Goal: Task Accomplishment & Management: Manage account settings

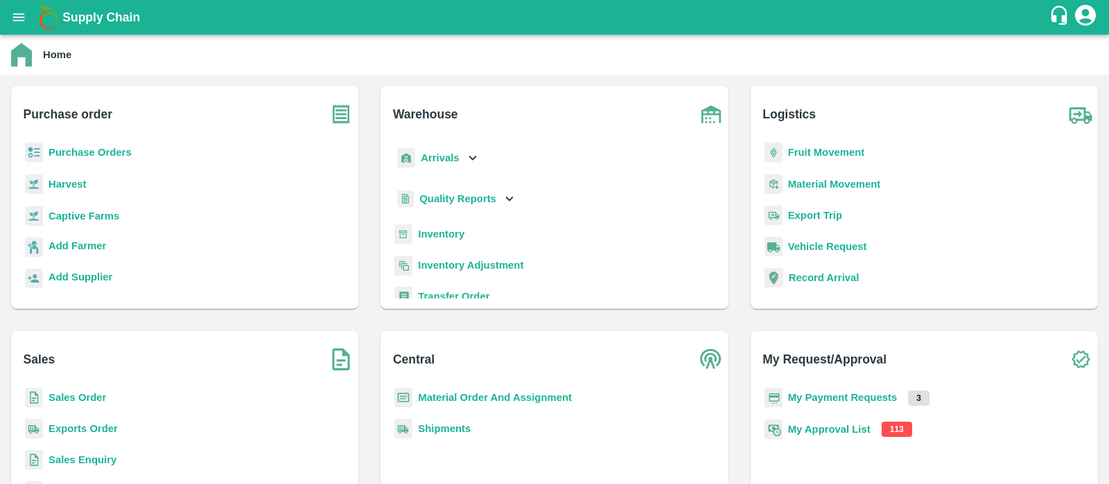
click at [841, 430] on b "My Approval List" at bounding box center [829, 429] width 82 height 11
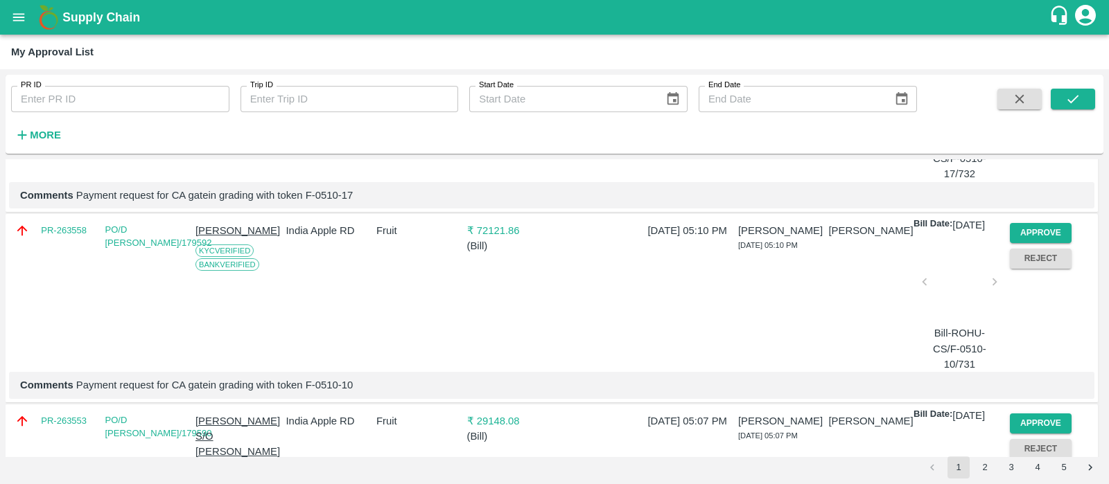
scroll to position [249, 0]
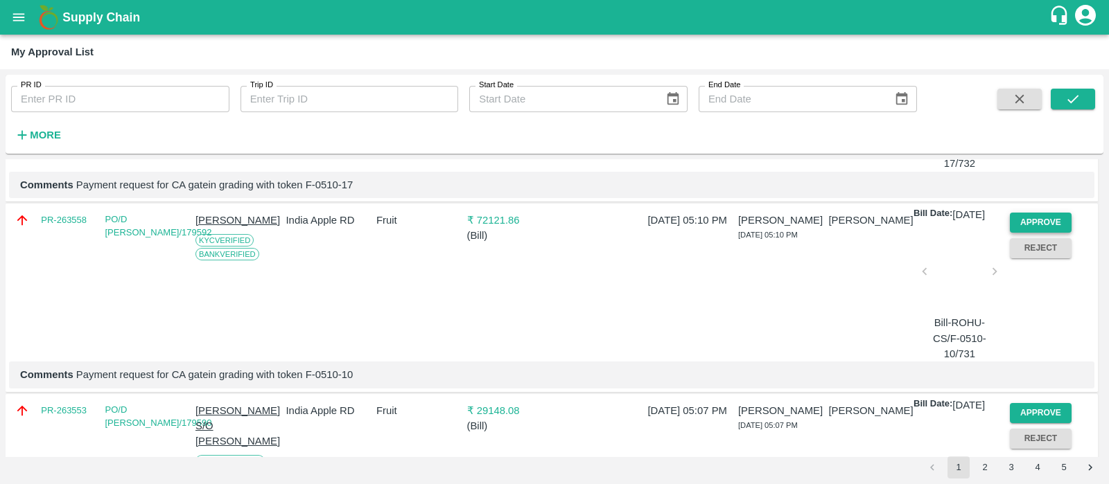
click at [1048, 233] on button "Approve" at bounding box center [1041, 223] width 62 height 20
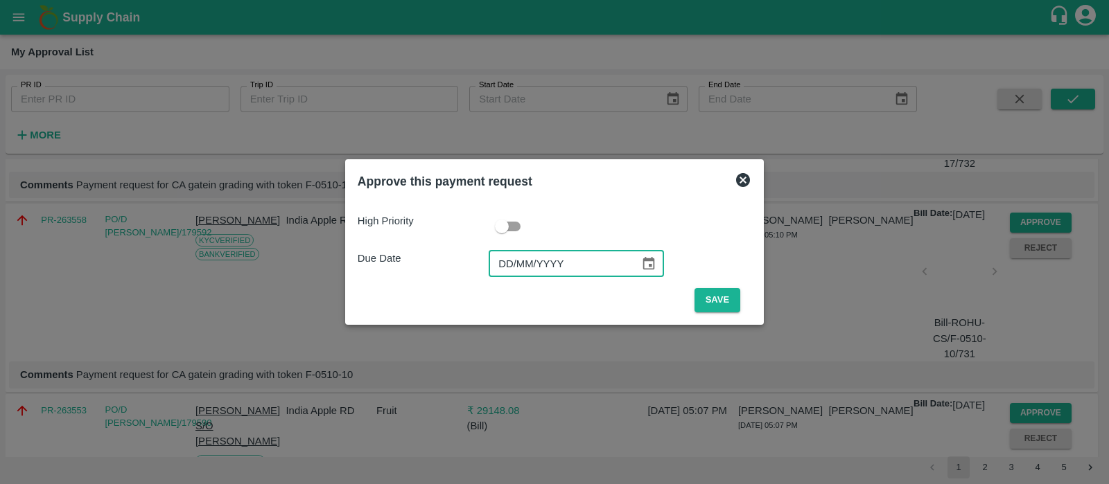
click at [506, 266] on input "DD/MM/YYYY" at bounding box center [559, 264] width 141 height 26
type input "[DATE]"
click at [701, 299] on button "Save" at bounding box center [717, 300] width 46 height 24
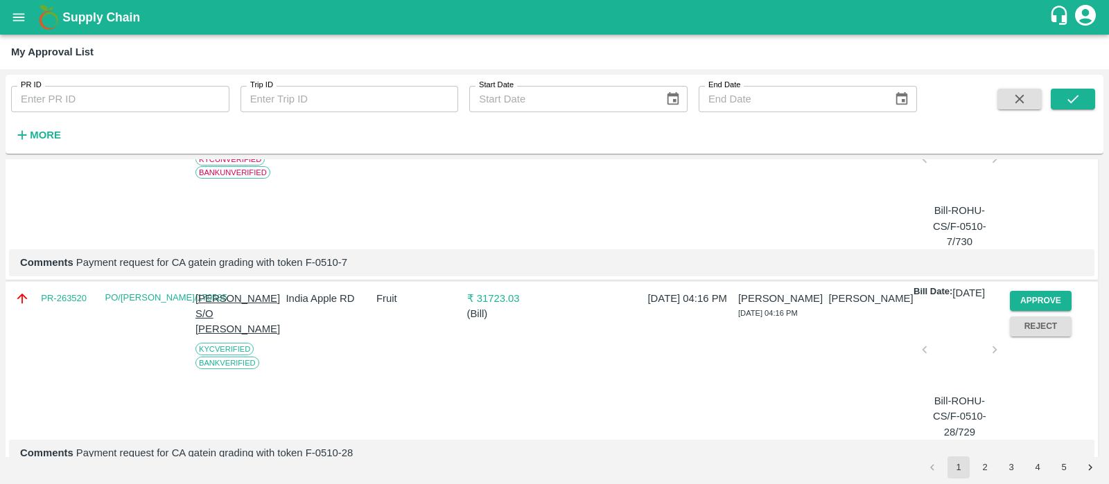
scroll to position [371, 0]
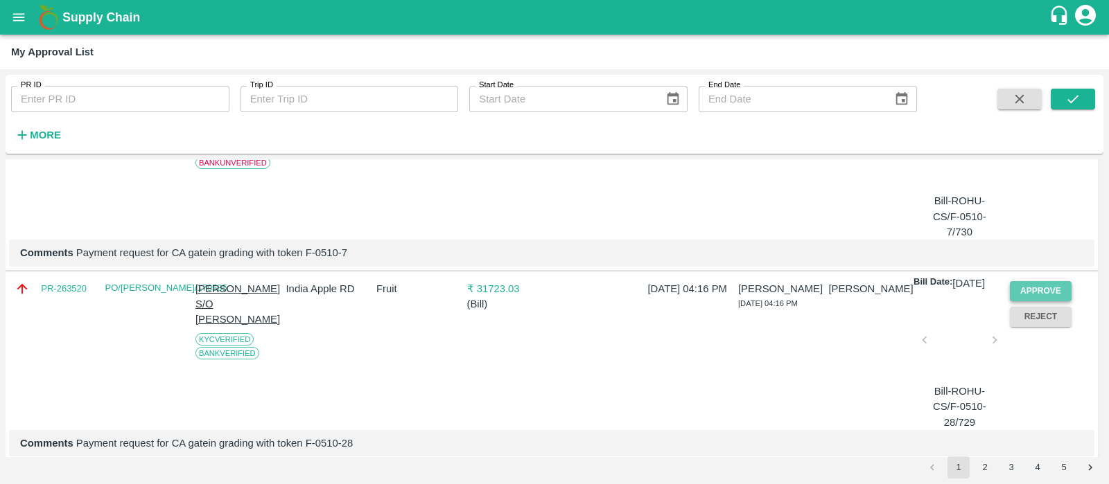
click at [1033, 301] on button "Approve" at bounding box center [1041, 291] width 62 height 20
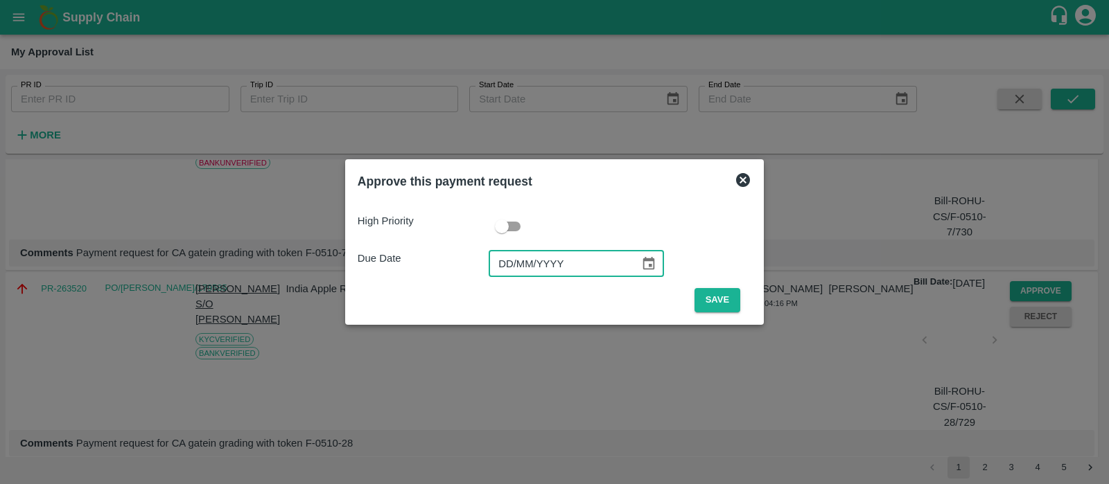
click at [506, 263] on input "DD/MM/YYYY" at bounding box center [559, 264] width 141 height 26
type input "[DATE]"
click at [699, 288] on div "High Priority Due Date 10/10/2025 ​ Save" at bounding box center [555, 257] width 394 height 110
click at [722, 304] on button "Save" at bounding box center [717, 300] width 46 height 24
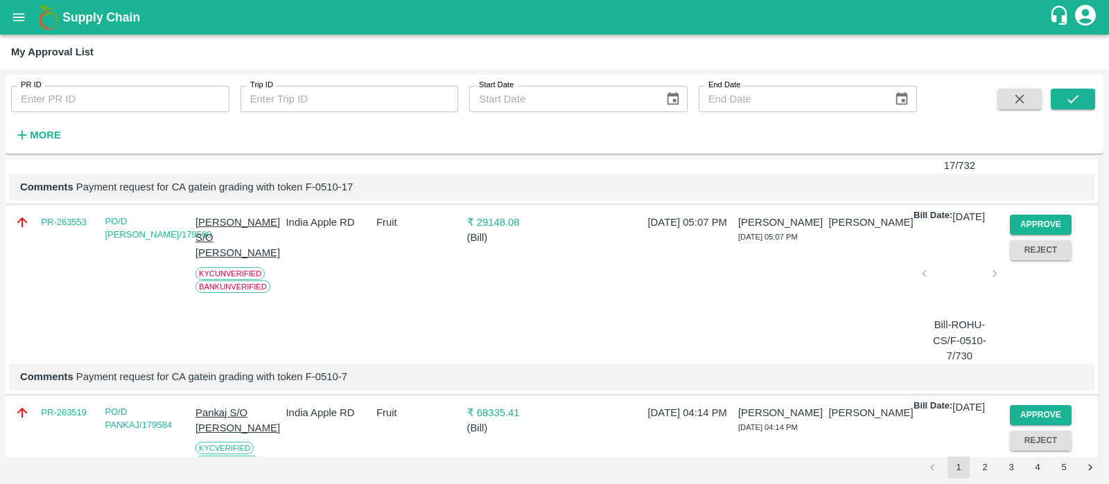
scroll to position [247, 0]
click at [1023, 236] on button "Approve" at bounding box center [1041, 226] width 62 height 20
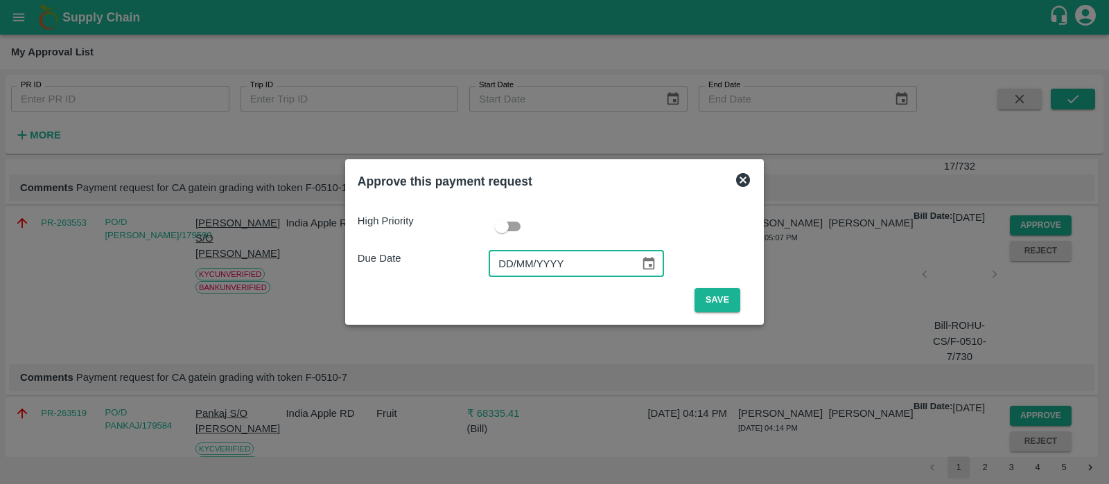
click at [507, 271] on input "DD/MM/YYYY" at bounding box center [559, 264] width 141 height 26
type input "[DATE]"
click at [723, 302] on button "Save" at bounding box center [717, 300] width 46 height 24
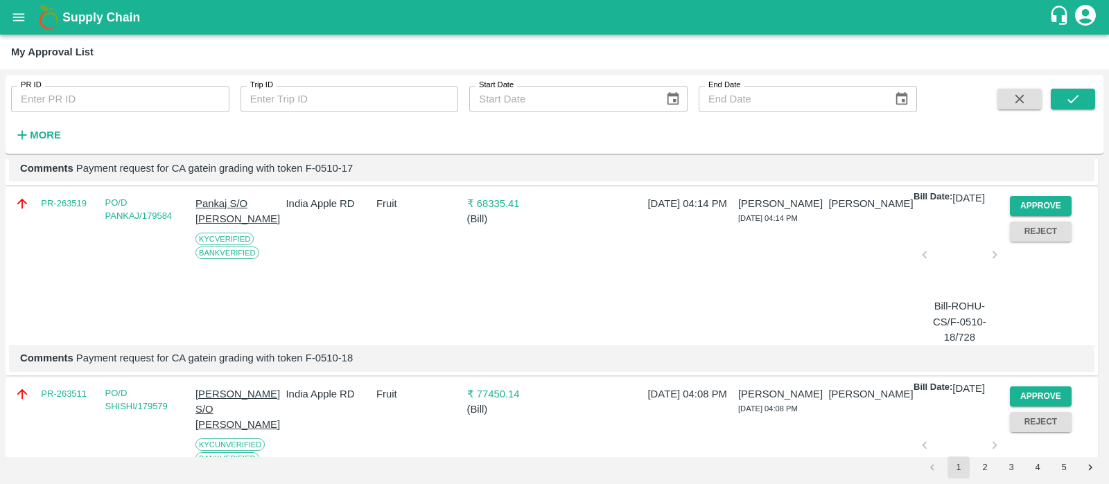
scroll to position [281, 0]
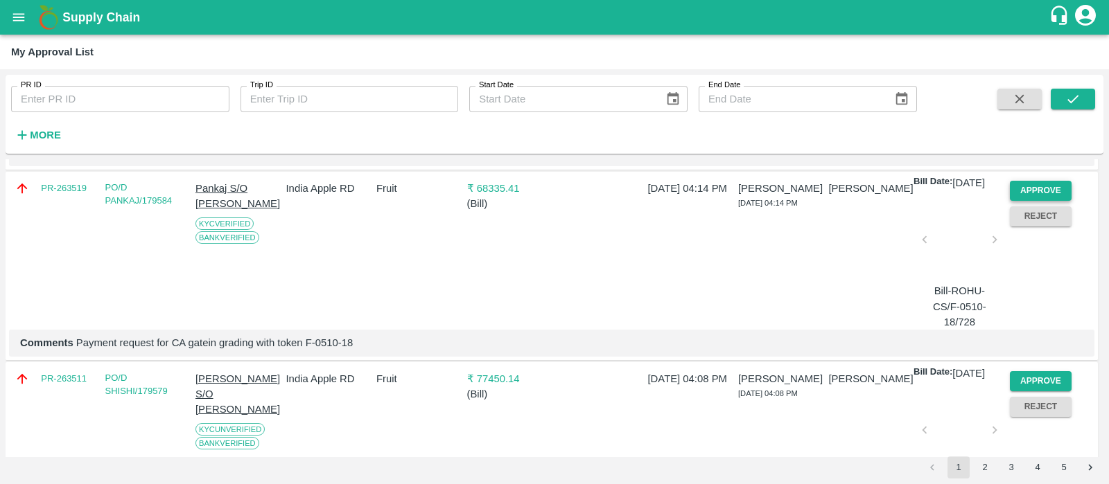
click at [1048, 201] on button "Approve" at bounding box center [1041, 191] width 62 height 20
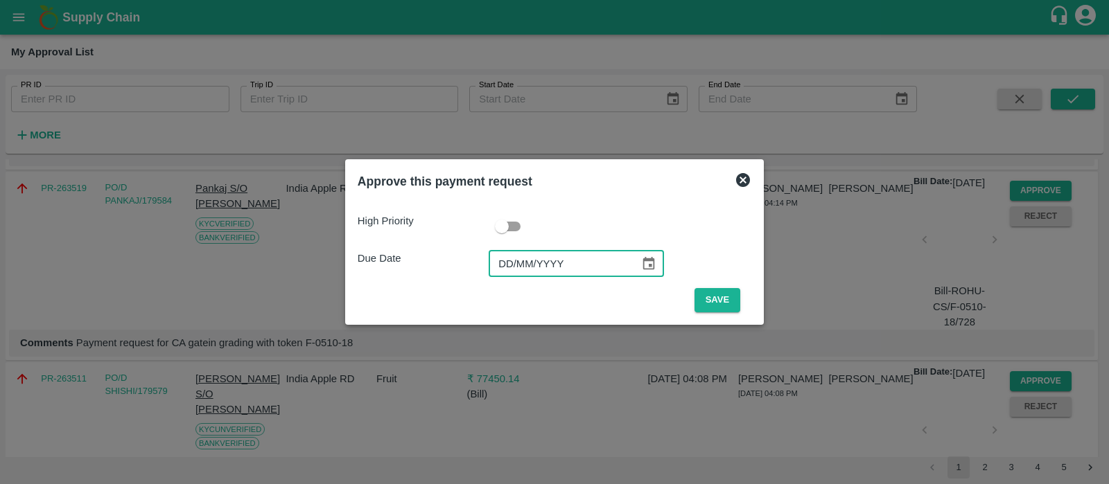
click at [496, 269] on input "DD/MM/YYYY" at bounding box center [559, 264] width 141 height 26
type input "[DATE]"
click at [728, 303] on button "Save" at bounding box center [717, 300] width 46 height 24
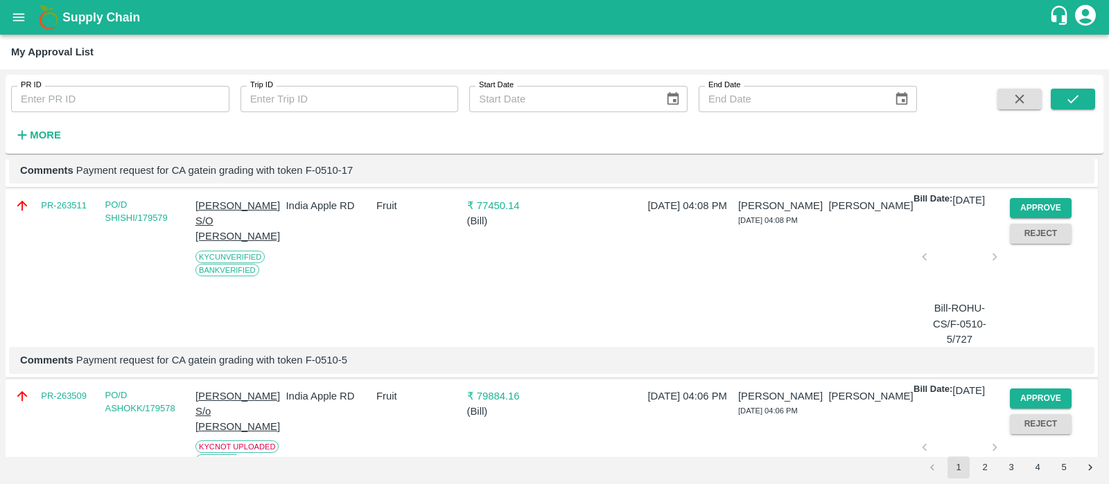
scroll to position [265, 0]
click at [1015, 218] on button "Approve" at bounding box center [1041, 207] width 62 height 20
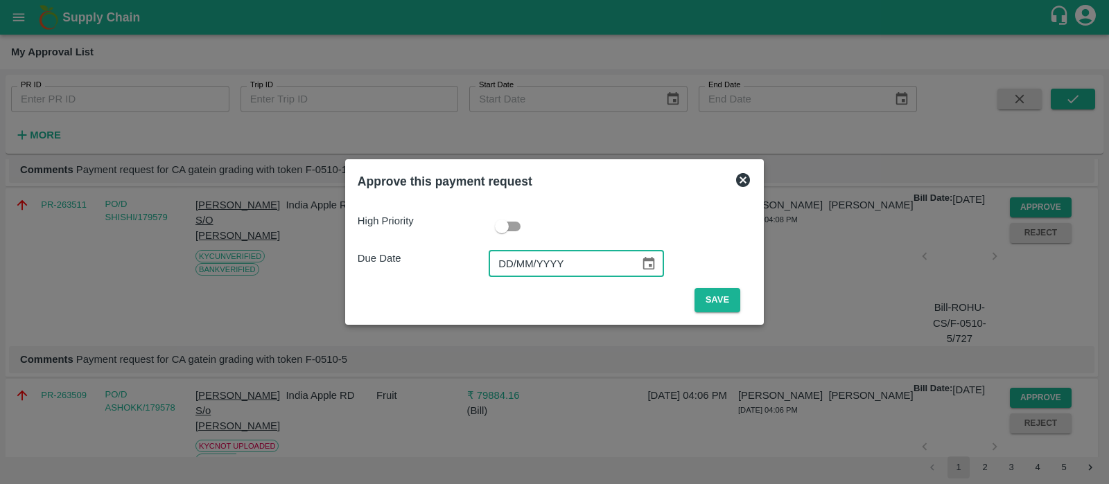
click at [504, 259] on input "DD/MM/YYYY" at bounding box center [559, 264] width 141 height 26
type input "[DATE]"
click at [725, 306] on button "Save" at bounding box center [717, 300] width 46 height 24
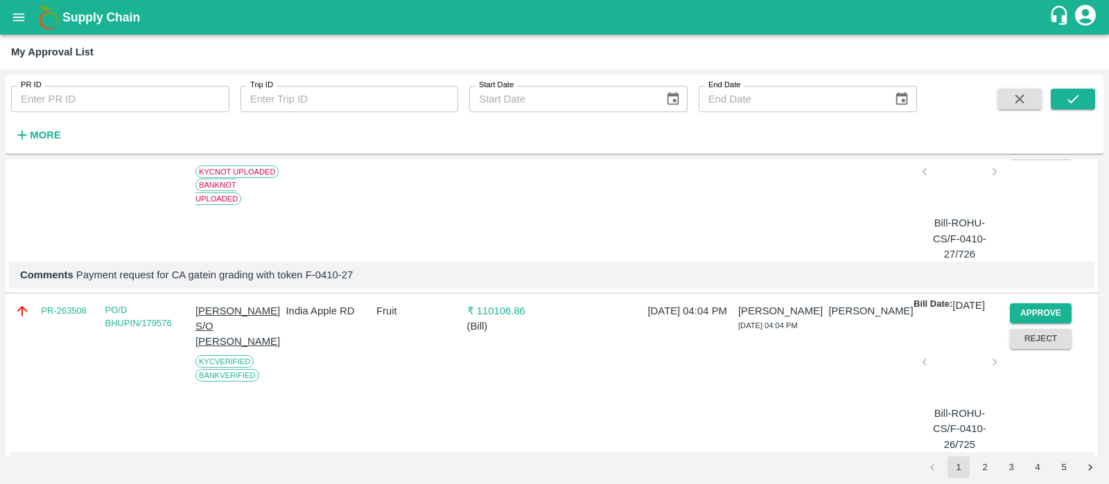
scroll to position [364, 0]
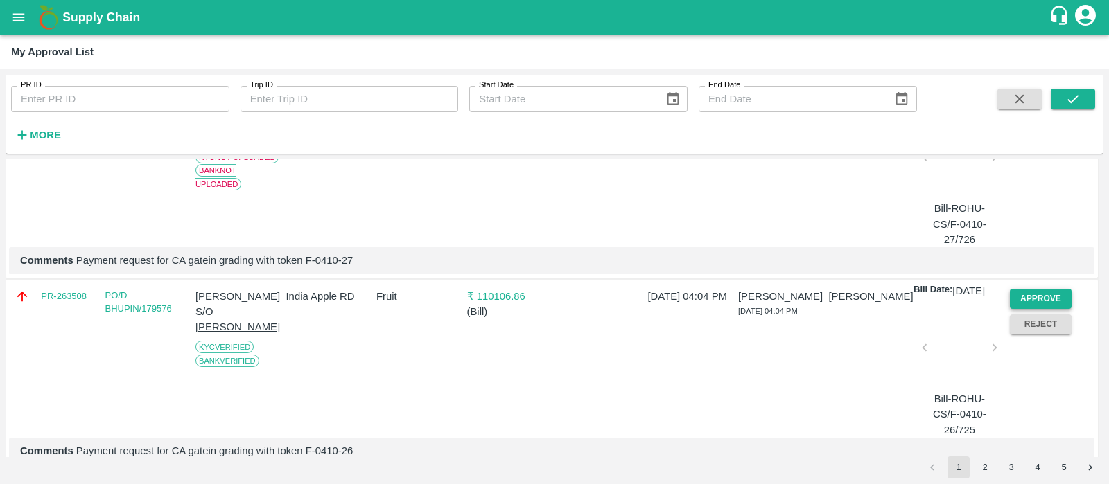
click at [1037, 309] on button "Approve" at bounding box center [1041, 299] width 62 height 20
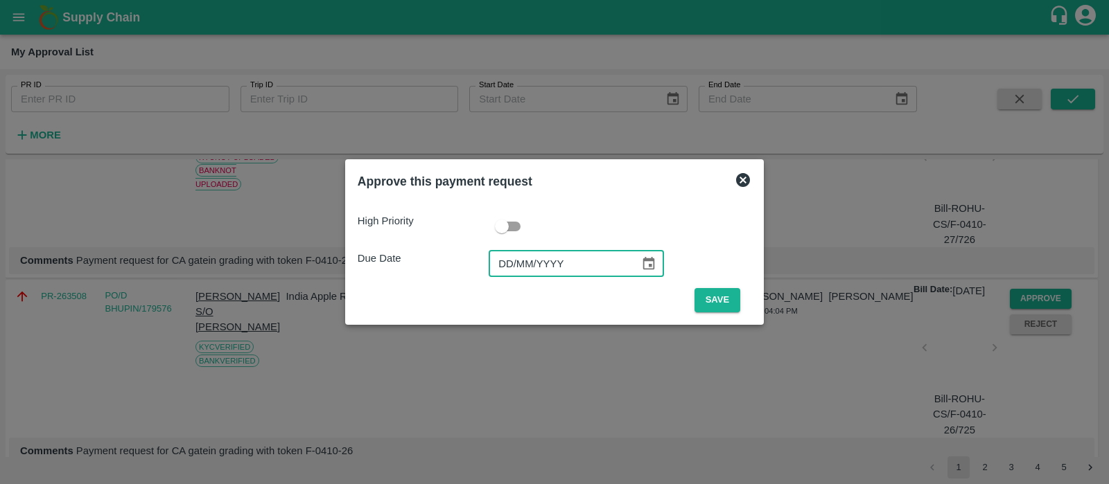
click at [500, 256] on input "DD/MM/YYYY" at bounding box center [559, 264] width 141 height 26
click at [504, 258] on input "DD/MM/YYYY" at bounding box center [559, 264] width 141 height 26
type input "[DATE]"
click at [730, 303] on button "Save" at bounding box center [717, 300] width 46 height 24
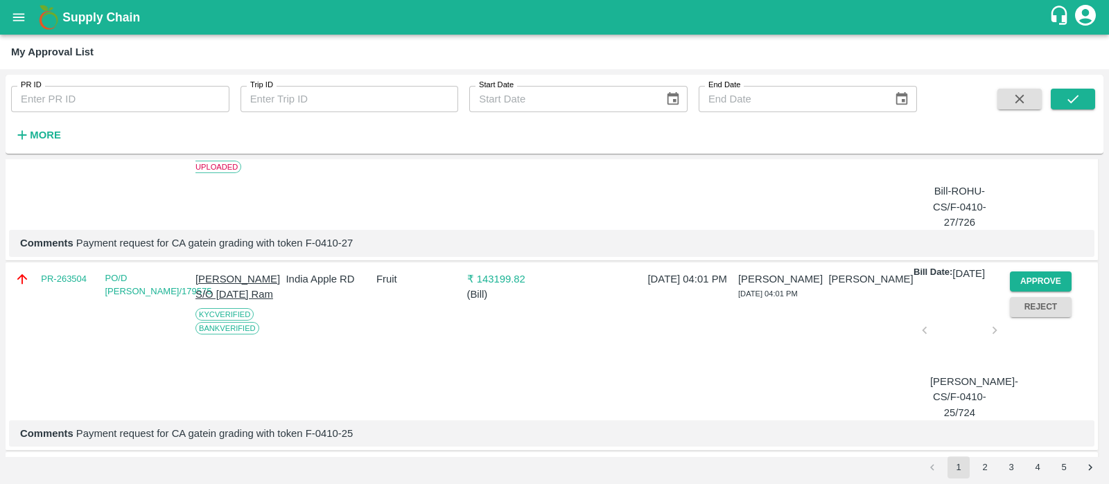
scroll to position [387, 0]
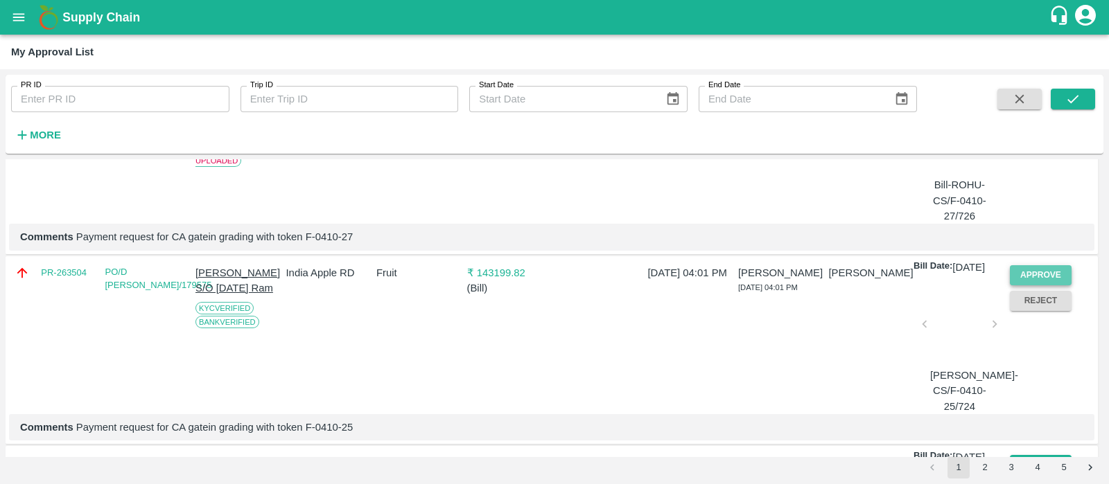
click at [1053, 285] on button "Approve" at bounding box center [1041, 275] width 62 height 20
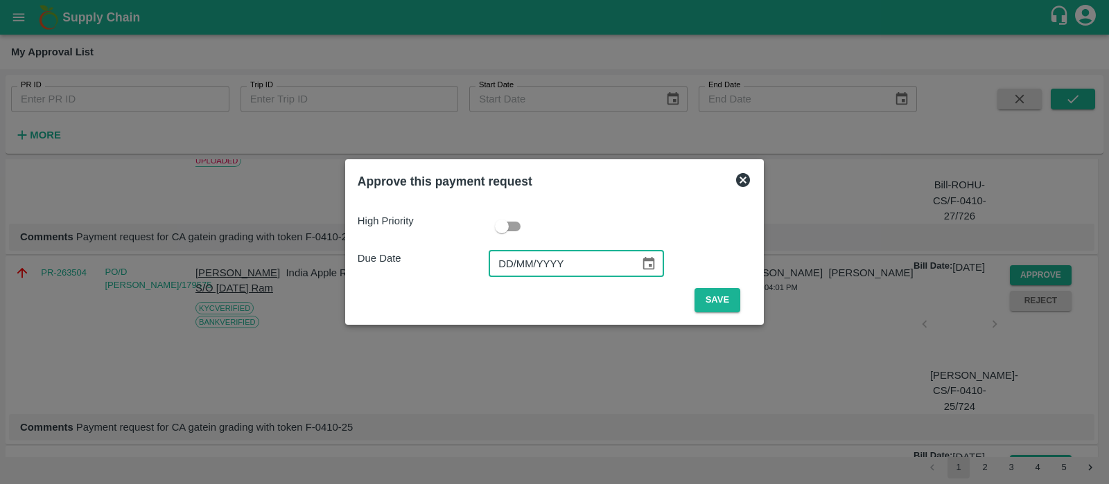
click at [504, 266] on input "DD/MM/YYYY" at bounding box center [559, 264] width 141 height 26
type input "[DATE]"
click at [703, 303] on button "Save" at bounding box center [717, 300] width 46 height 24
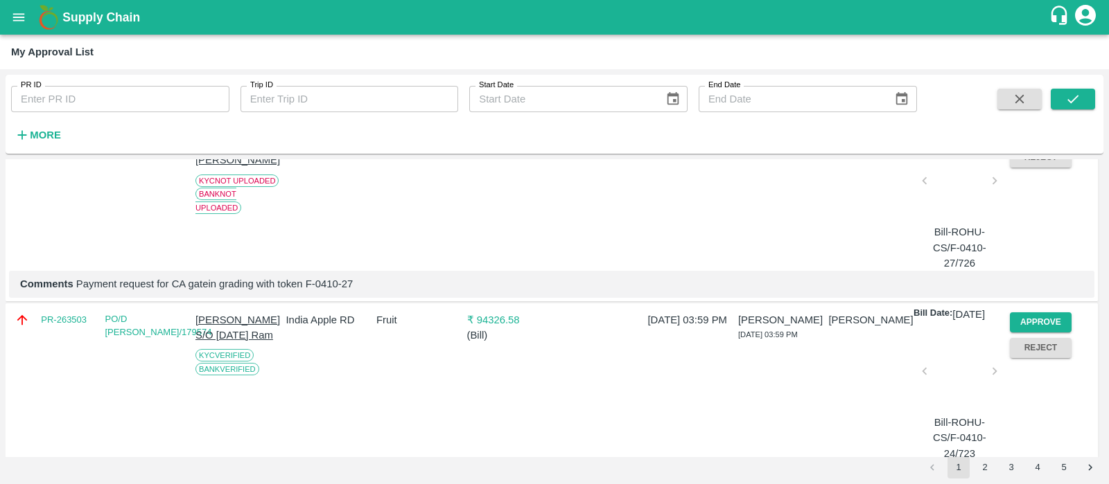
scroll to position [414, 0]
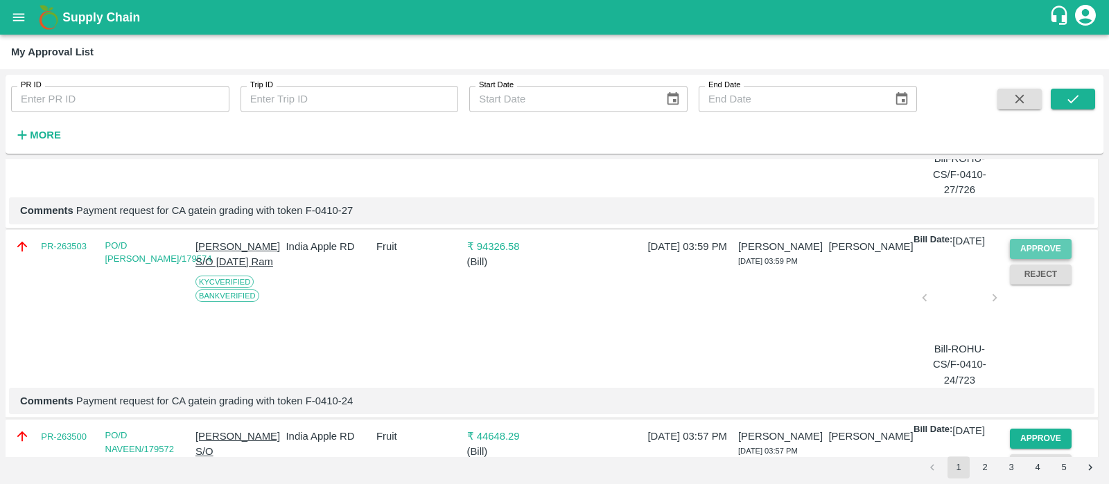
click at [1045, 259] on button "Approve" at bounding box center [1041, 249] width 62 height 20
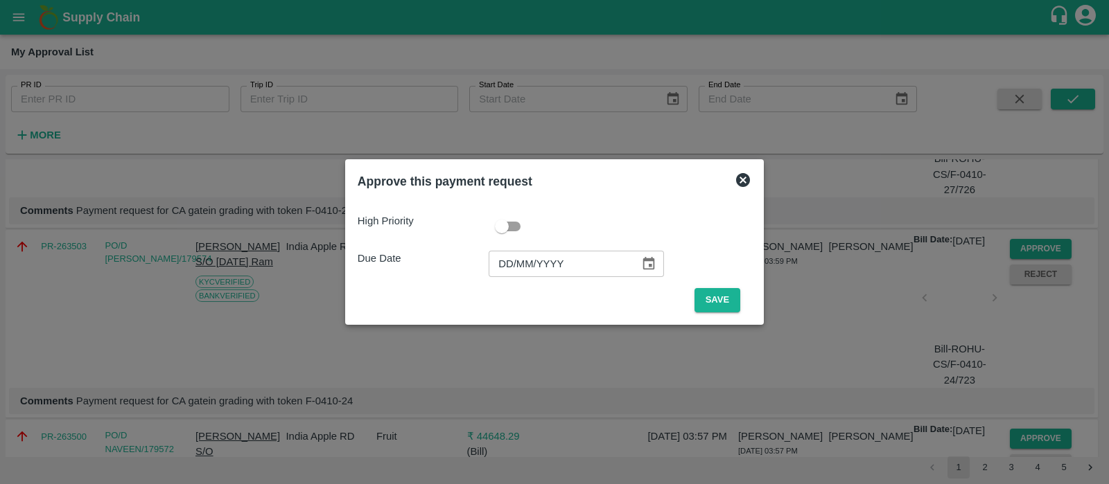
click at [495, 267] on input "DD/MM/YYYY" at bounding box center [559, 264] width 141 height 26
type input "[DATE]"
click at [728, 302] on button "Save" at bounding box center [717, 300] width 46 height 24
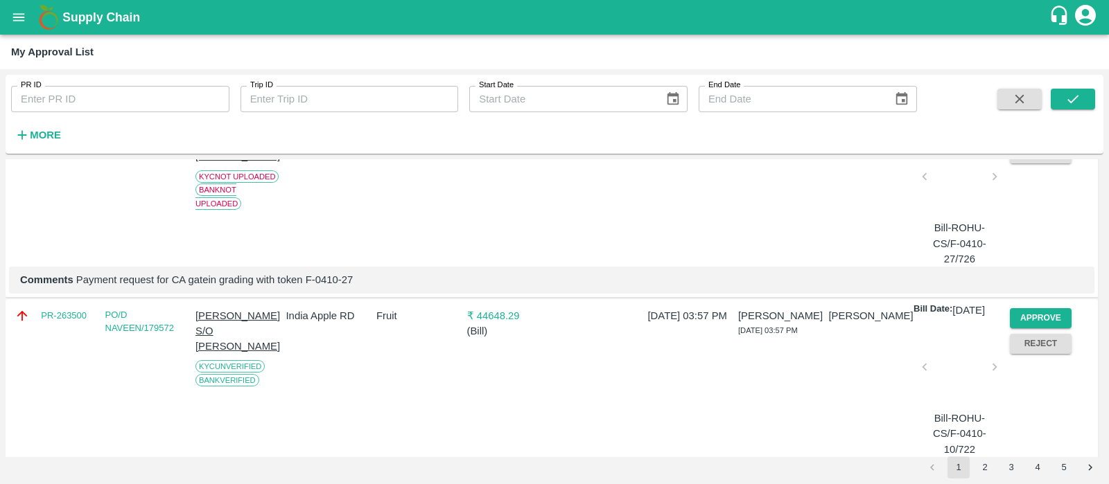
scroll to position [346, 0]
click at [1040, 327] on button "Approve" at bounding box center [1041, 317] width 62 height 20
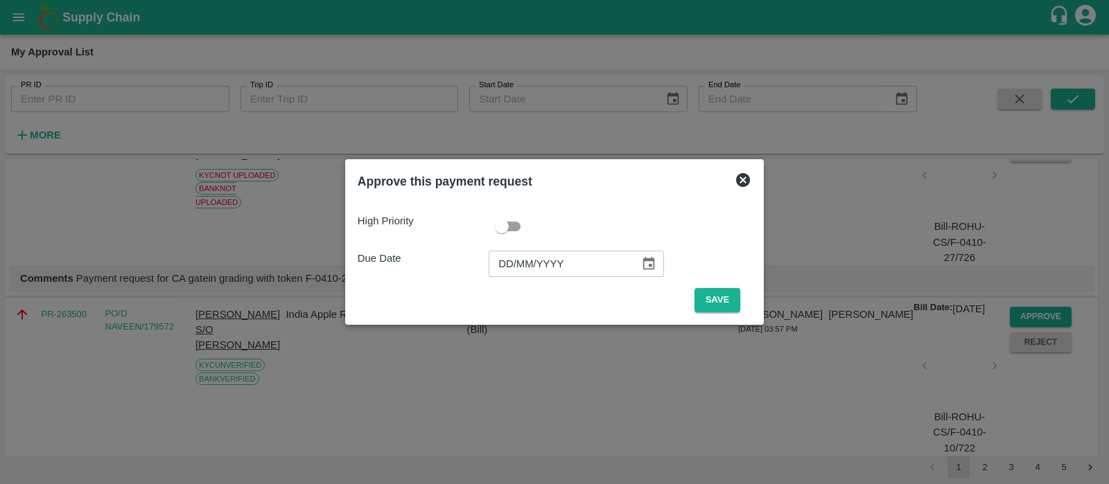
click at [513, 268] on input "DD/MM/YYYY" at bounding box center [559, 264] width 141 height 26
type input "[DATE]"
click at [710, 304] on button "Save" at bounding box center [717, 300] width 46 height 24
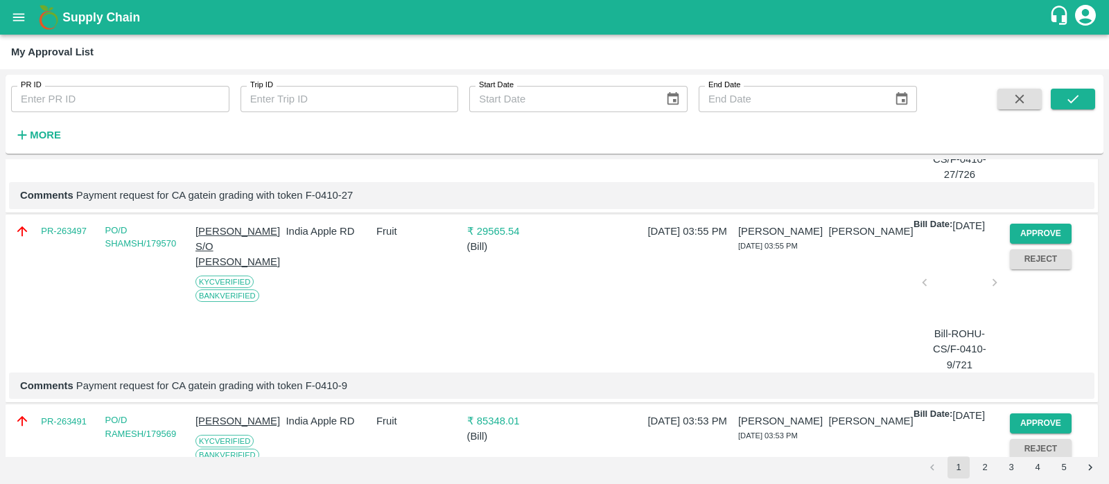
scroll to position [431, 0]
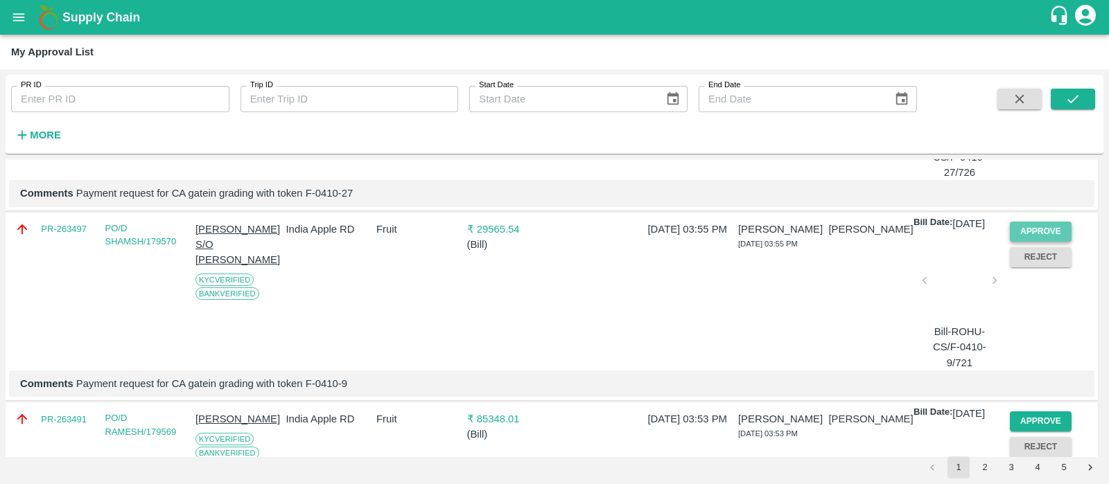
click at [1040, 242] on button "Approve" at bounding box center [1041, 232] width 62 height 20
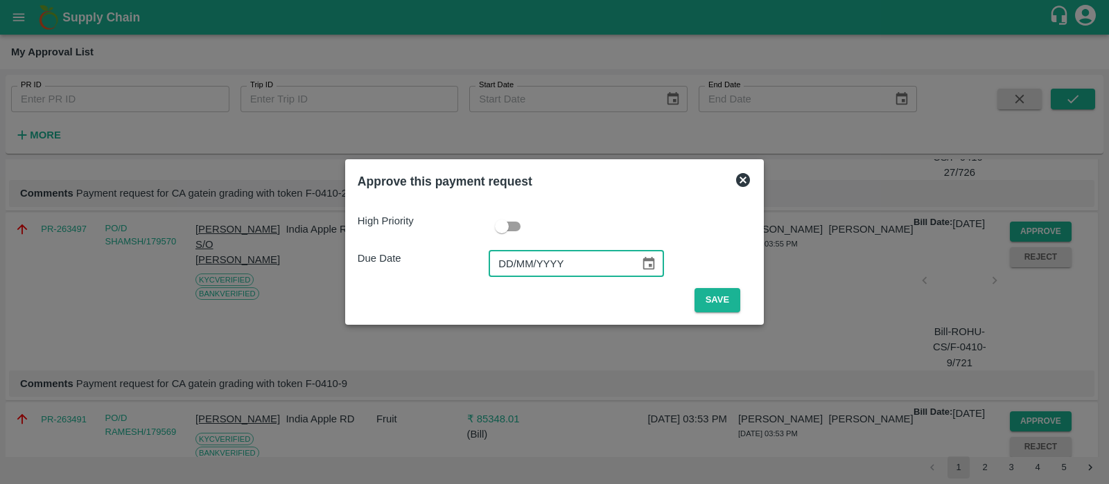
click at [518, 261] on input "DD/MM/YYYY" at bounding box center [559, 264] width 141 height 26
type input "[DATE]"
click at [726, 306] on button "Save" at bounding box center [717, 300] width 46 height 24
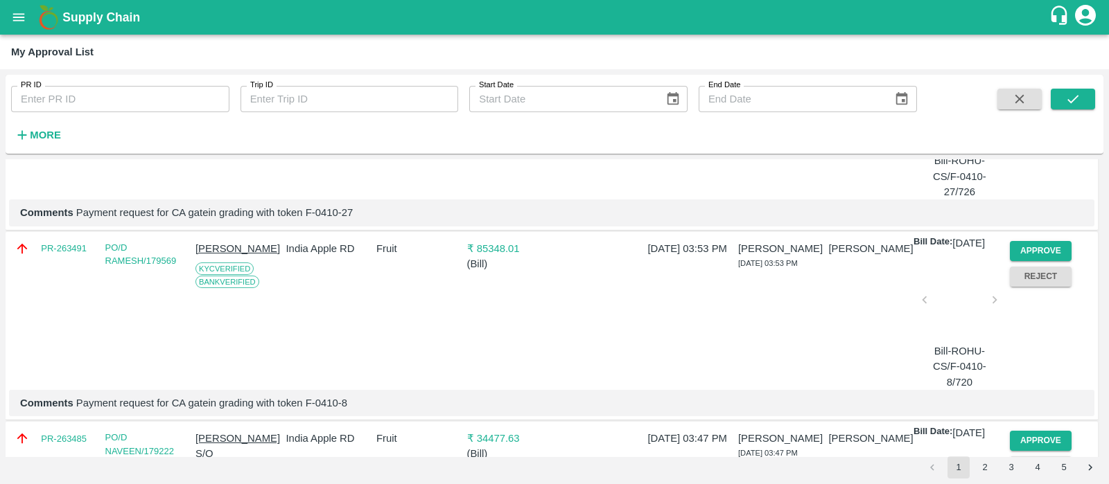
scroll to position [412, 0]
click at [260, 256] on p "Rameshwar singh" at bounding box center [237, 247] width 85 height 15
click at [1049, 286] on button "Reject" at bounding box center [1041, 276] width 62 height 20
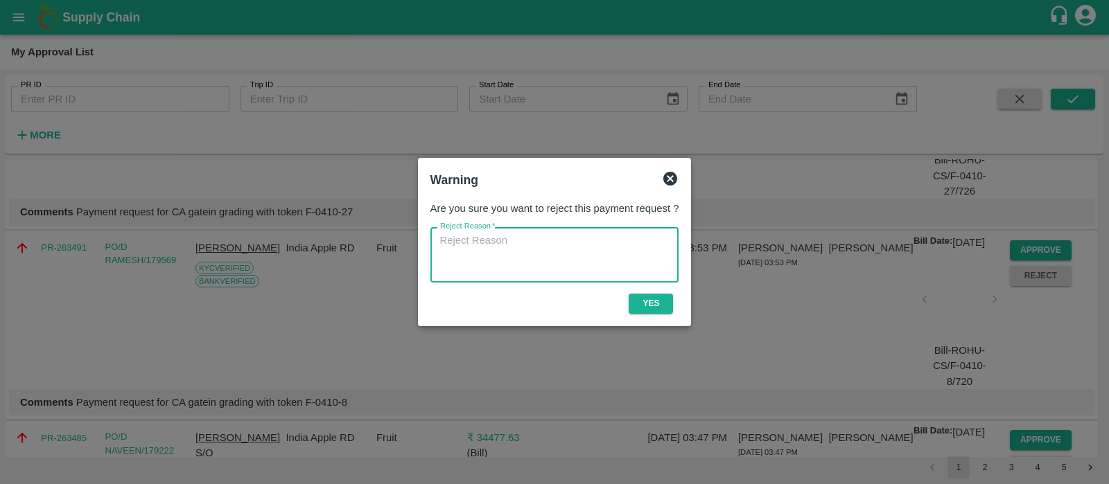
click at [549, 236] on textarea "Reject Reason   *" at bounding box center [554, 256] width 229 height 44
type textarea "Held for anti-hail net amount recovery"
click at [669, 306] on button "Yes" at bounding box center [651, 304] width 44 height 20
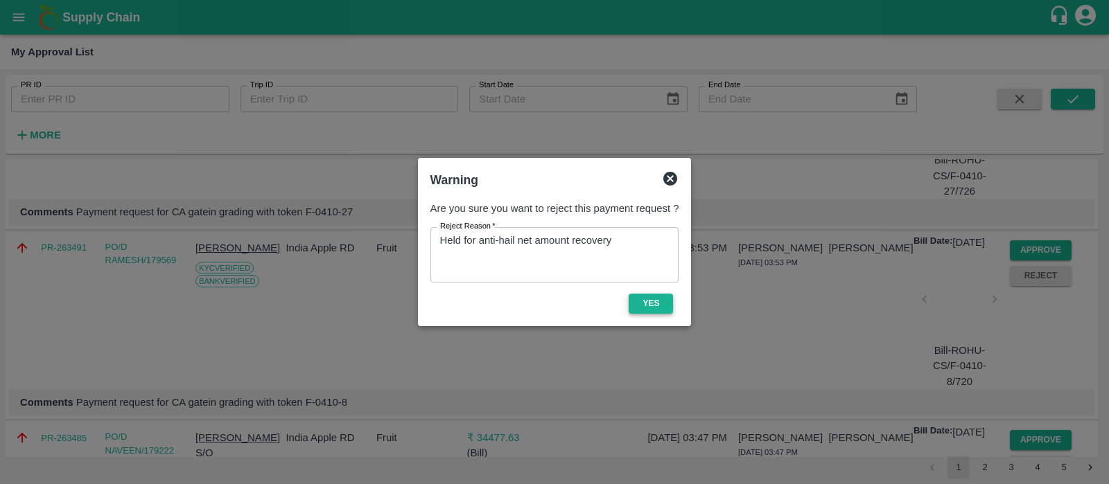
scroll to position [0, 0]
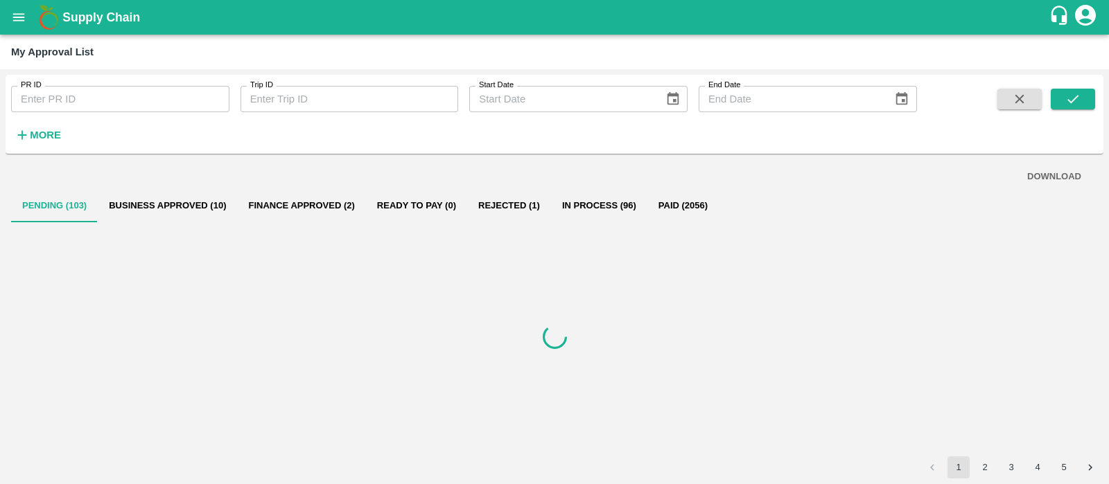
click at [658, 310] on div at bounding box center [554, 336] width 1087 height 229
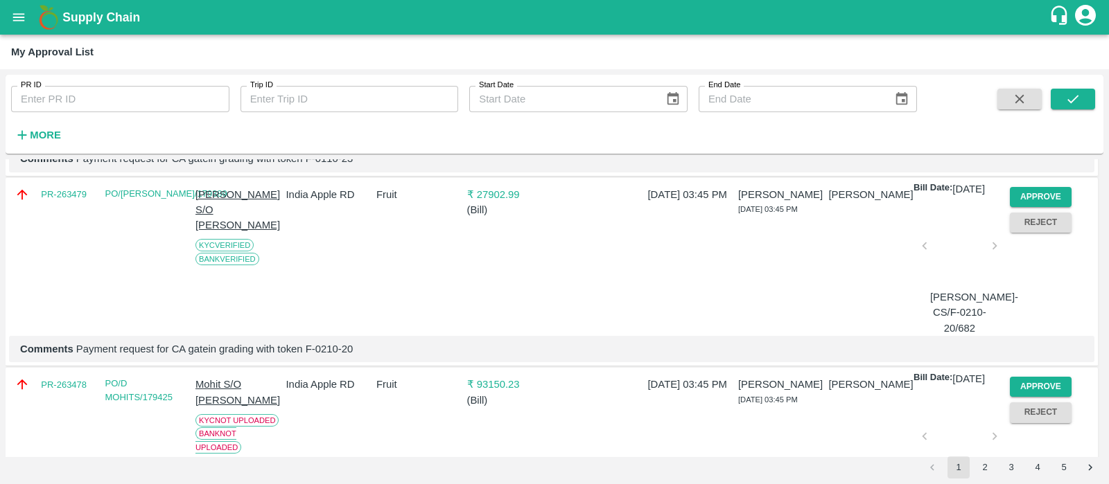
scroll to position [1046, 0]
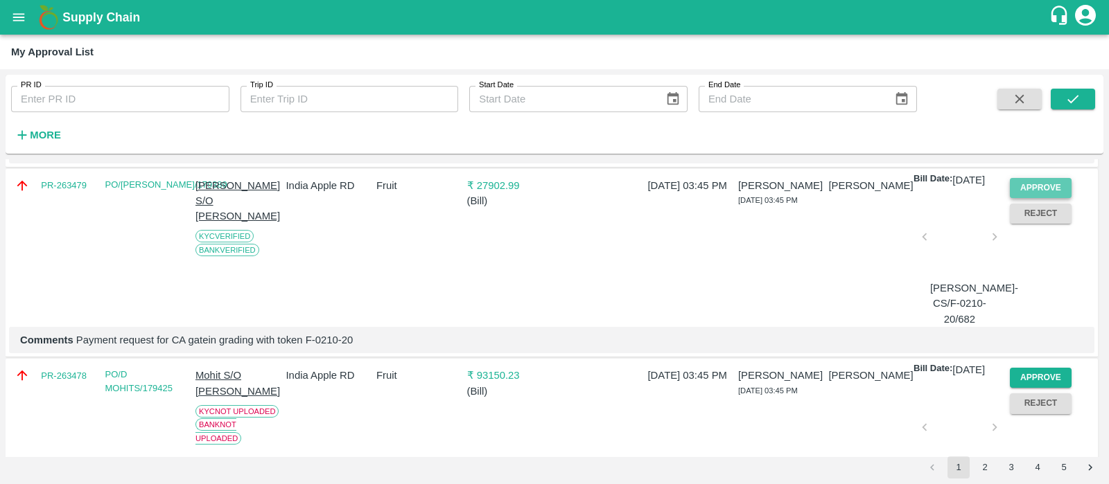
click at [1039, 198] on button "Approve" at bounding box center [1041, 188] width 62 height 20
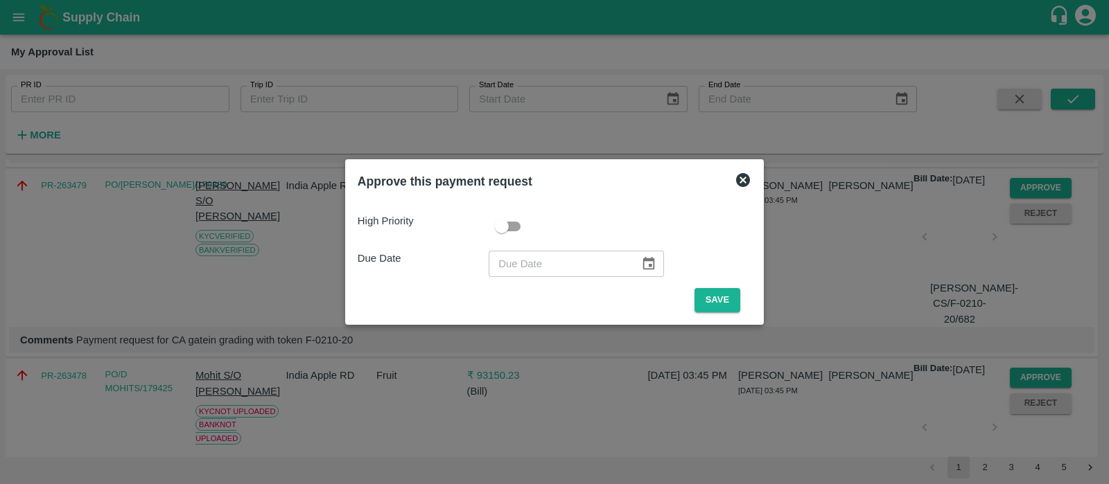
click at [739, 173] on icon at bounding box center [743, 180] width 14 height 14
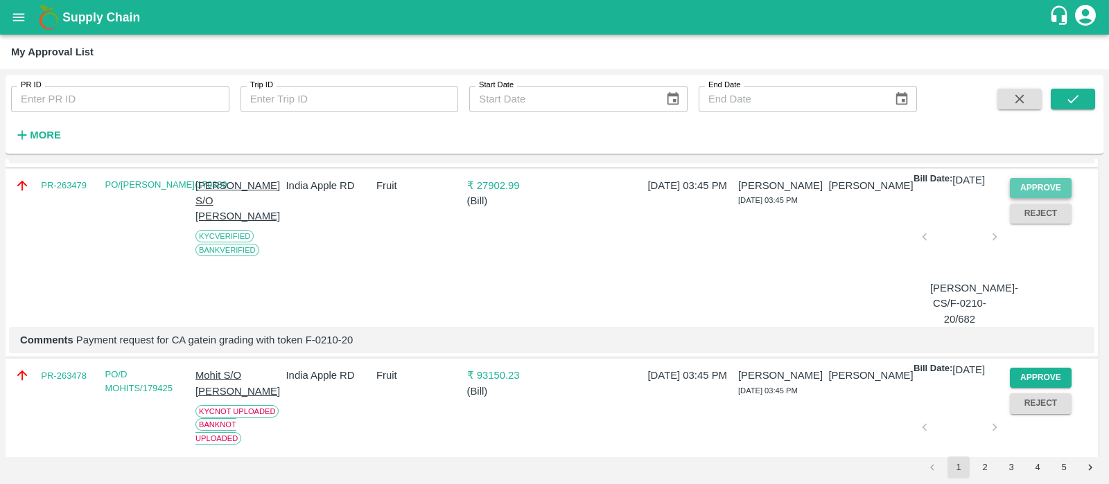
click at [1040, 198] on button "Approve" at bounding box center [1041, 188] width 62 height 20
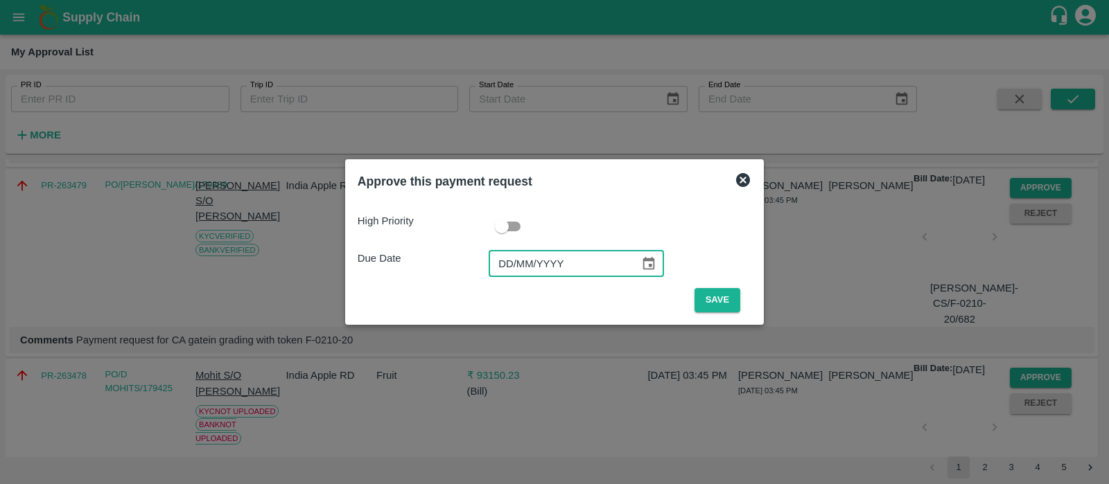
click at [515, 270] on input "DD/MM/YYYY" at bounding box center [559, 264] width 141 height 26
type input "[DATE]"
click at [721, 297] on button "Save" at bounding box center [717, 300] width 46 height 24
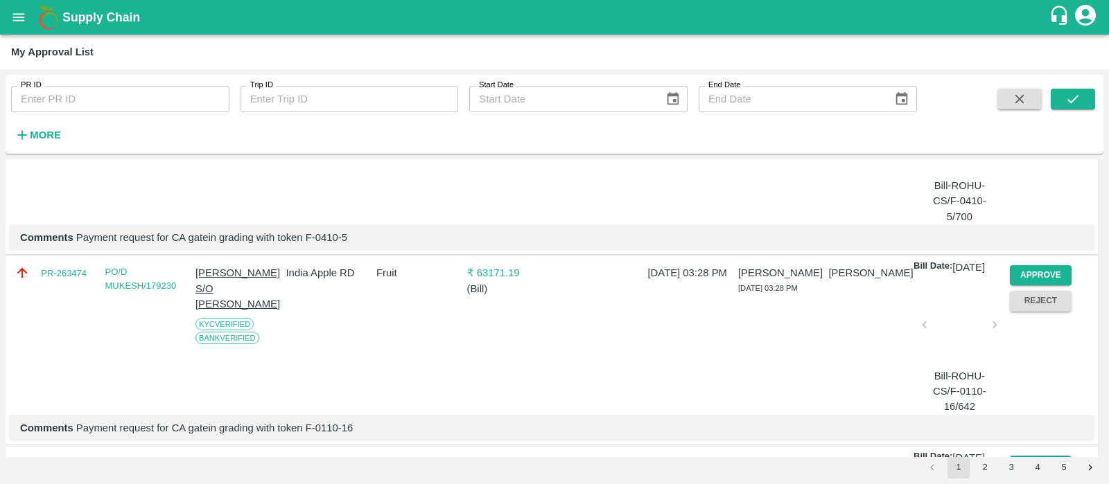
scroll to position [1245, 0]
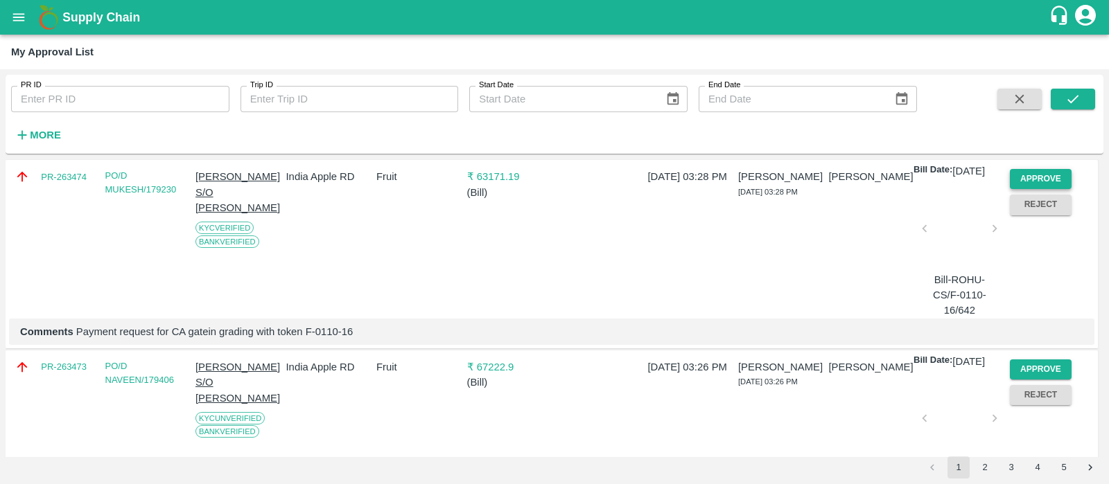
click at [1023, 189] on button "Approve" at bounding box center [1041, 179] width 62 height 20
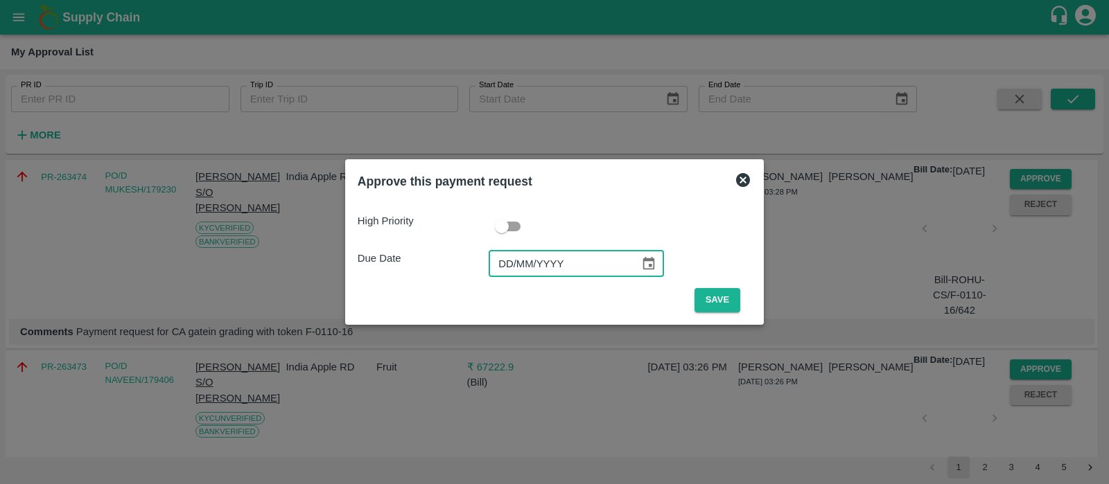
click at [504, 258] on input "DD/MM/YYYY" at bounding box center [559, 264] width 141 height 26
type input "[DATE]"
click at [707, 301] on button "Save" at bounding box center [717, 300] width 46 height 24
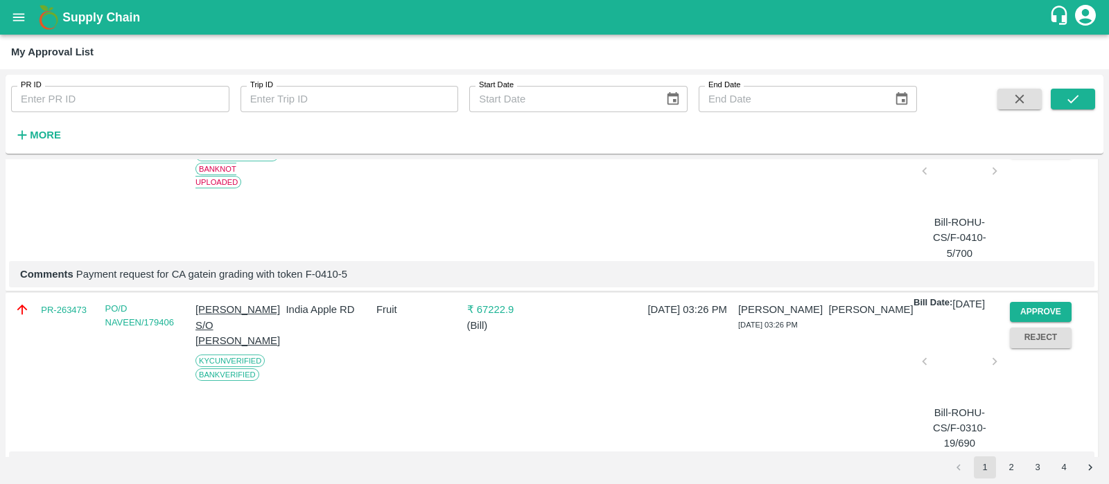
scroll to position [1212, 0]
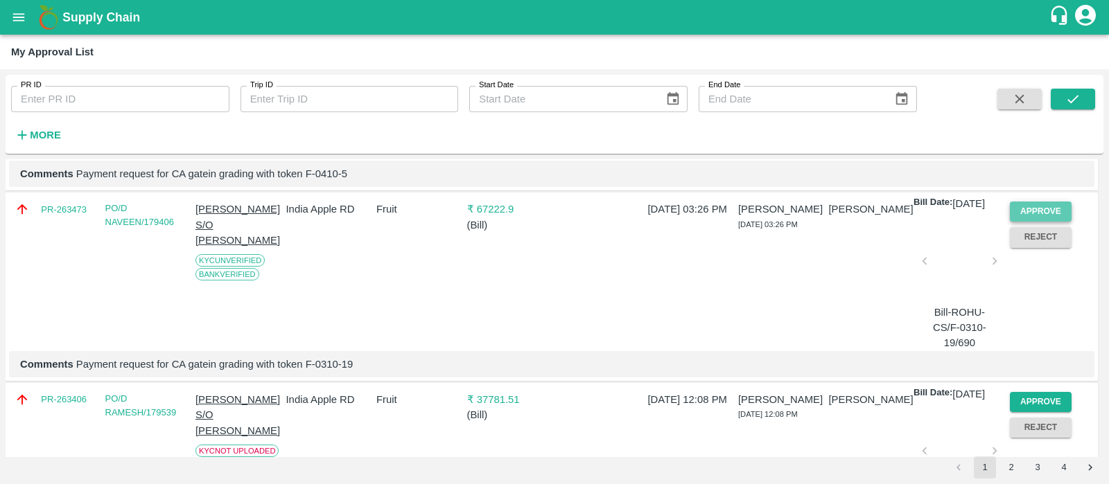
click at [1031, 222] on button "Approve" at bounding box center [1041, 212] width 62 height 20
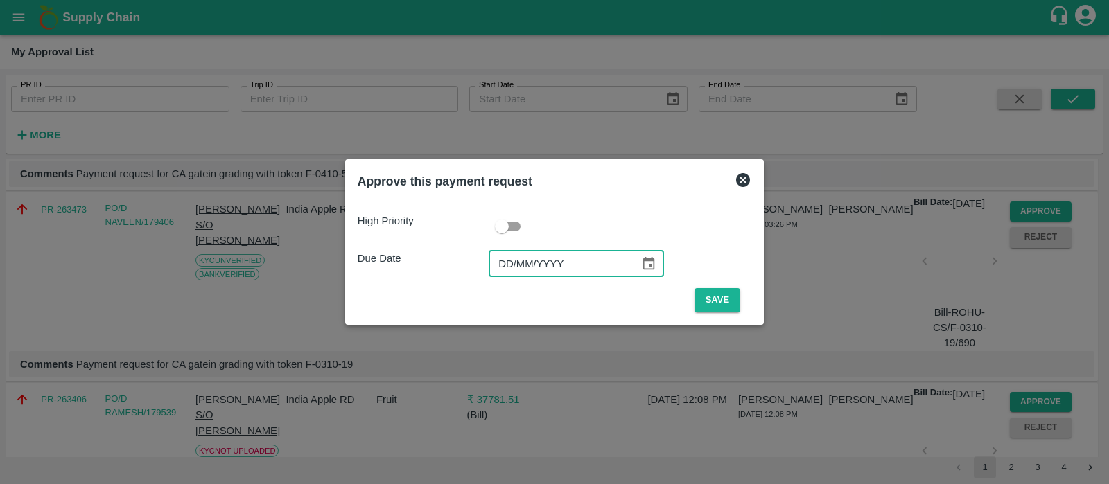
click at [496, 273] on input "DD/MM/YYYY" at bounding box center [559, 264] width 141 height 26
type input "[DATE]"
click at [707, 296] on button "Save" at bounding box center [717, 300] width 46 height 24
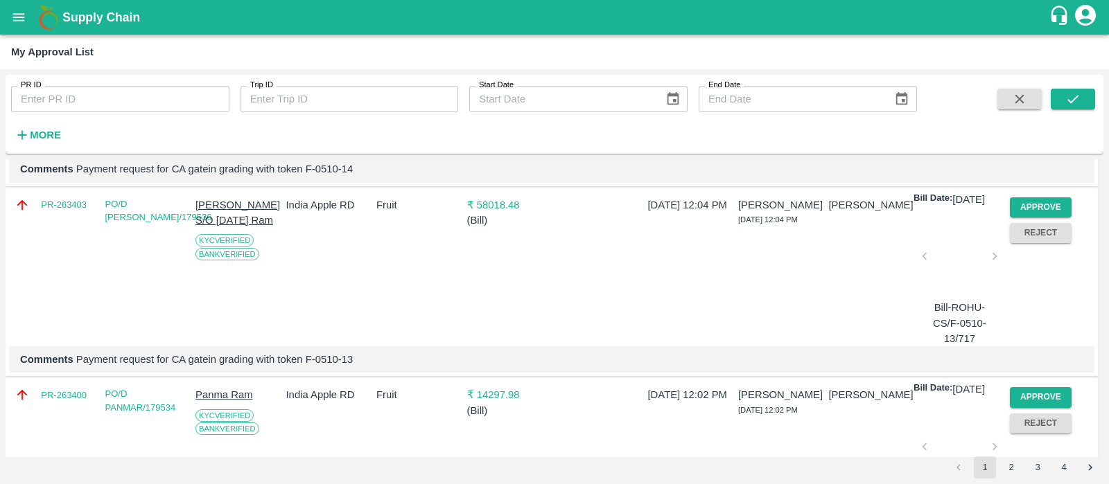
scroll to position [1600, 0]
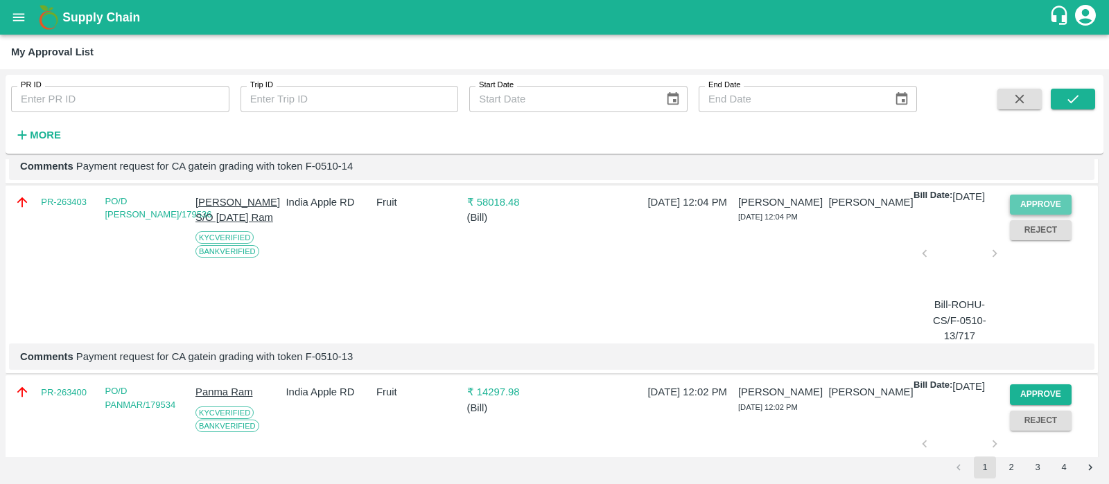
click at [1019, 215] on button "Approve" at bounding box center [1041, 205] width 62 height 20
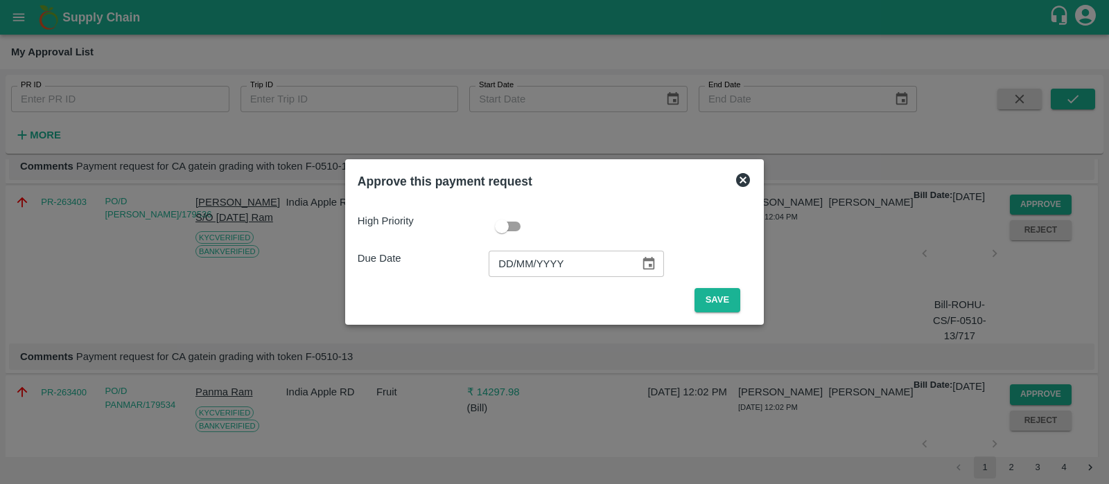
click at [509, 263] on input "DD/MM/YYYY" at bounding box center [559, 264] width 141 height 26
type input "[DATE]"
click at [714, 298] on button "Save" at bounding box center [717, 300] width 46 height 24
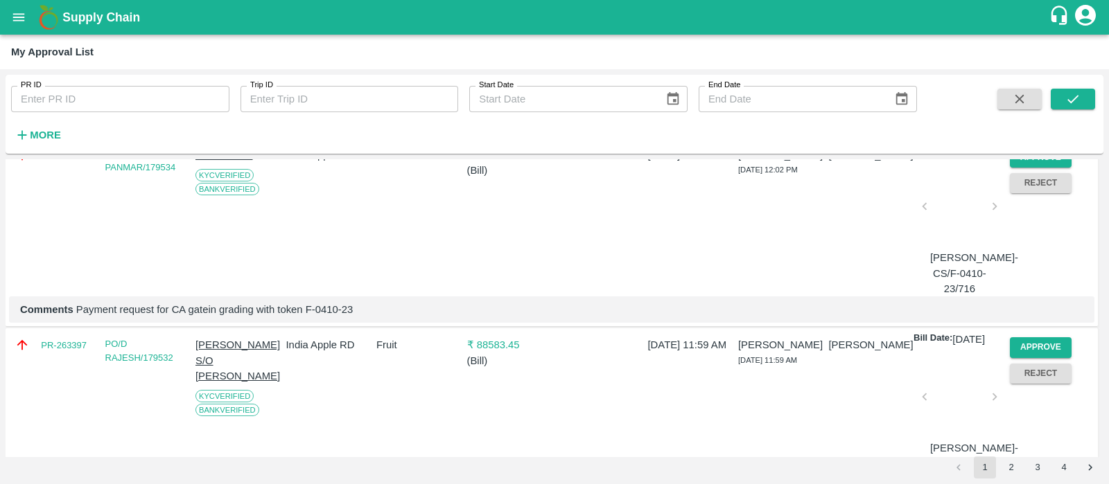
scroll to position [1649, 0]
click at [1053, 166] on button "Approve" at bounding box center [1041, 156] width 62 height 20
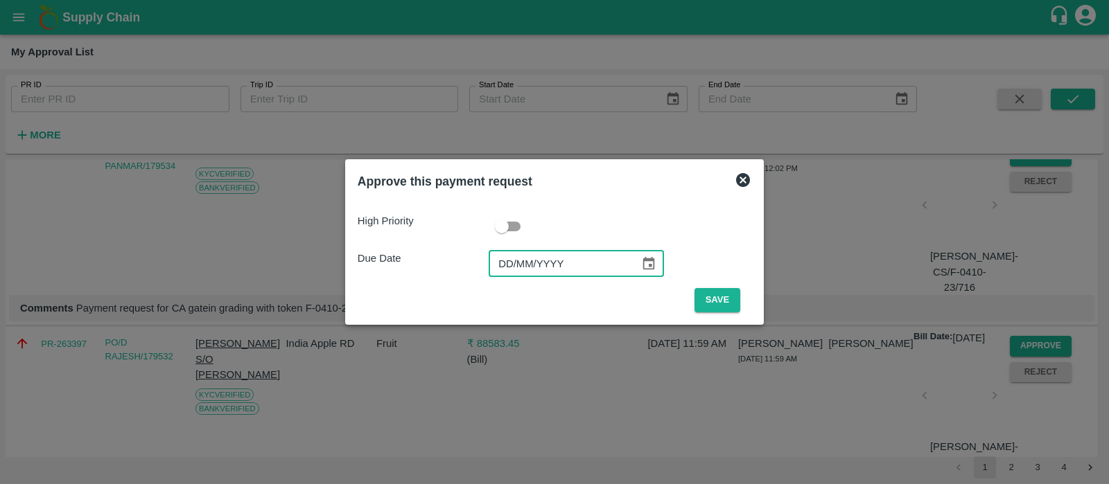
click at [513, 270] on input "DD/MM/YYYY" at bounding box center [559, 264] width 141 height 26
click at [518, 267] on input "10/10/0001" at bounding box center [559, 264] width 141 height 26
type input "[DATE]"
click at [709, 291] on button "Save" at bounding box center [717, 300] width 46 height 24
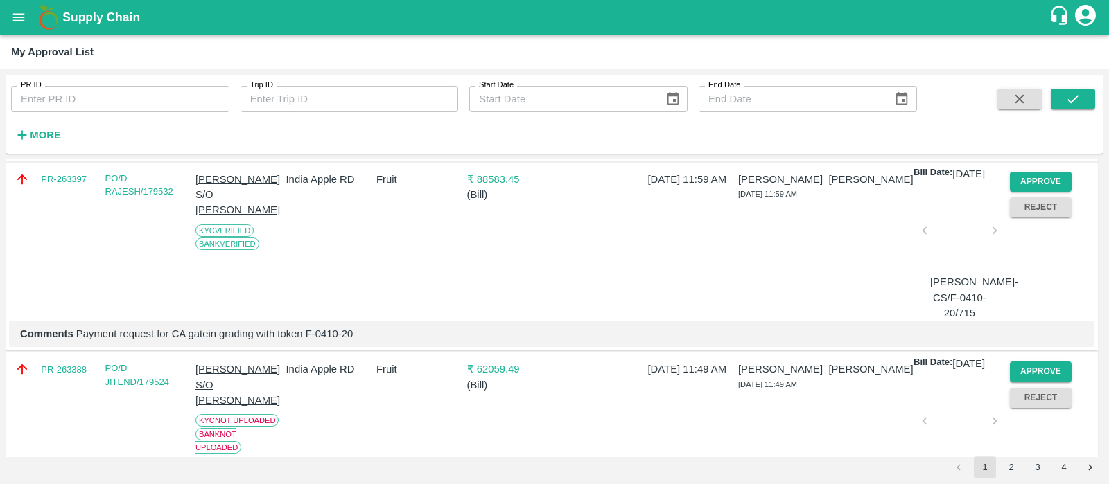
scroll to position [1624, 0]
click at [1042, 191] on button "Approve" at bounding box center [1041, 180] width 62 height 20
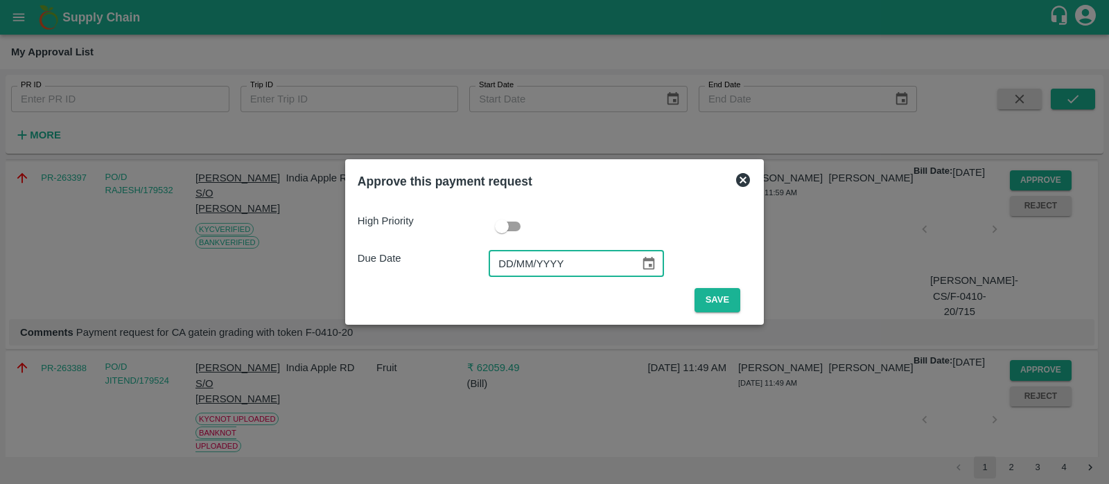
click at [517, 256] on input "DD/MM/YYYY" at bounding box center [559, 264] width 141 height 26
type input "[DATE]"
click at [703, 298] on button "Save" at bounding box center [717, 300] width 46 height 24
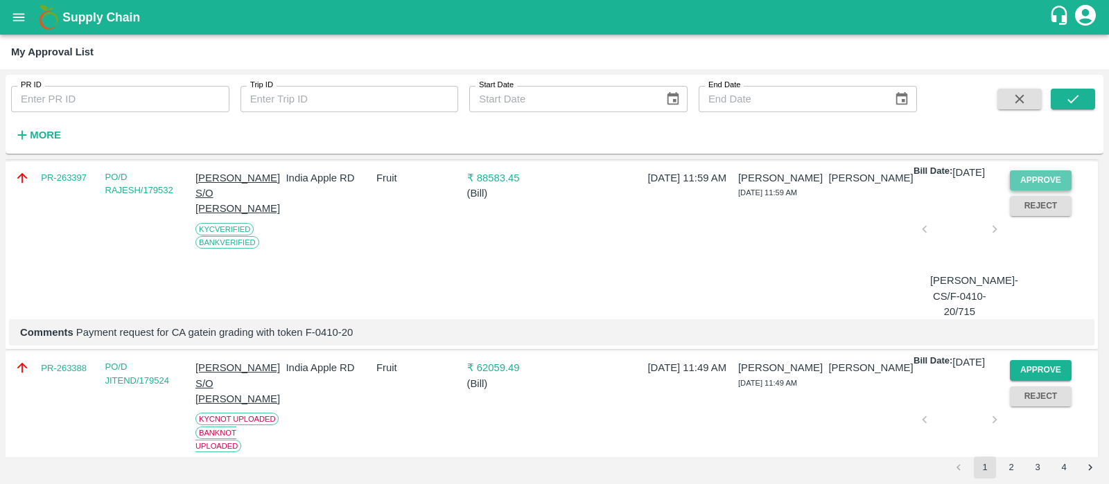
click at [1039, 191] on button "Approve" at bounding box center [1041, 180] width 62 height 20
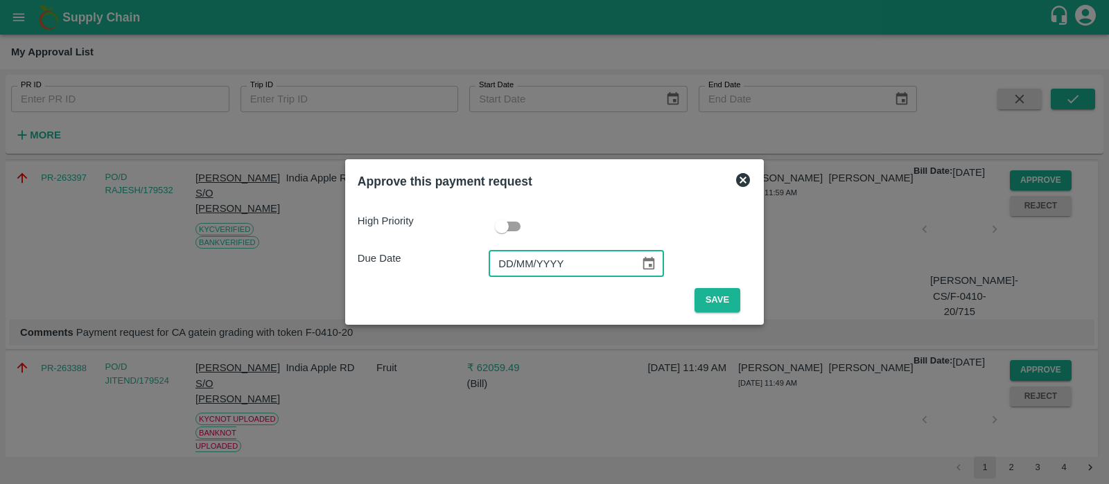
click at [516, 262] on input "DD/MM/YYYY" at bounding box center [559, 264] width 141 height 26
type input "[DATE]"
click at [707, 301] on button "Save" at bounding box center [717, 300] width 46 height 24
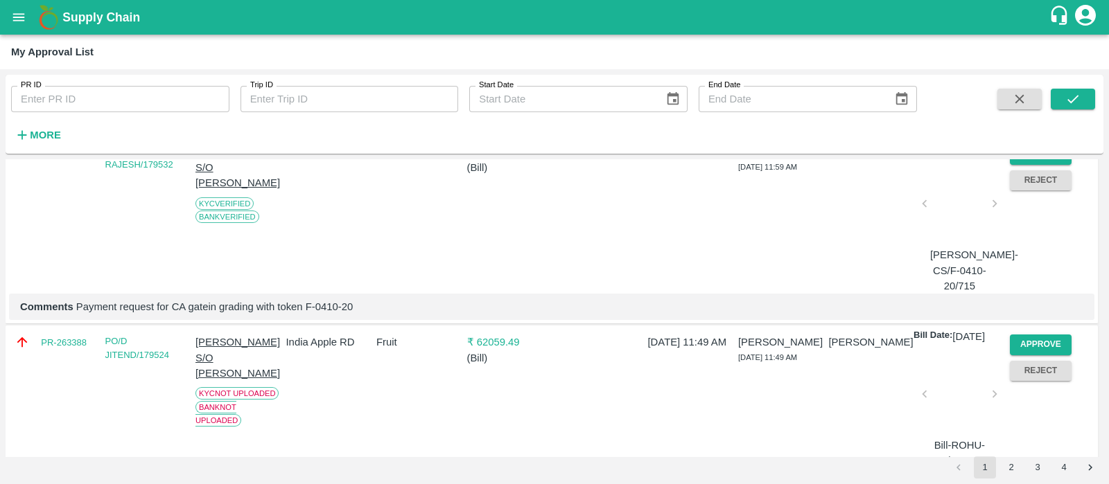
scroll to position [1651, 0]
click at [1047, 164] on button "Approve" at bounding box center [1041, 154] width 62 height 20
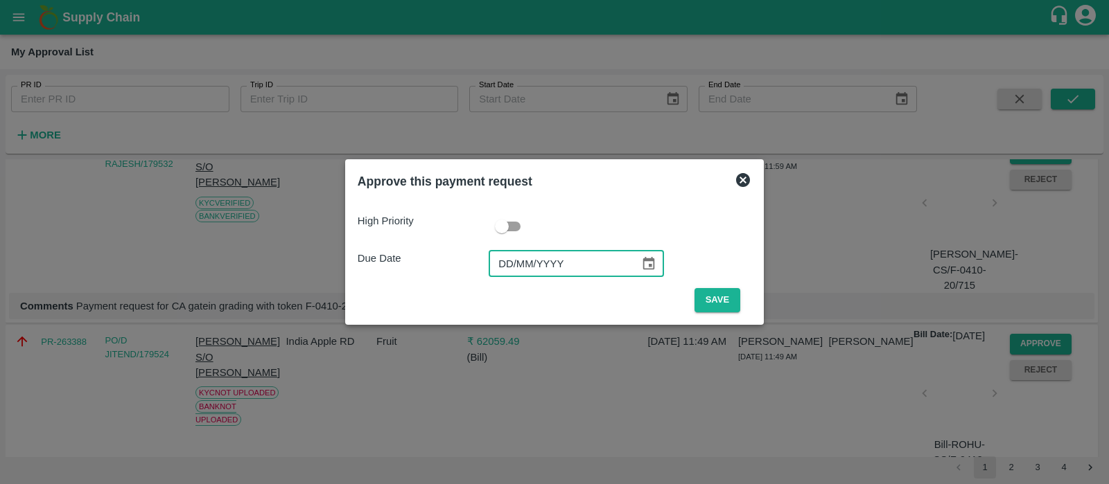
click at [517, 260] on input "DD/MM/YYYY" at bounding box center [559, 264] width 141 height 26
type input "[DATE]"
click at [715, 289] on button "Save" at bounding box center [717, 300] width 46 height 24
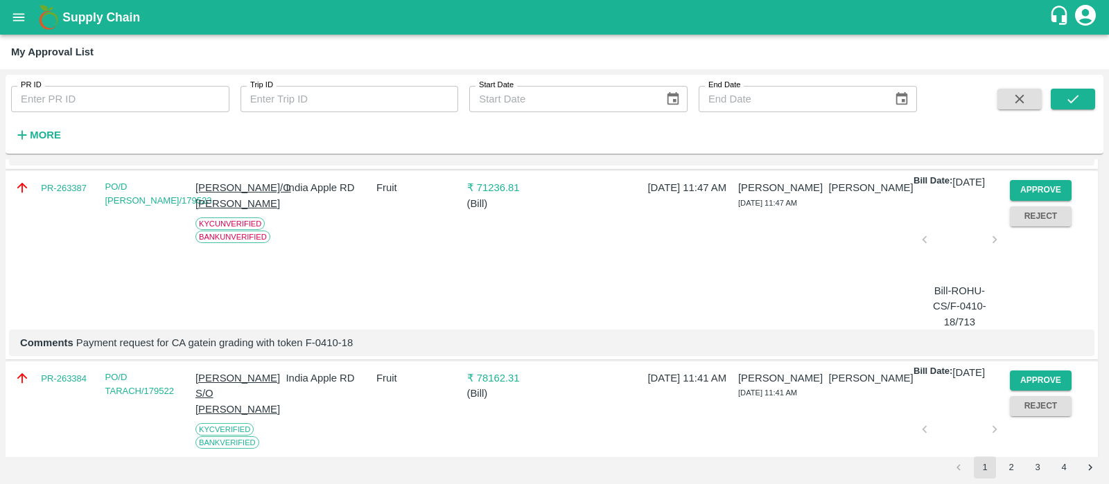
scroll to position [1805, 0]
click at [1023, 200] on button "Approve" at bounding box center [1041, 189] width 62 height 20
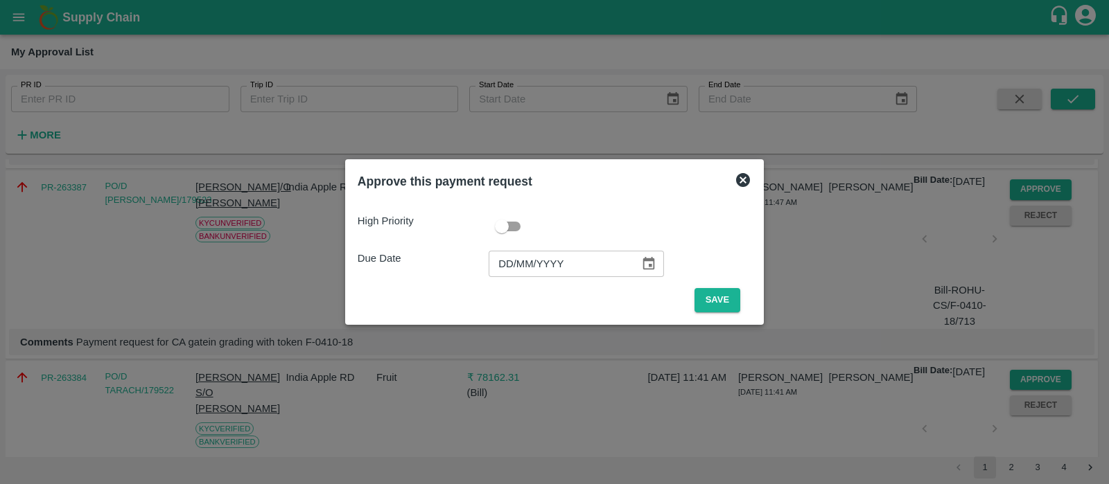
click at [496, 263] on input "DD/MM/YYYY" at bounding box center [559, 264] width 141 height 26
type input "[DATE]"
click at [718, 296] on button "Save" at bounding box center [717, 300] width 46 height 24
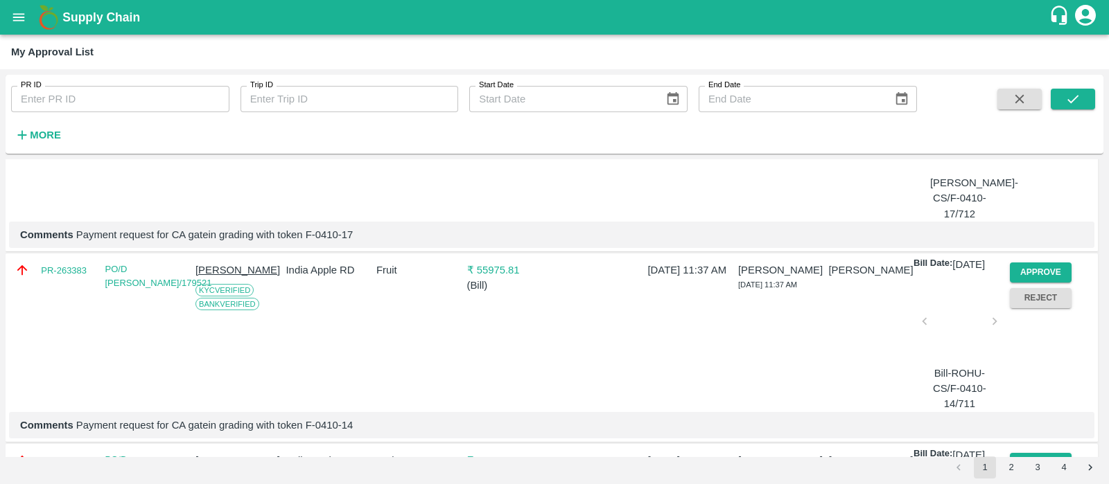
scroll to position [1914, 0]
click at [1026, 91] on button "Approve" at bounding box center [1041, 81] width 62 height 20
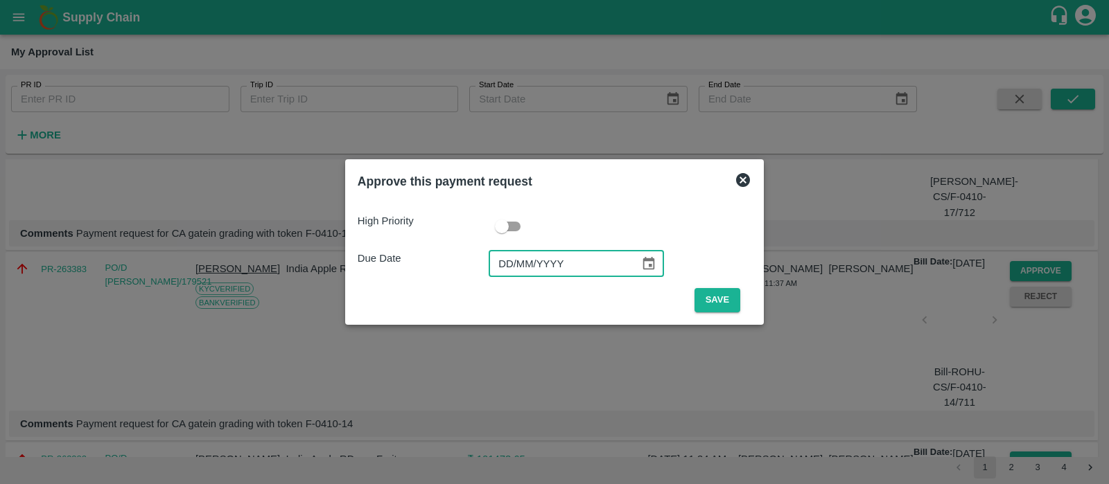
click at [506, 268] on input "DD/MM/YYYY" at bounding box center [559, 264] width 141 height 26
type input "[DATE]"
click at [712, 298] on button "Save" at bounding box center [717, 300] width 46 height 24
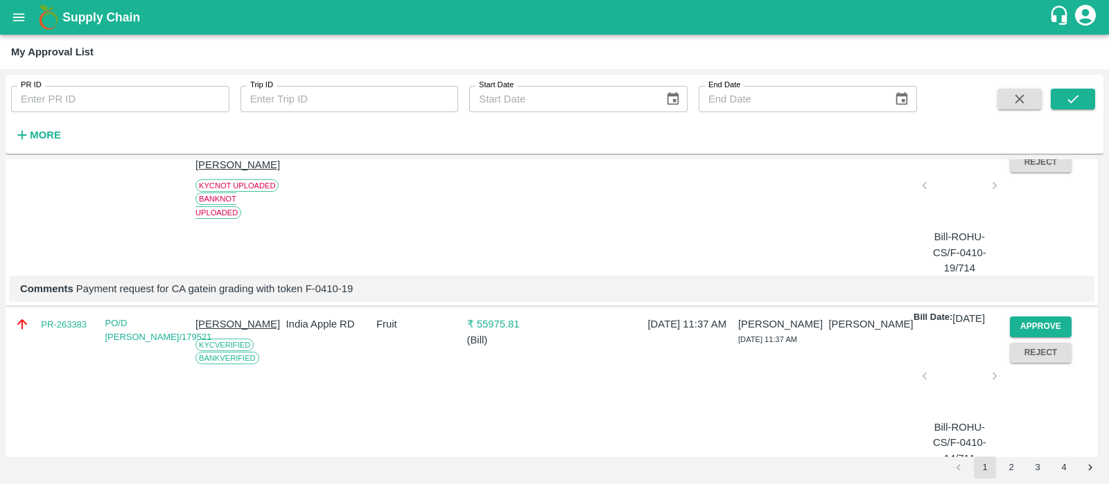
scroll to position [1836, 0]
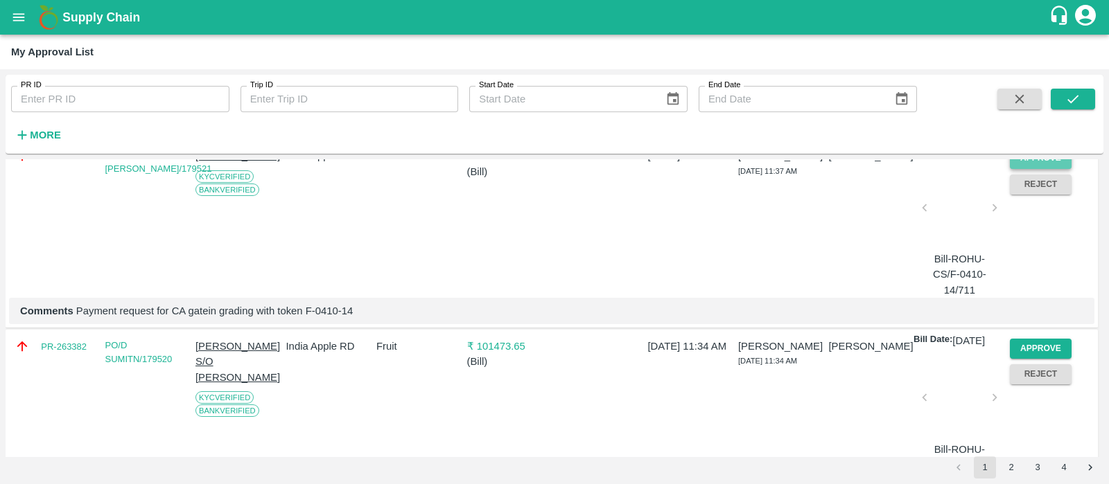
click at [1032, 168] on button "Approve" at bounding box center [1041, 158] width 62 height 20
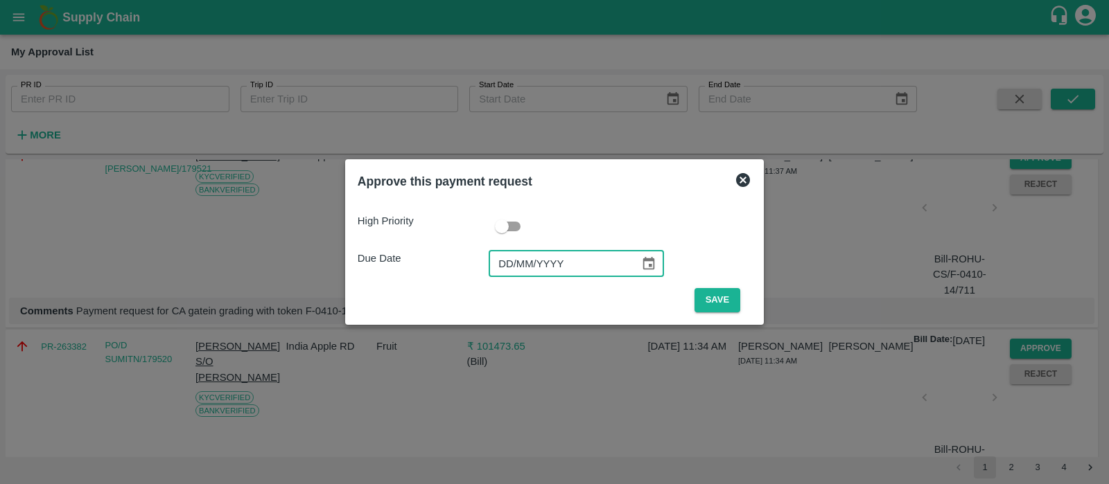
click at [505, 261] on input "DD/MM/YYYY" at bounding box center [559, 264] width 141 height 26
click at [505, 261] on input "19/01/YYYY" at bounding box center [559, 264] width 141 height 26
type input "[DATE]"
click at [717, 306] on button "Save" at bounding box center [717, 300] width 46 height 24
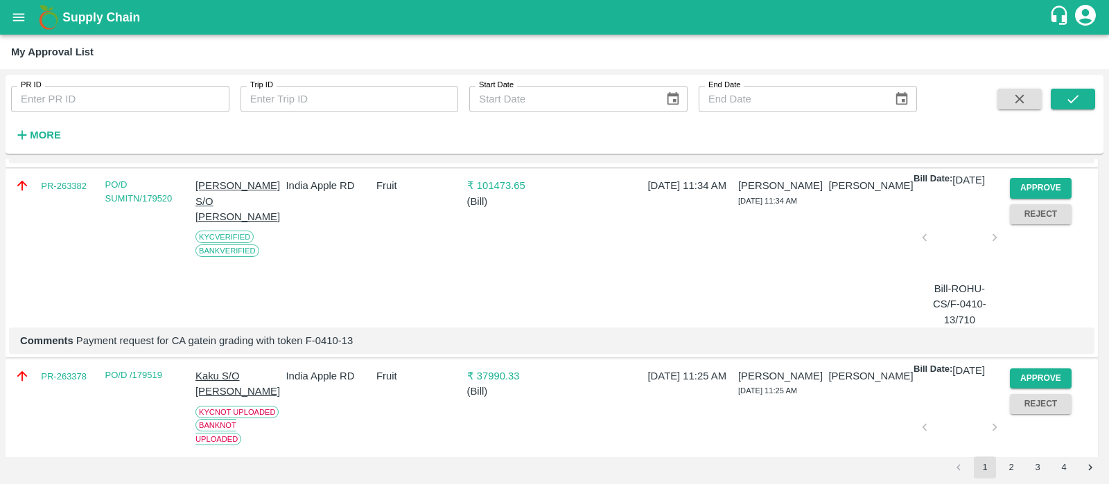
scroll to position [1832, 0]
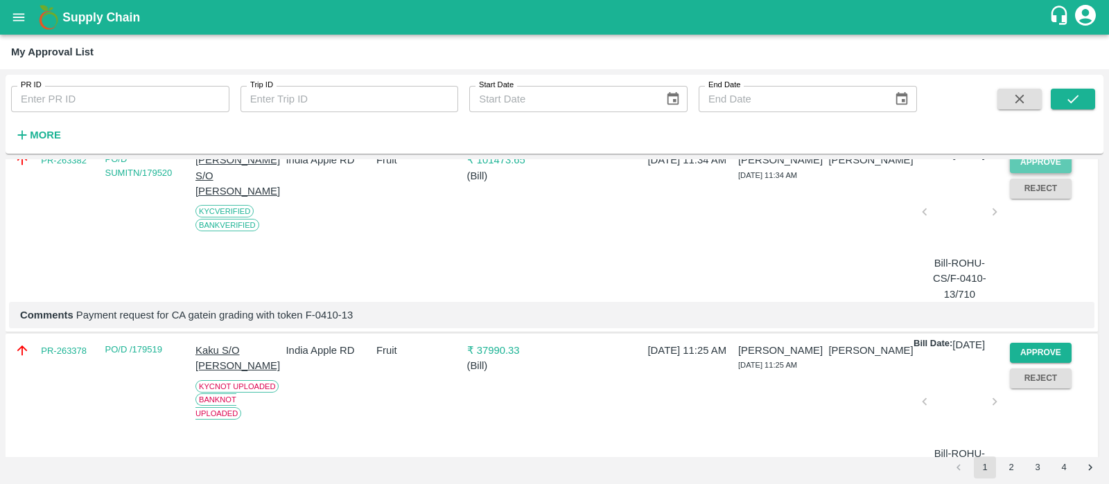
click at [1031, 173] on button "Approve" at bounding box center [1041, 162] width 62 height 20
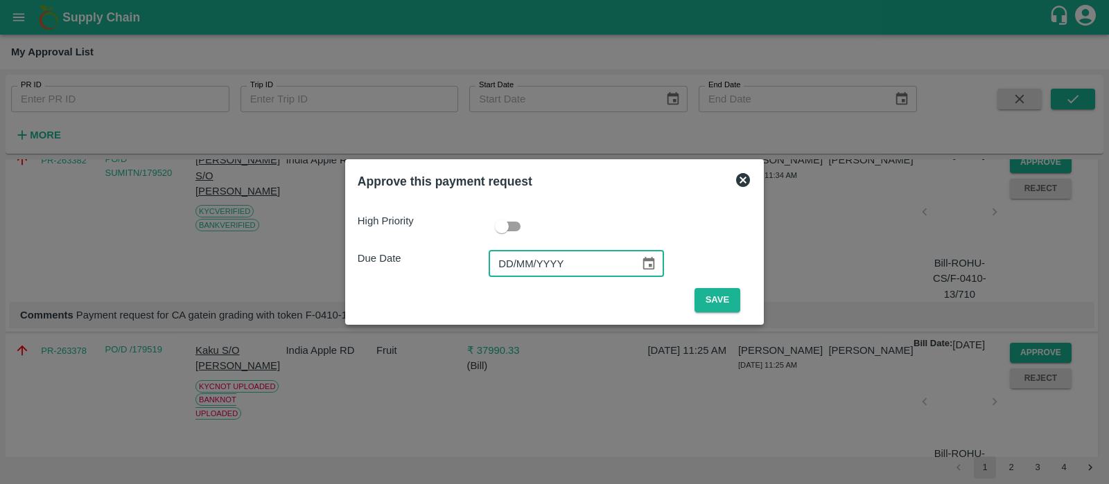
click at [511, 256] on input "DD/MM/YYYY" at bounding box center [559, 264] width 141 height 26
type input "[DATE]"
click at [730, 303] on button "Save" at bounding box center [717, 300] width 46 height 24
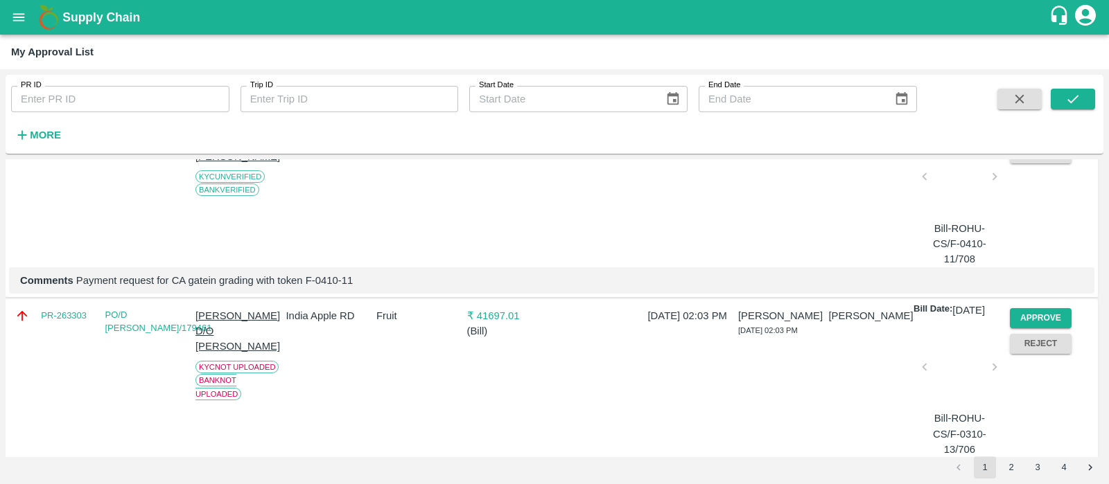
scroll to position [2077, 0]
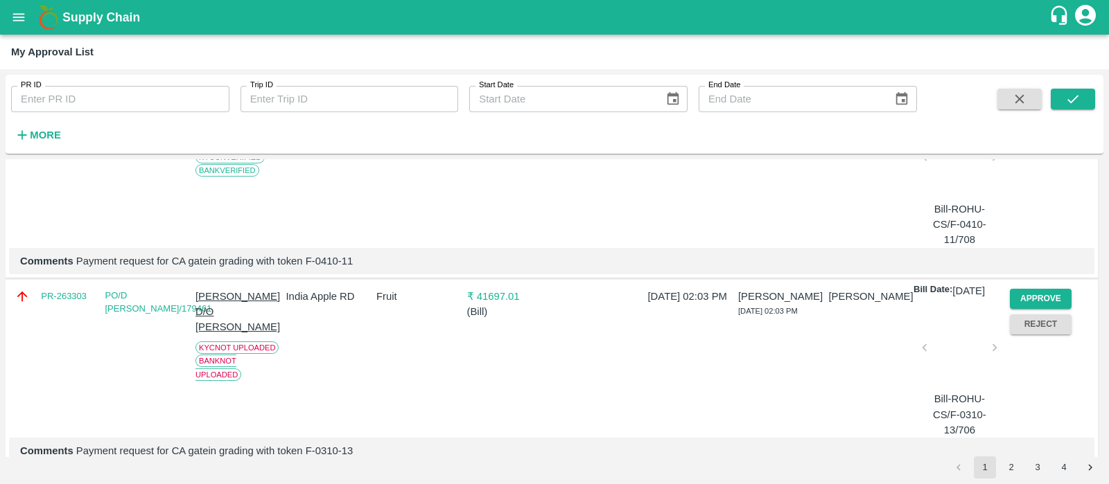
click at [1029, 118] on button "Approve" at bounding box center [1041, 108] width 62 height 20
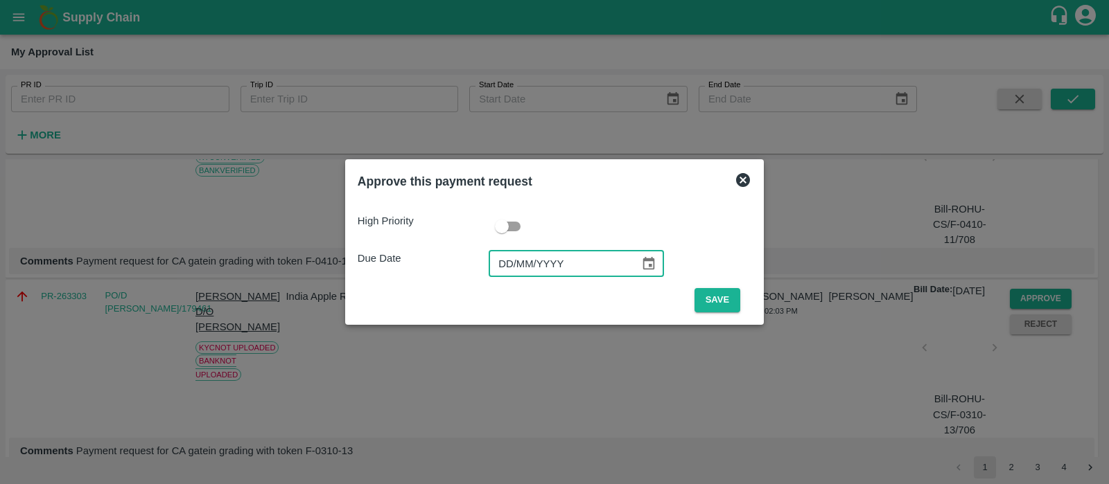
click at [502, 258] on input "DD/MM/YYYY" at bounding box center [559, 264] width 141 height 26
type input "[DATE]"
click at [712, 310] on button "Save" at bounding box center [717, 300] width 46 height 24
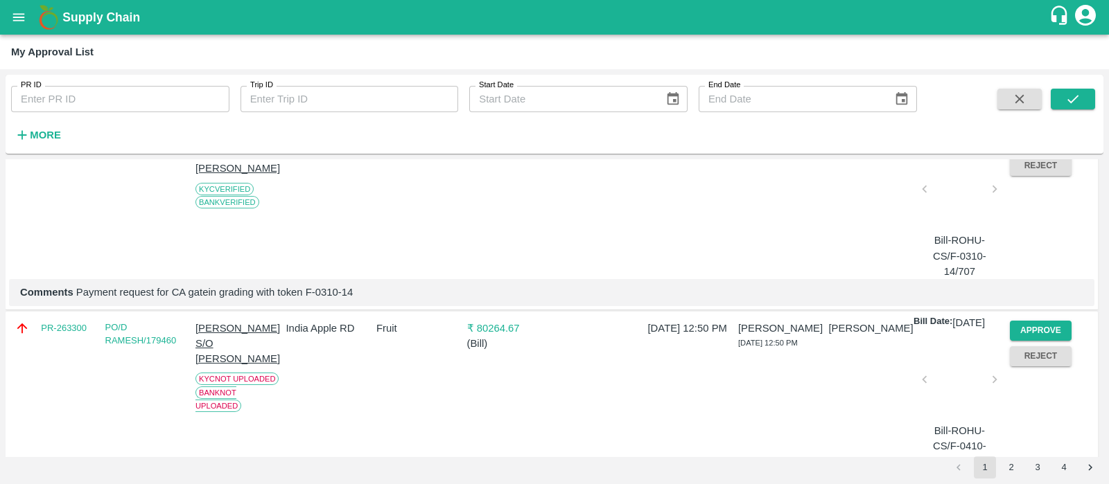
scroll to position [2241, 0]
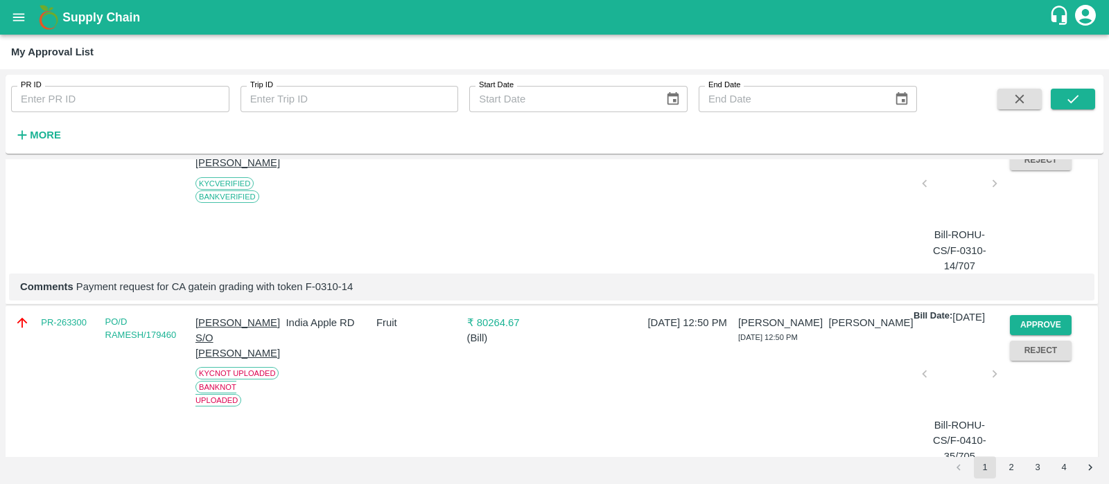
click at [1030, 145] on button "Approve" at bounding box center [1041, 135] width 62 height 20
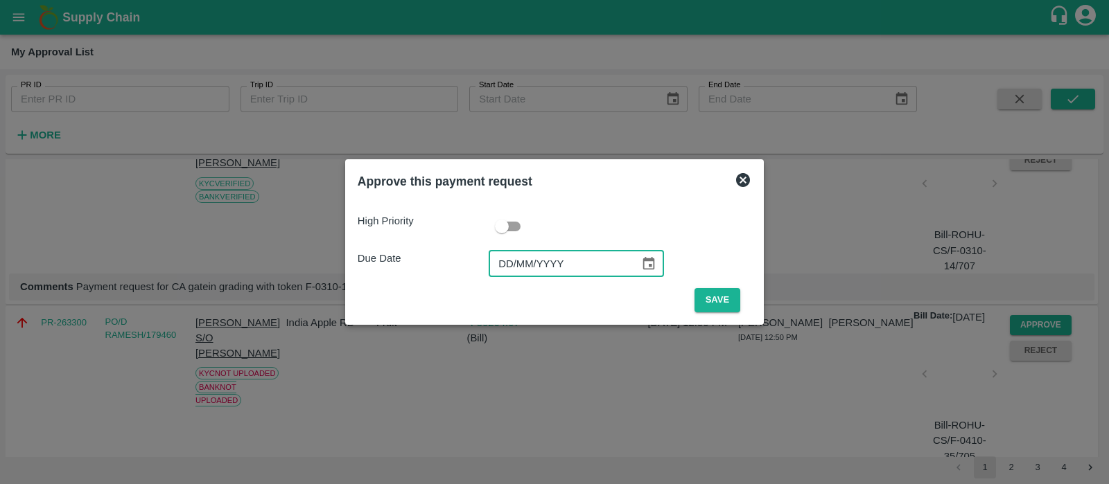
click at [509, 263] on input "DD/MM/YYYY" at bounding box center [559, 264] width 141 height 26
type input "[DATE]"
click at [709, 304] on button "Save" at bounding box center [717, 300] width 46 height 24
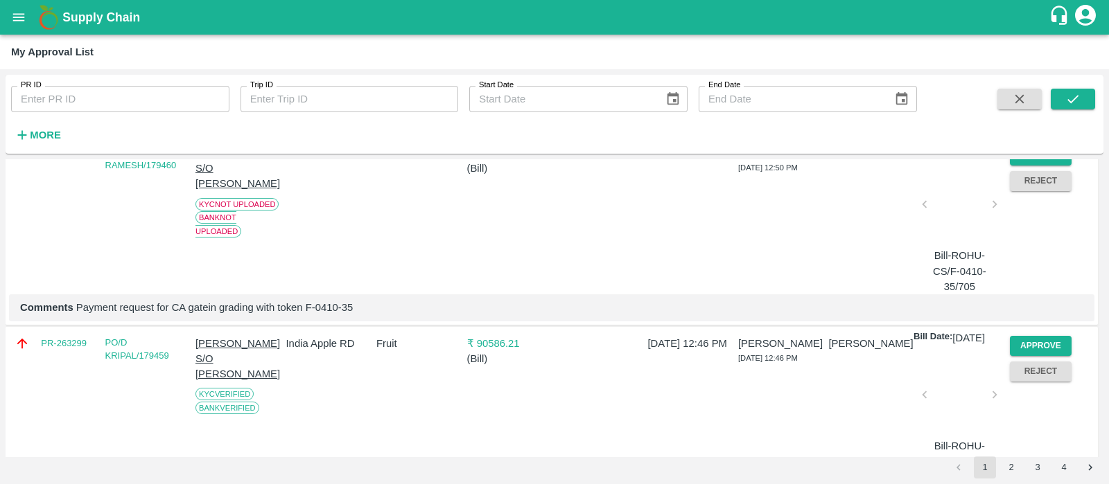
scroll to position [2436, 0]
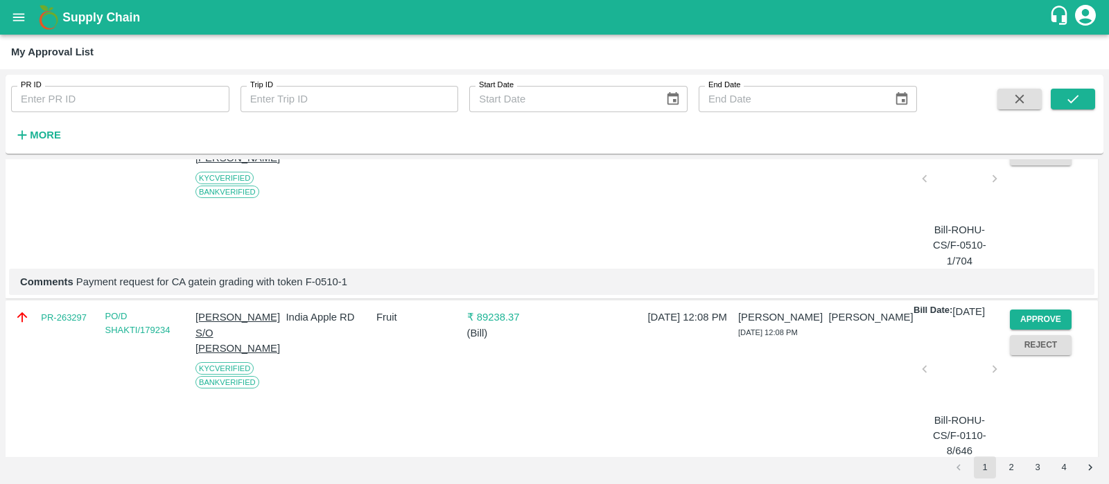
click at [1039, 140] on button "Approve" at bounding box center [1041, 130] width 62 height 20
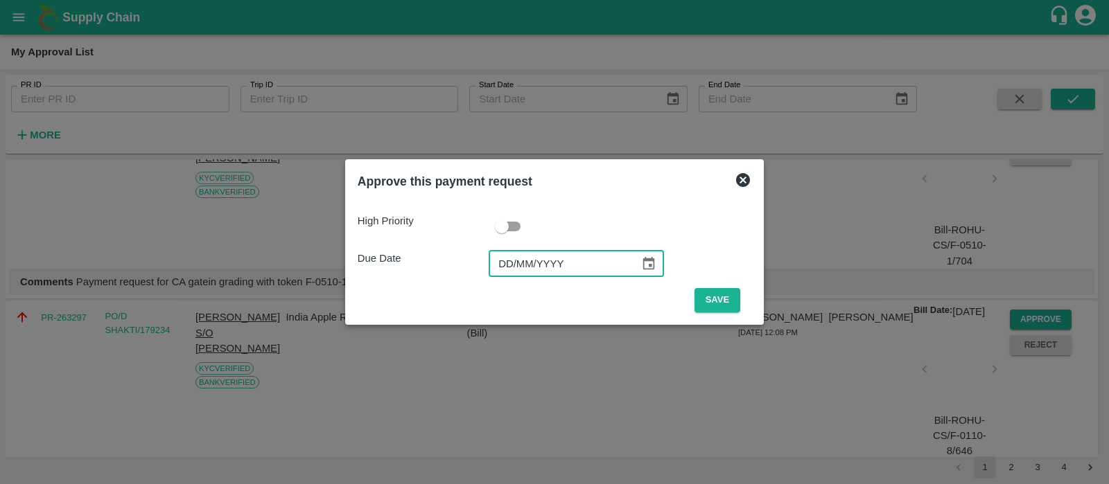
click at [495, 268] on input "DD/MM/YYYY" at bounding box center [559, 264] width 141 height 26
type input "[DATE]"
click at [710, 299] on button "Save" at bounding box center [717, 300] width 46 height 24
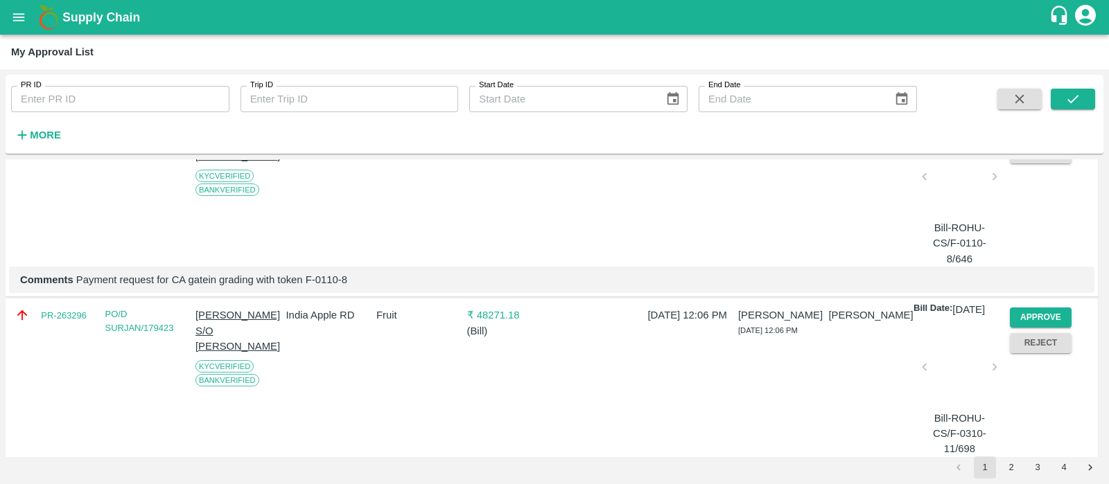
scroll to position [2442, 0]
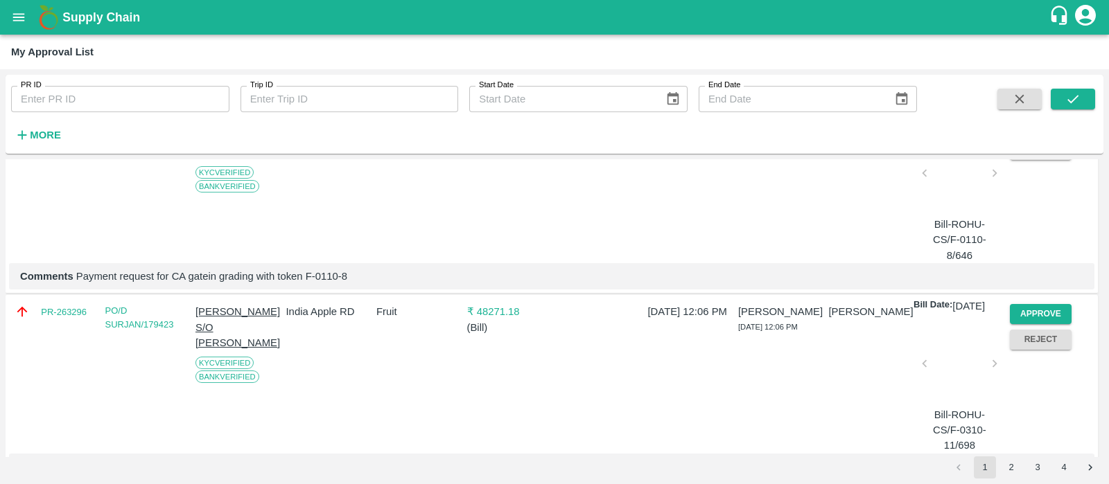
click at [1051, 134] on button "Approve" at bounding box center [1041, 124] width 62 height 20
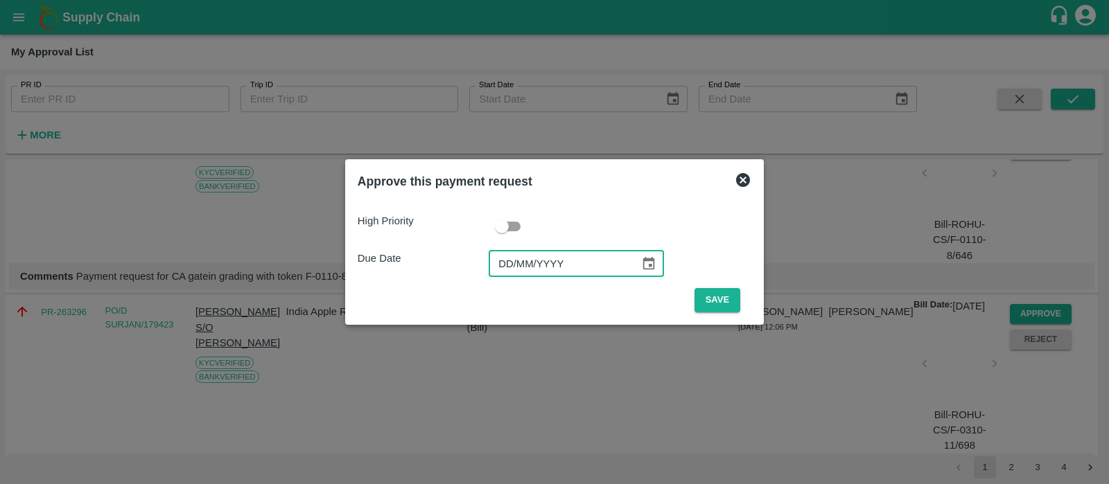
click at [506, 269] on input "DD/MM/YYYY" at bounding box center [559, 264] width 141 height 26
type input "[DATE]"
click at [726, 301] on button "Save" at bounding box center [717, 300] width 46 height 24
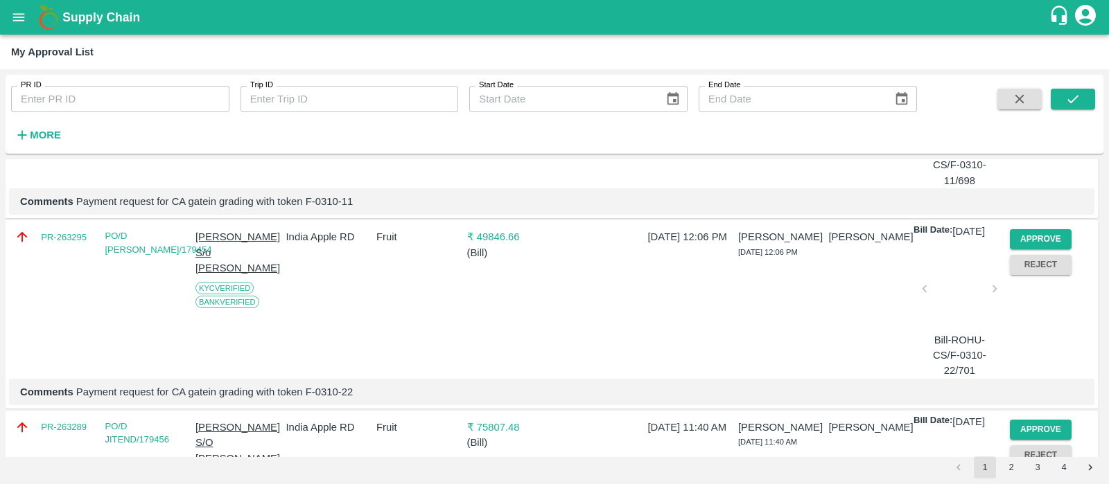
scroll to position [2449, 0]
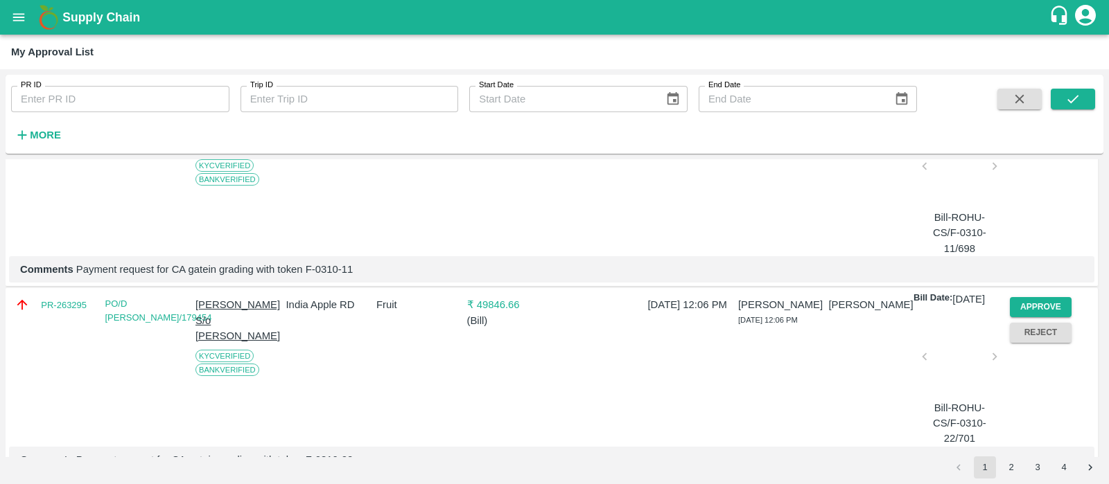
click at [1035, 128] on button "Approve" at bounding box center [1041, 117] width 62 height 20
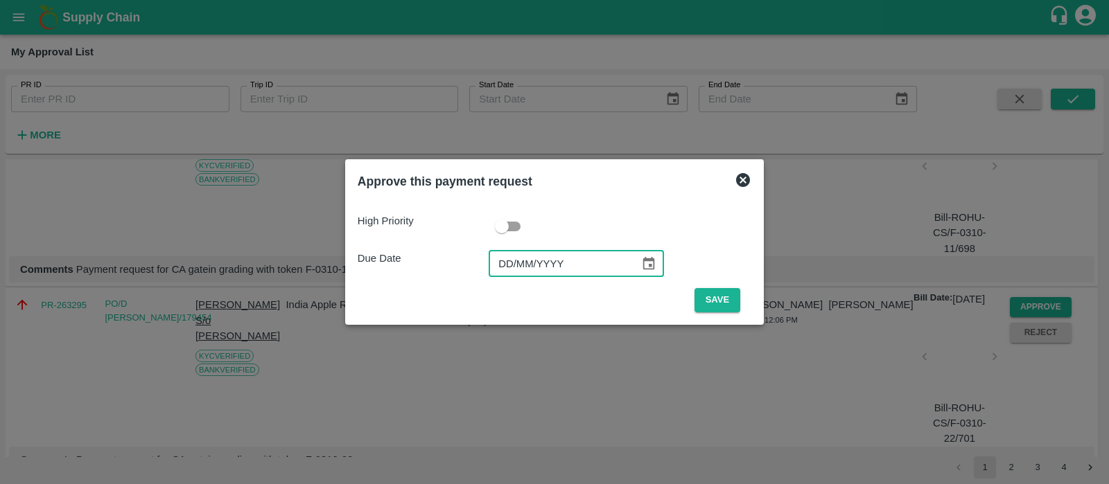
click at [504, 254] on input "DD/MM/YYYY" at bounding box center [559, 264] width 141 height 26
type input "[DATE]"
click at [708, 297] on button "Save" at bounding box center [717, 300] width 46 height 24
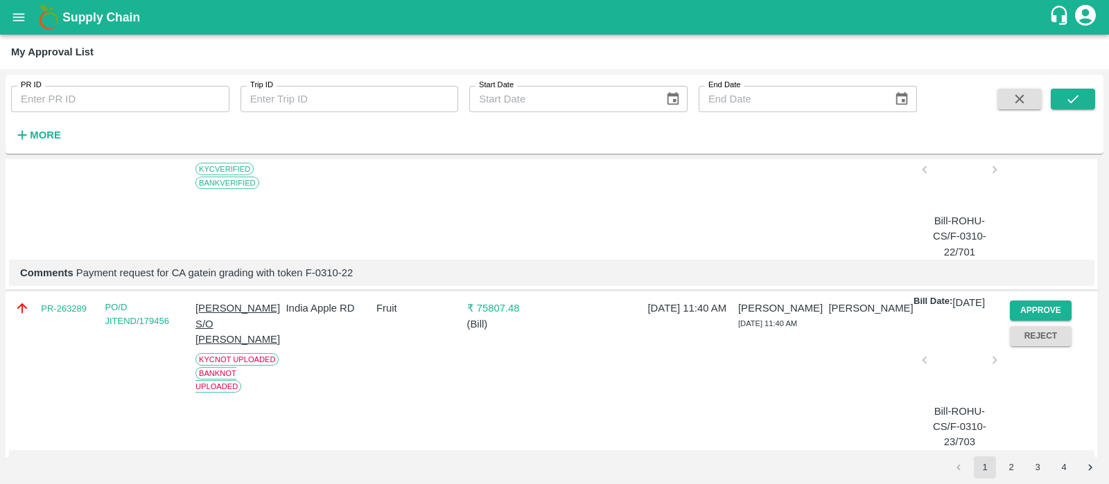
scroll to position [2445, 0]
click at [1037, 131] on button "Approve" at bounding box center [1041, 121] width 62 height 20
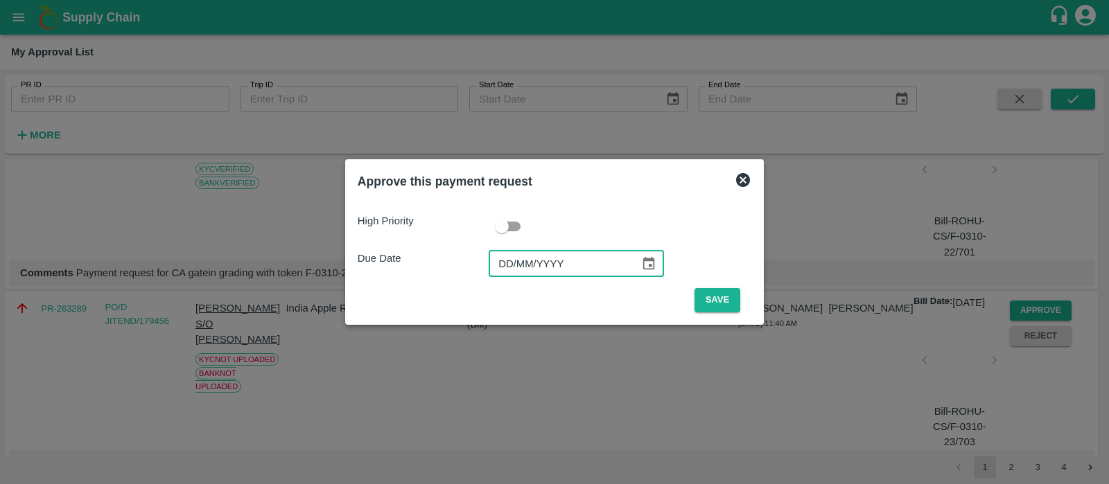
click at [495, 276] on input "DD/MM/YYYY" at bounding box center [559, 264] width 141 height 26
type input "[DATE]"
click at [702, 288] on button "Save" at bounding box center [717, 300] width 46 height 24
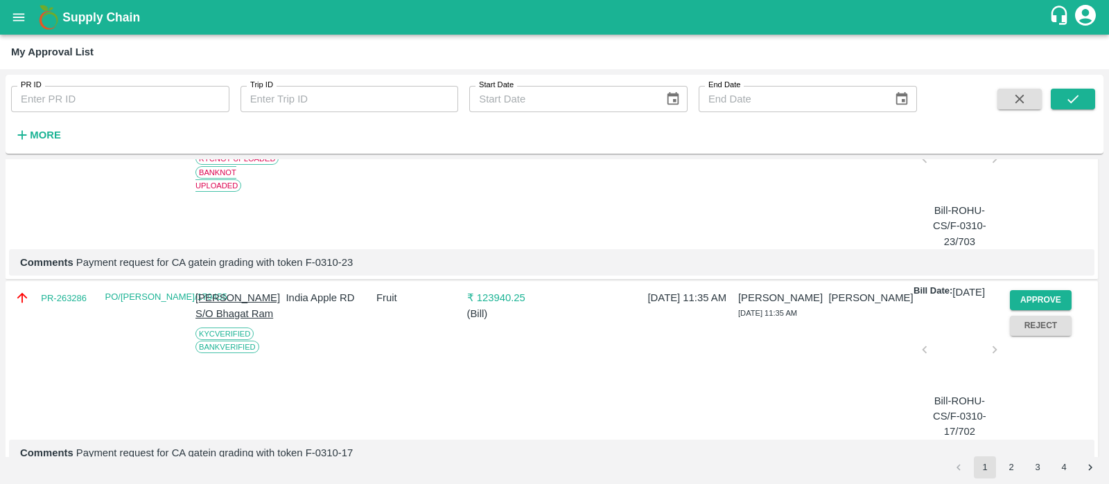
scroll to position [2630, 0]
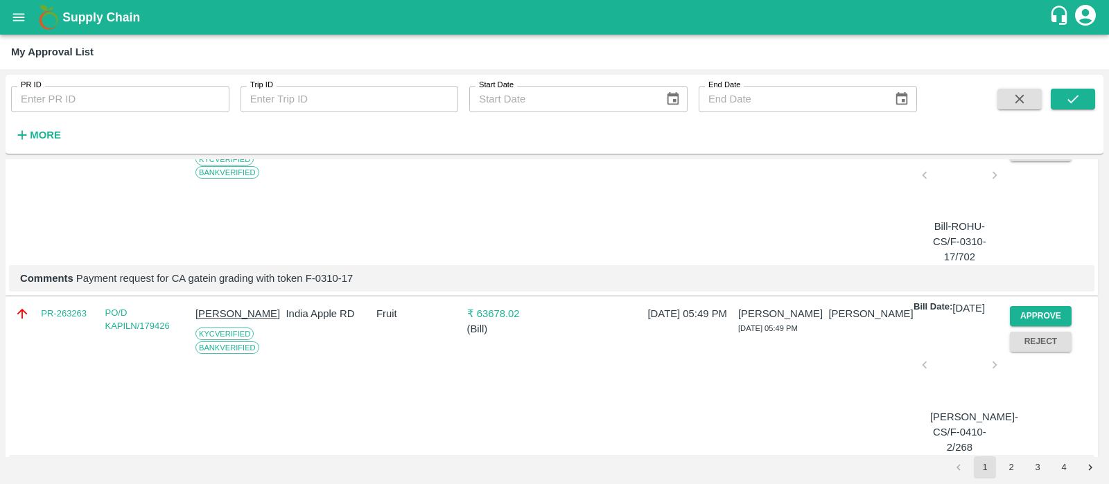
click at [1032, 136] on button "Approve" at bounding box center [1041, 126] width 62 height 20
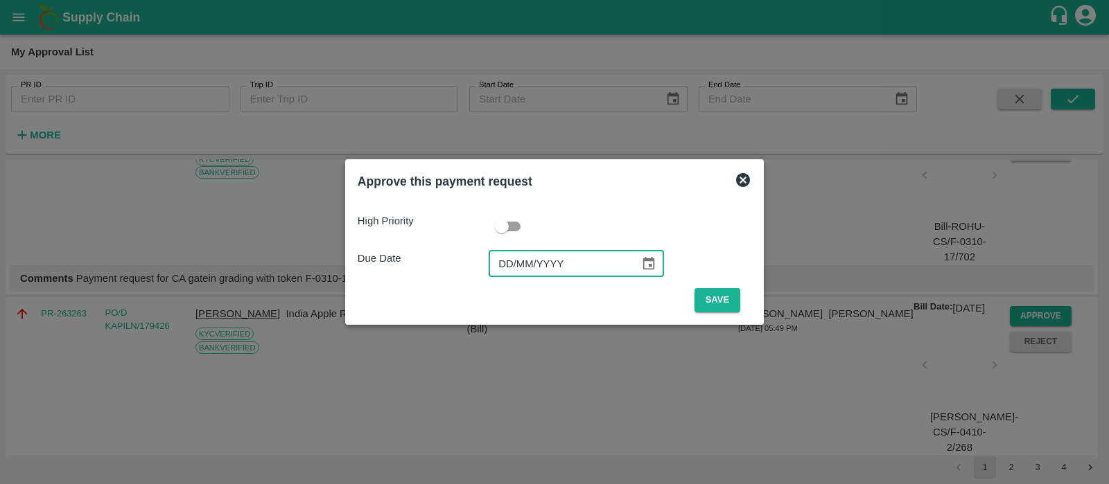
click at [510, 252] on input "DD/MM/YYYY" at bounding box center [559, 264] width 141 height 26
type input "[DATE]"
click at [719, 292] on button "Save" at bounding box center [717, 300] width 46 height 24
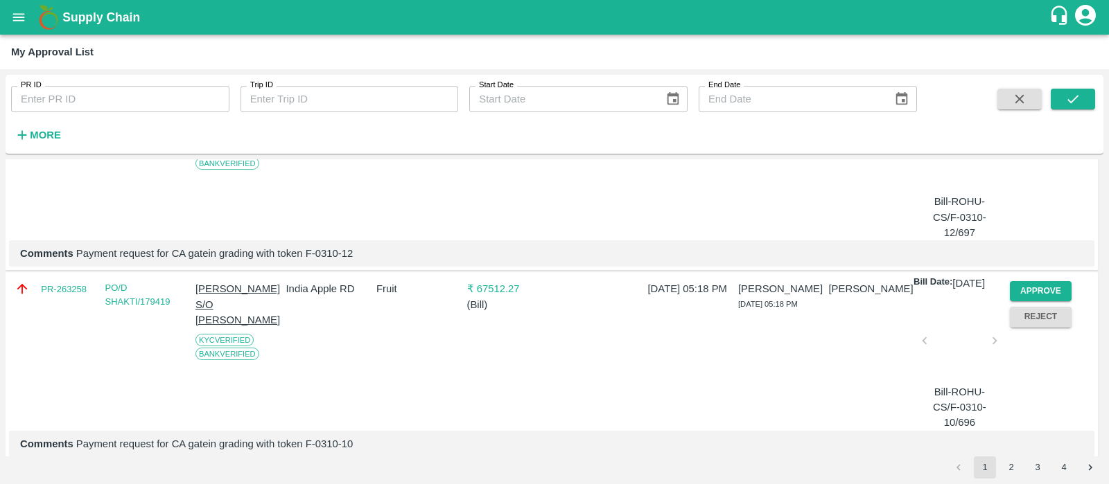
scroll to position [3009, 0]
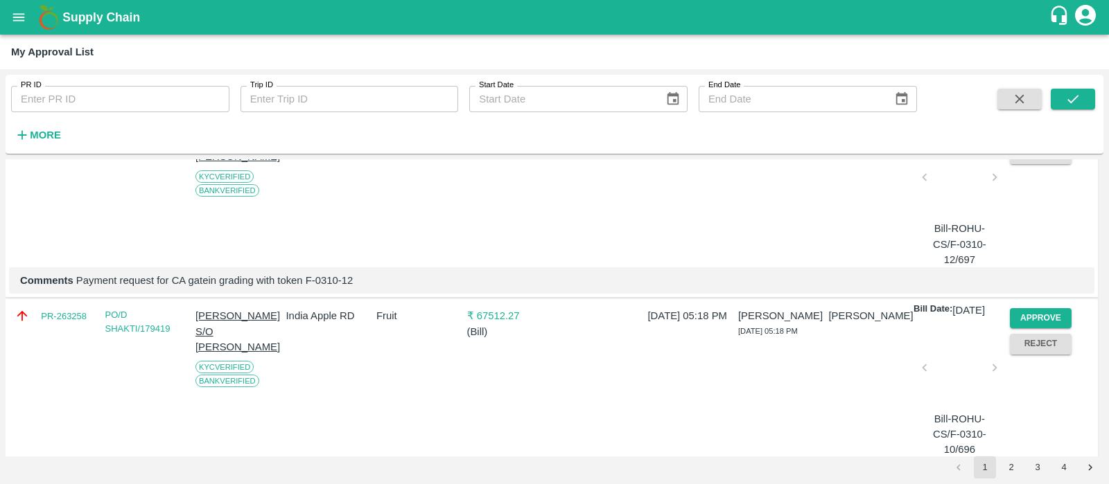
click at [1039, 139] on button "Approve" at bounding box center [1041, 128] width 62 height 20
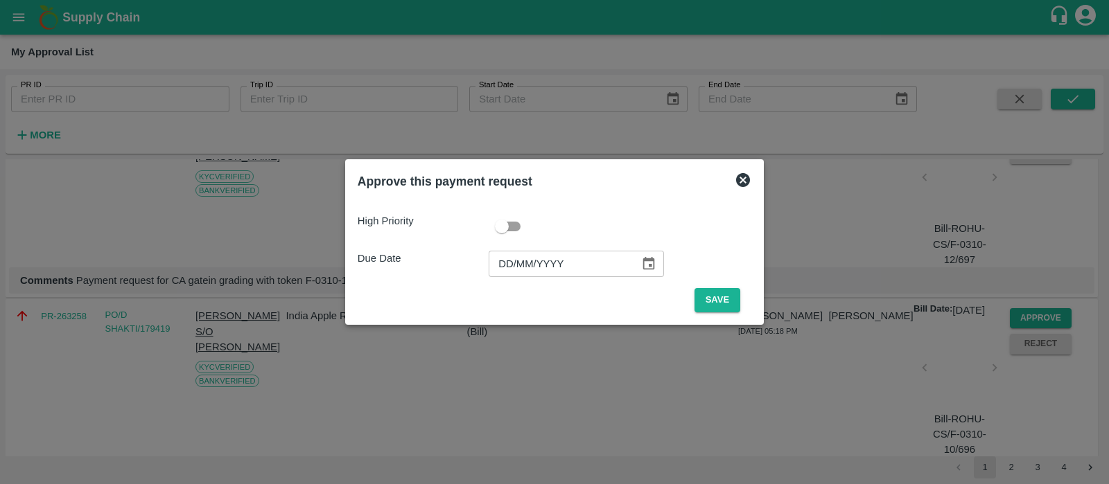
click at [503, 271] on input "DD/MM/YYYY" at bounding box center [559, 264] width 141 height 26
type input "[DATE]"
click at [710, 306] on button "Save" at bounding box center [717, 300] width 46 height 24
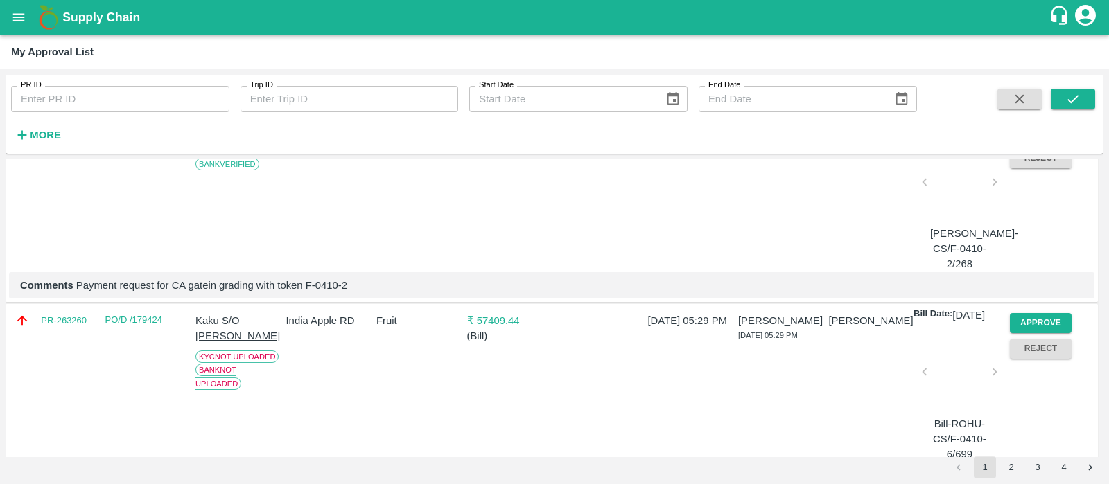
scroll to position [2644, 0]
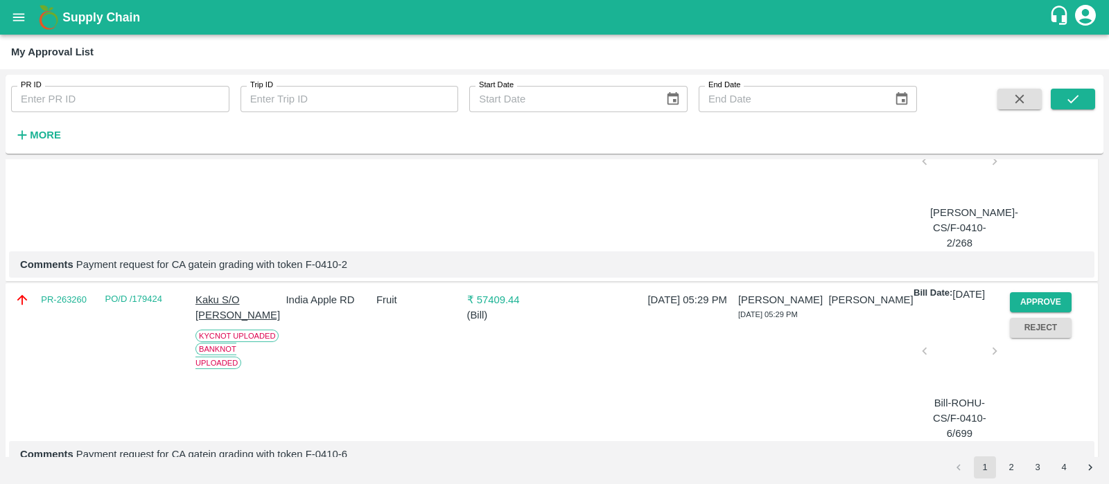
click at [1041, 122] on button "Approve" at bounding box center [1041, 112] width 62 height 20
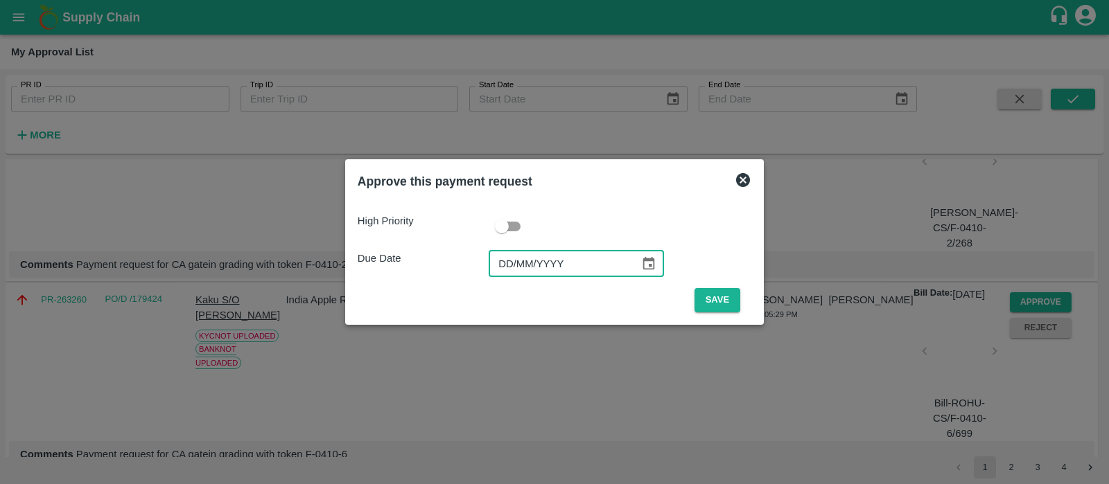
click at [492, 263] on input "DD/MM/YYYY" at bounding box center [559, 264] width 141 height 26
type input "[DATE]"
click at [712, 300] on button "Save" at bounding box center [717, 300] width 46 height 24
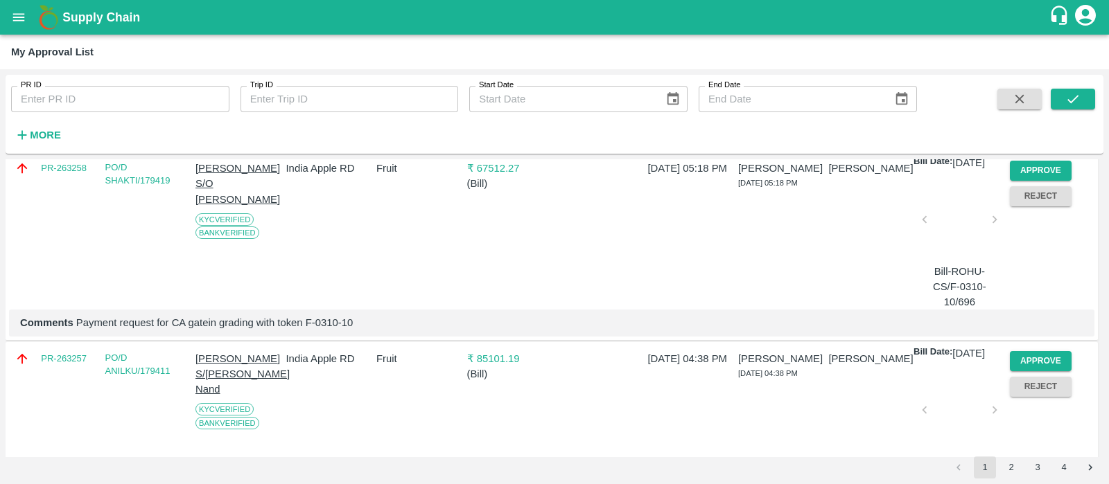
scroll to position [2903, 0]
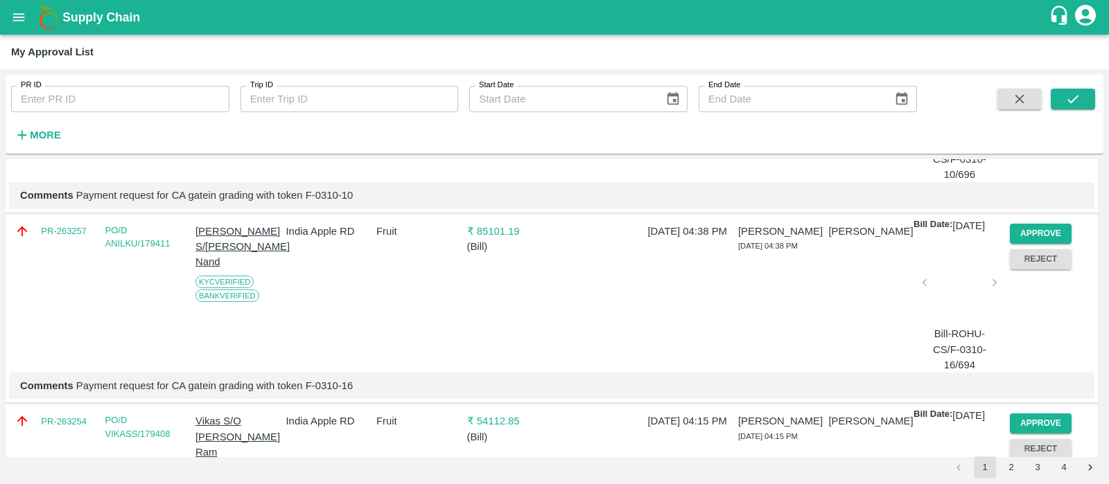
click at [1032, 53] on button "Approve" at bounding box center [1041, 43] width 62 height 20
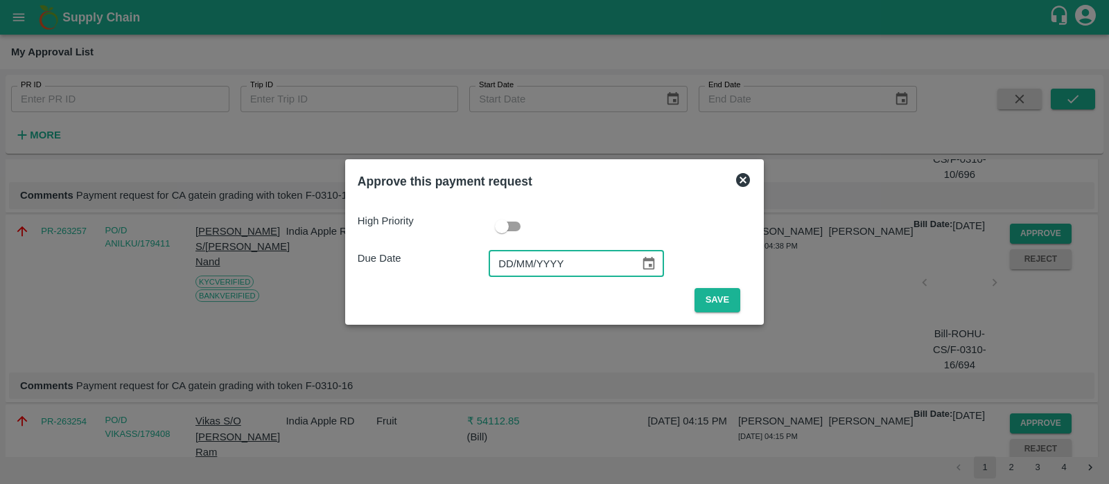
click at [511, 261] on input "DD/MM/YYYY" at bounding box center [559, 264] width 141 height 26
type input "[DATE]"
click at [712, 296] on button "Save" at bounding box center [717, 300] width 46 height 24
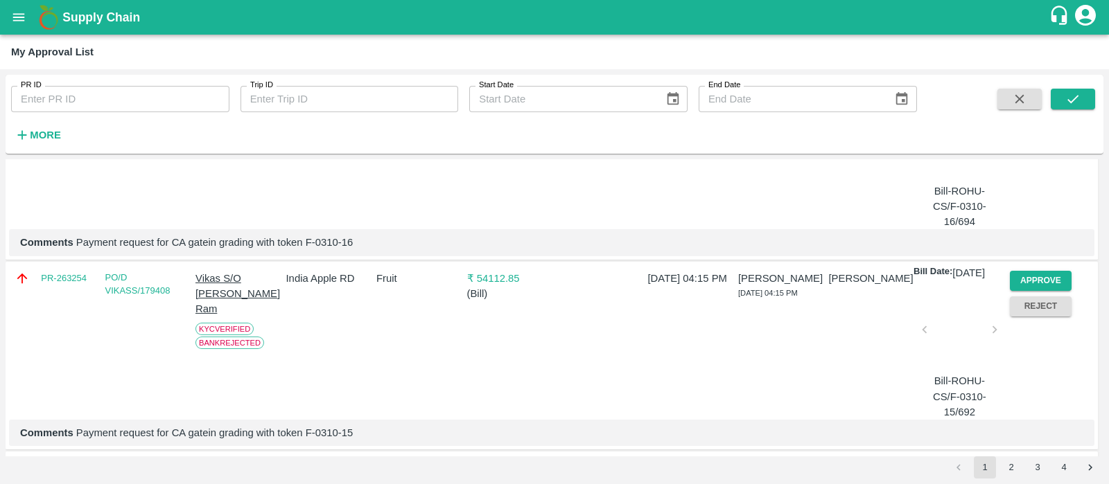
scroll to position [2862, 0]
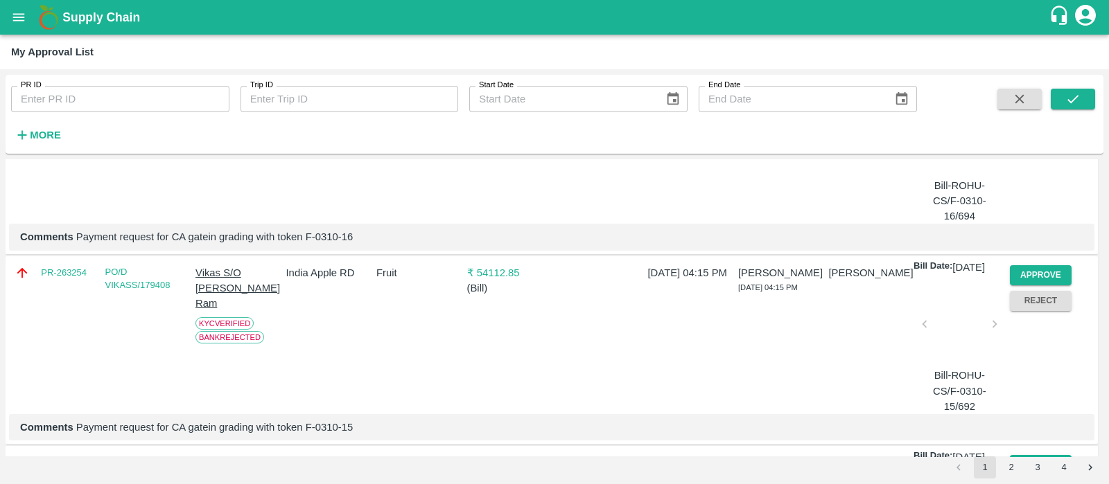
click at [1012, 95] on button "Approve" at bounding box center [1041, 85] width 62 height 20
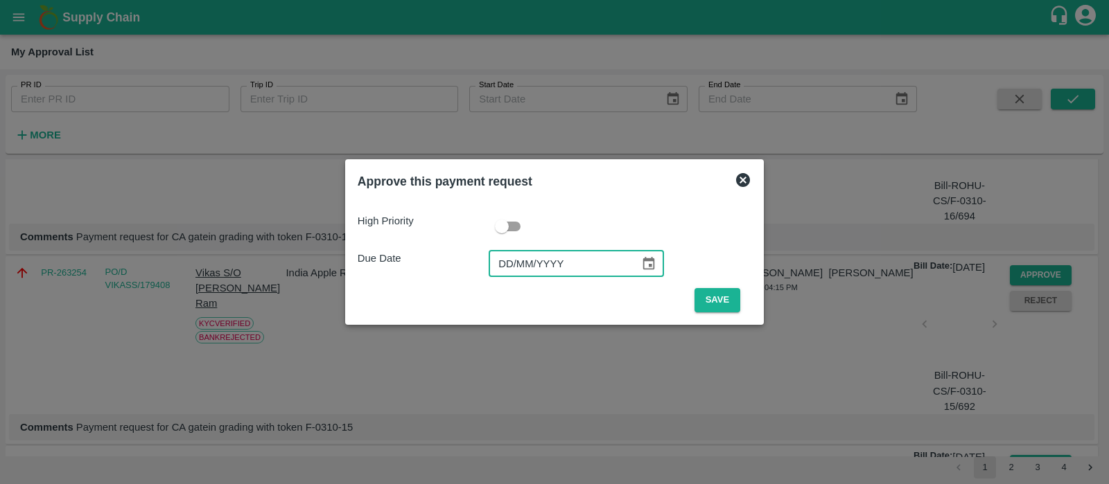
click at [513, 265] on input "DD/MM/YYYY" at bounding box center [559, 264] width 141 height 26
type input "[DATE]"
click at [707, 293] on button "Save" at bounding box center [717, 300] width 46 height 24
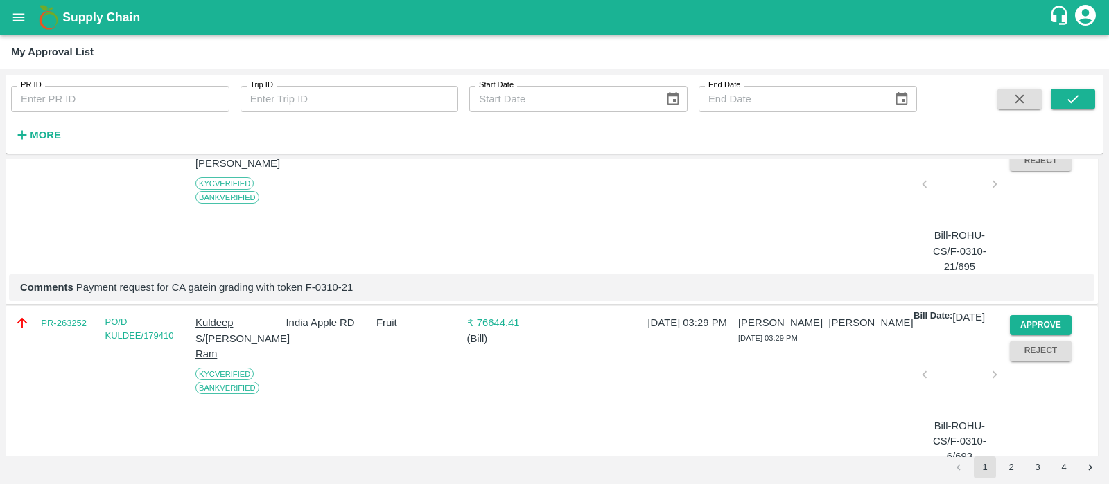
scroll to position [3001, 0]
click at [1034, 146] on button "Approve" at bounding box center [1041, 136] width 62 height 20
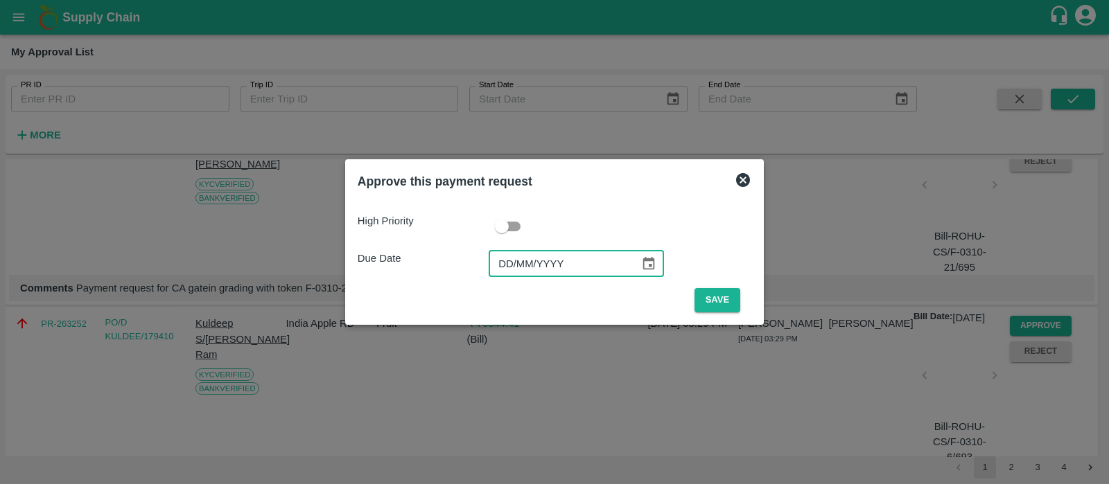
click at [498, 254] on input "DD/MM/YYYY" at bounding box center [559, 264] width 141 height 26
type input "[DATE]"
click at [714, 299] on button "Save" at bounding box center [717, 300] width 46 height 24
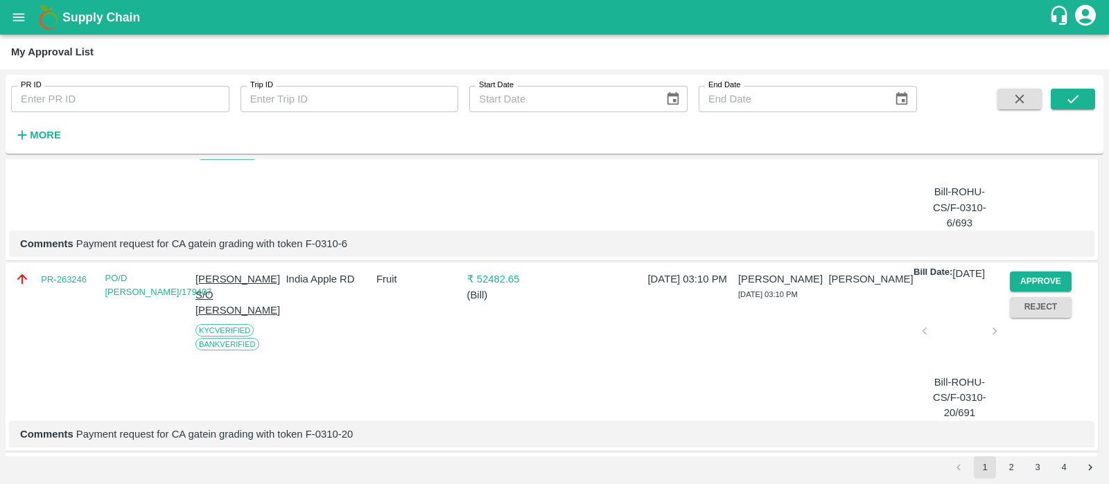
scroll to position [3071, 0]
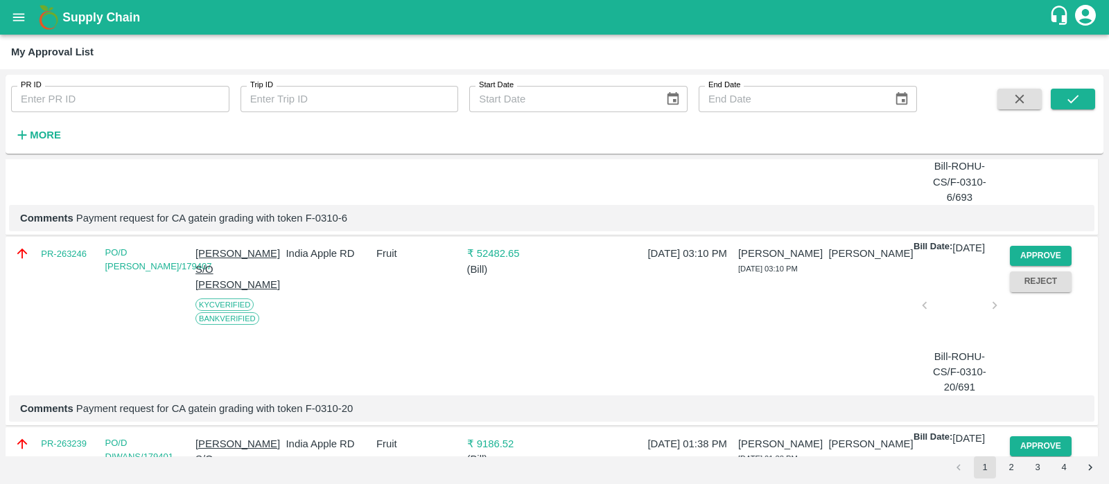
click at [1035, 76] on button "Approve" at bounding box center [1041, 66] width 62 height 20
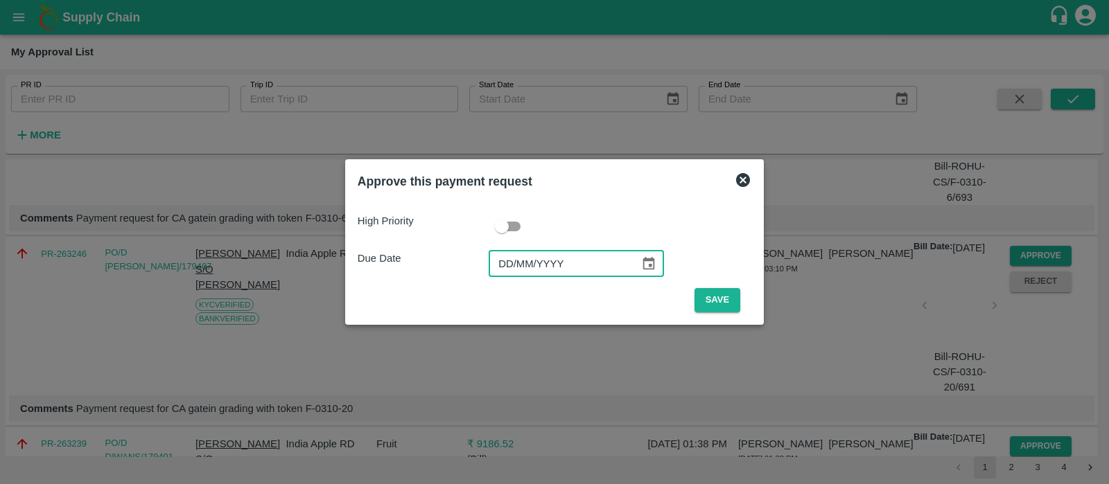
click at [498, 272] on input "DD/MM/YYYY" at bounding box center [559, 264] width 141 height 26
type input "[DATE]"
click at [714, 297] on button "Save" at bounding box center [717, 300] width 46 height 24
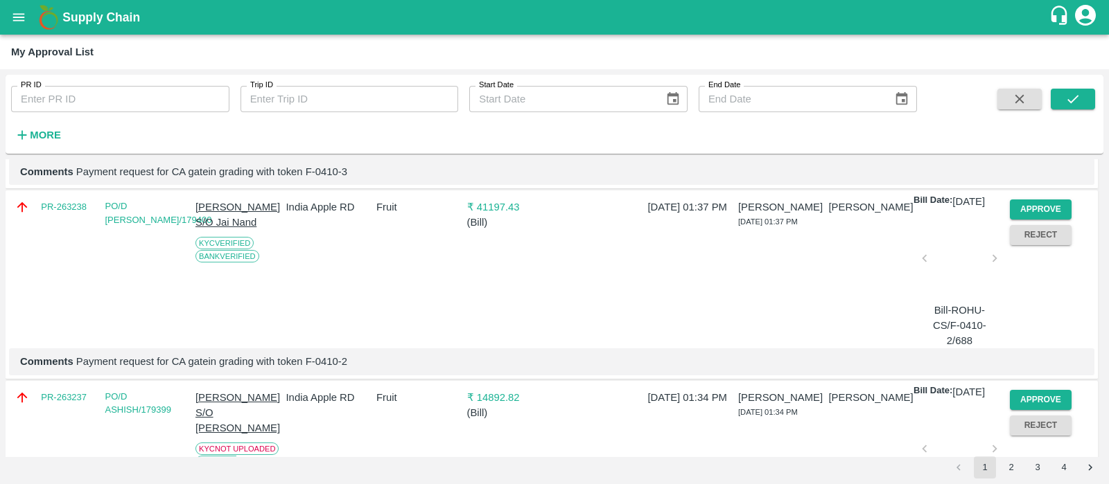
scroll to position [3309, 0]
click at [1037, 28] on button "Approve" at bounding box center [1041, 18] width 62 height 20
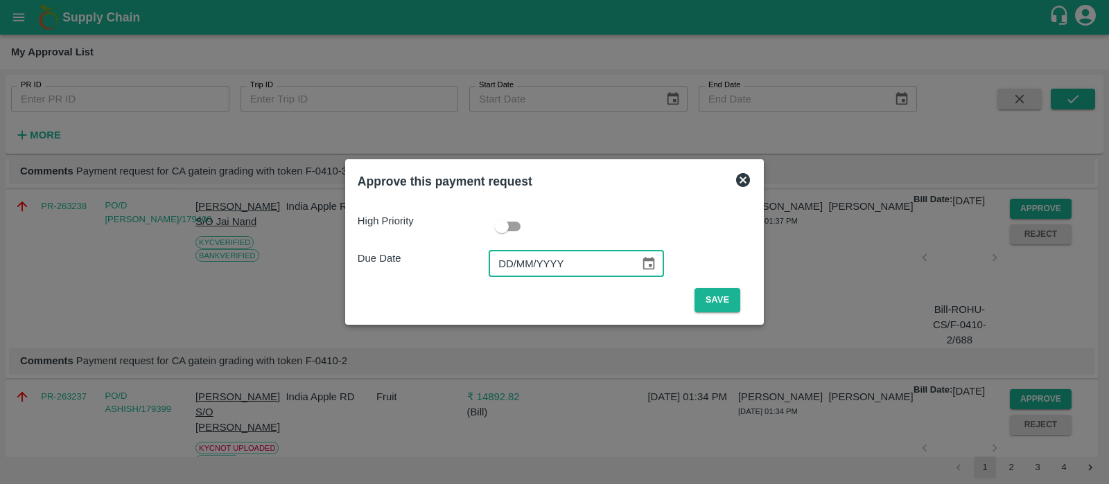
click at [514, 266] on input "DD/MM/YYYY" at bounding box center [559, 264] width 141 height 26
type input "[DATE]"
click at [710, 300] on button "Save" at bounding box center [717, 300] width 46 height 24
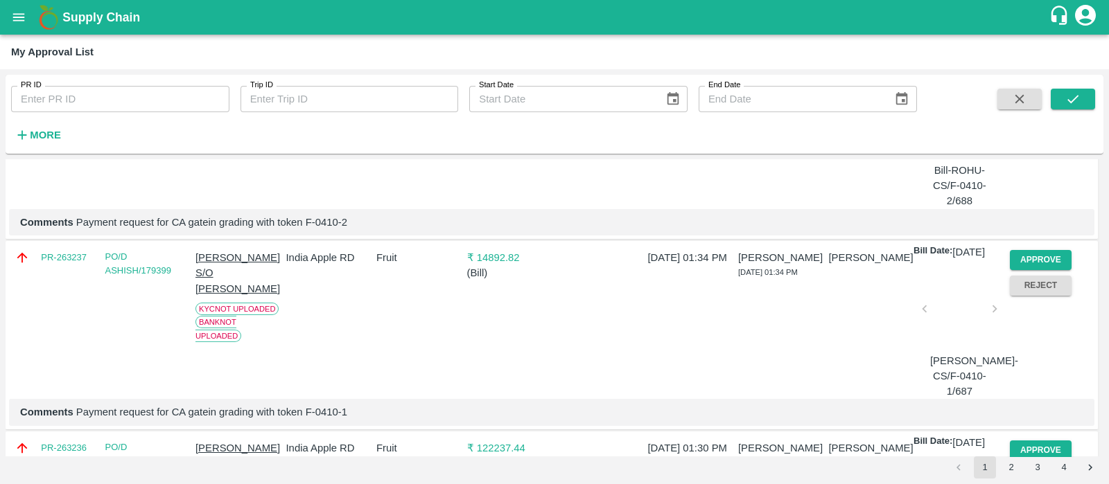
scroll to position [3244, 0]
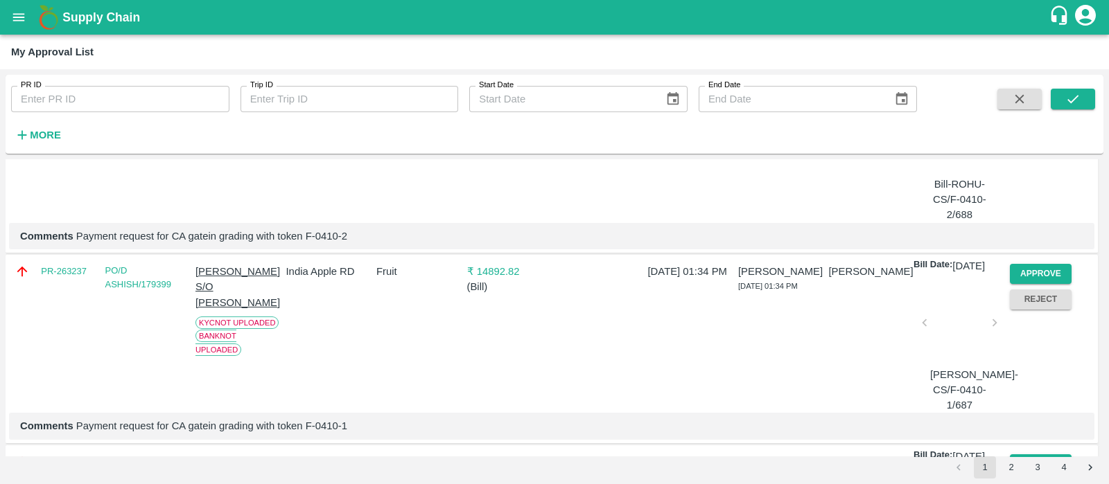
click at [1024, 94] on button "Approve" at bounding box center [1041, 83] width 62 height 20
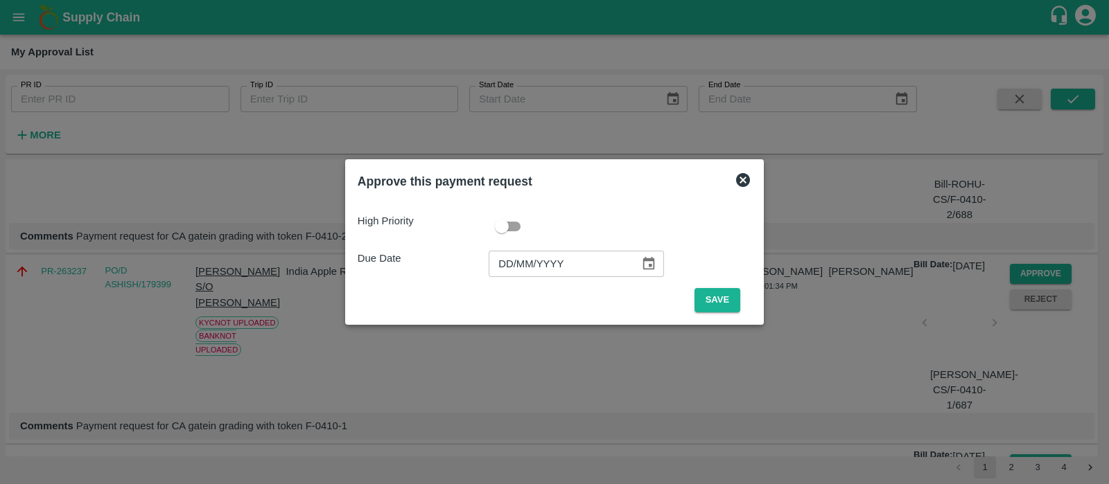
click at [512, 272] on input "DD/MM/YYYY" at bounding box center [559, 264] width 141 height 26
type input "[DATE]"
click at [694, 292] on button "Save" at bounding box center [717, 300] width 46 height 24
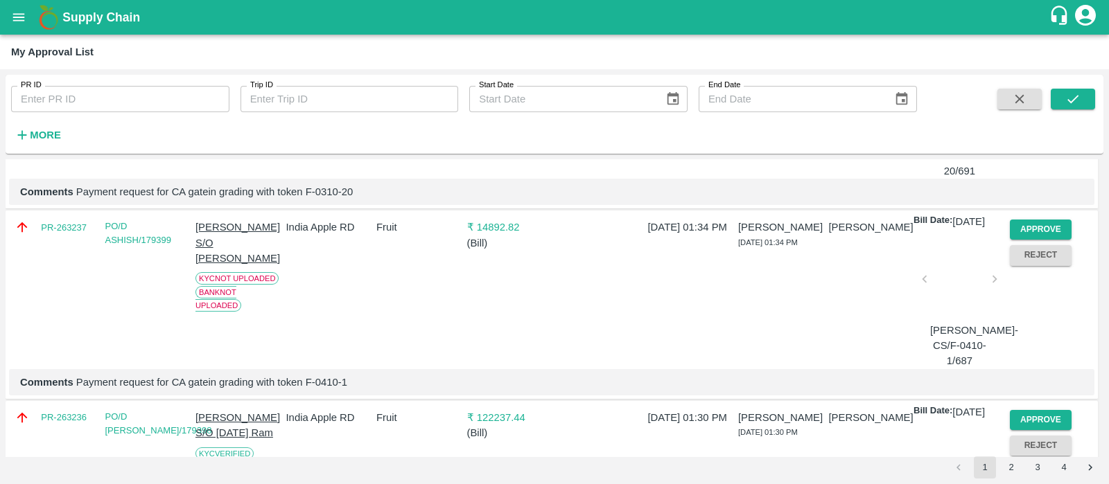
scroll to position [3098, 0]
click at [1026, 49] on button "Approve" at bounding box center [1041, 39] width 62 height 20
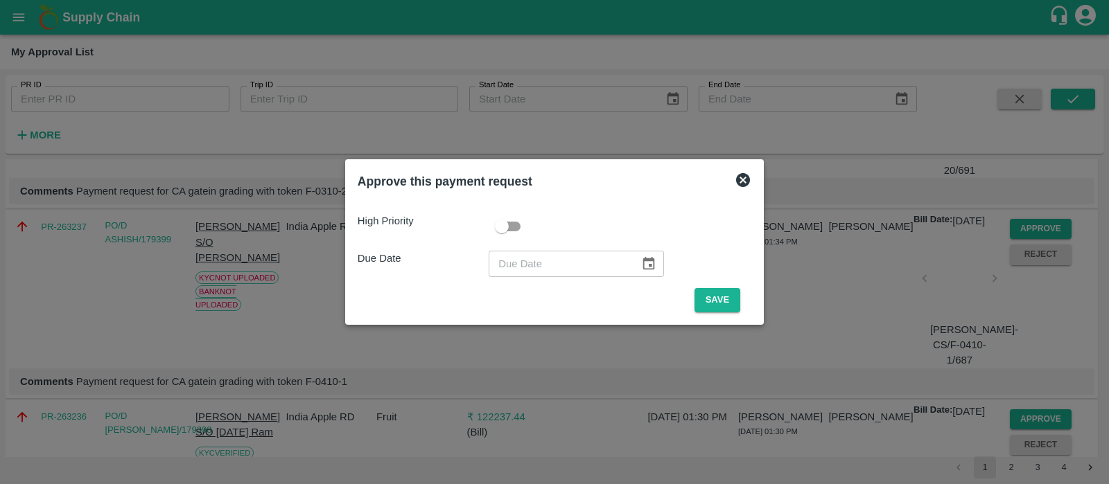
click at [736, 182] on icon at bounding box center [743, 180] width 14 height 14
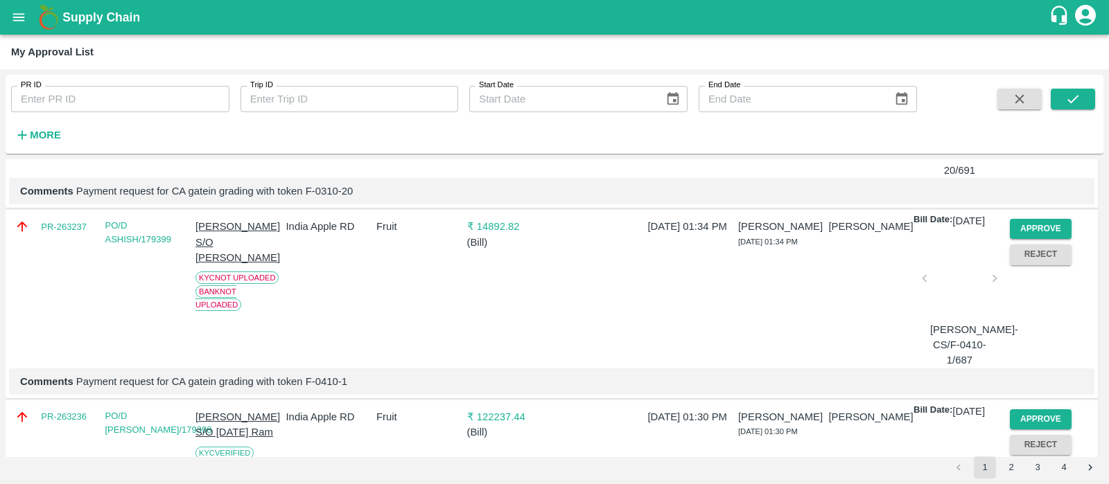
click at [1055, 49] on button "Approve" at bounding box center [1041, 39] width 62 height 20
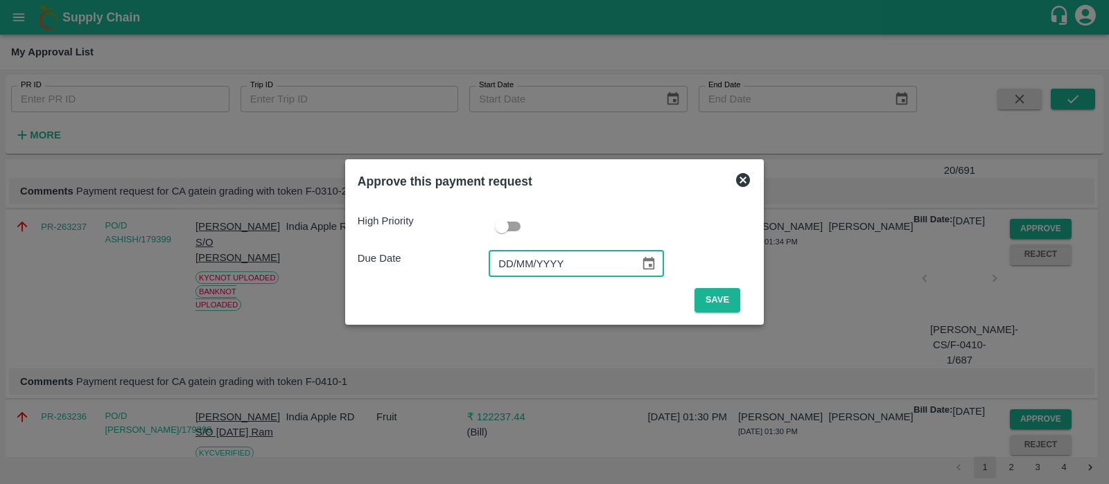
click at [509, 268] on input "DD/MM/YYYY" at bounding box center [559, 264] width 141 height 26
type input "[DATE]"
click at [714, 302] on button "Save" at bounding box center [717, 300] width 46 height 24
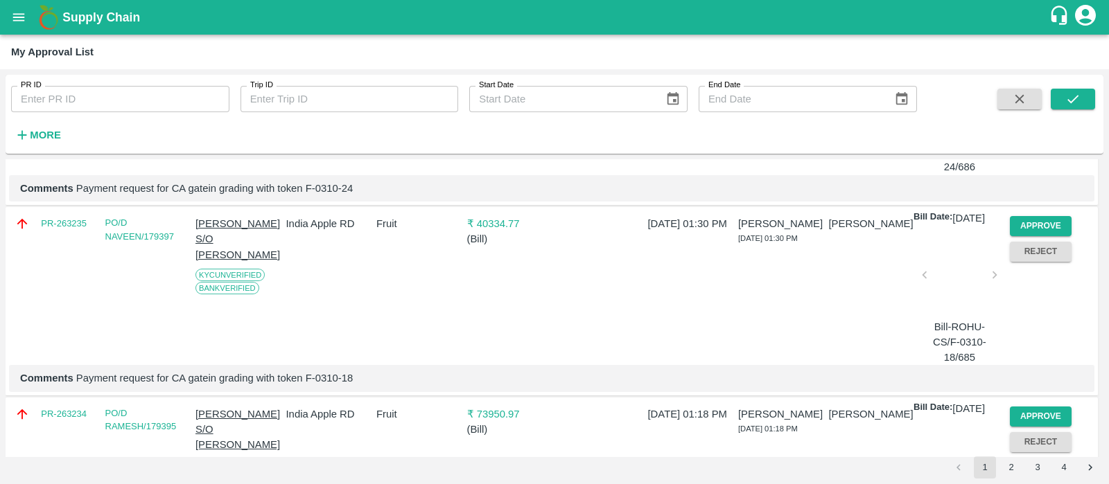
scroll to position [3292, 0]
click at [1026, 45] on button "Approve" at bounding box center [1041, 35] width 62 height 20
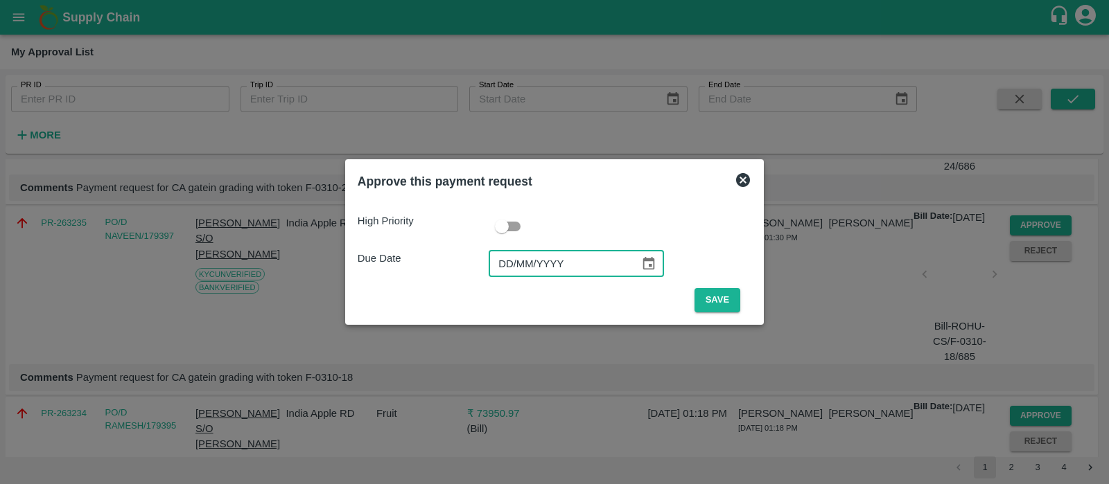
click at [509, 255] on input "DD/MM/YYYY" at bounding box center [559, 264] width 141 height 26
type input "[DATE]"
click at [709, 302] on button "Save" at bounding box center [717, 300] width 46 height 24
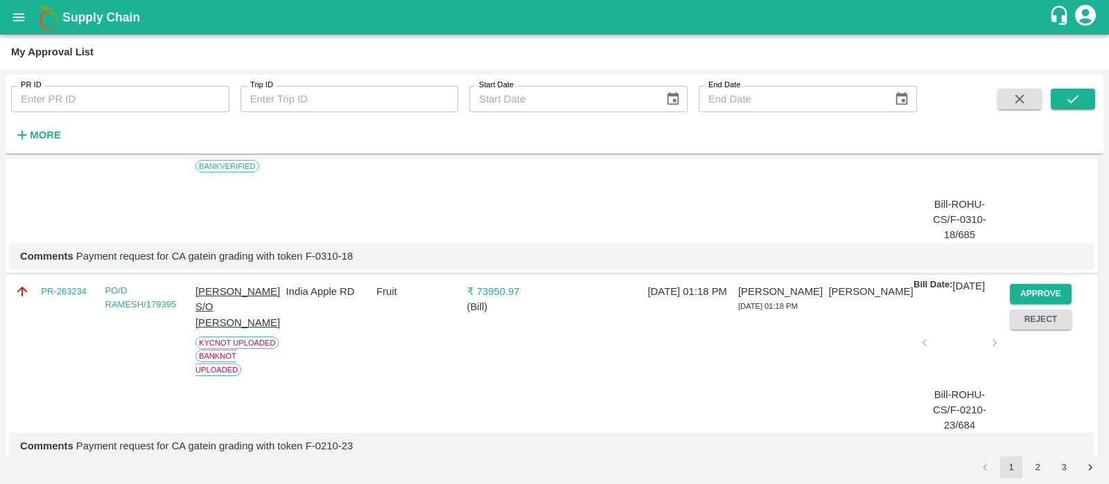
scroll to position [3225, 0]
click at [1012, 112] on button "Approve" at bounding box center [1041, 102] width 62 height 20
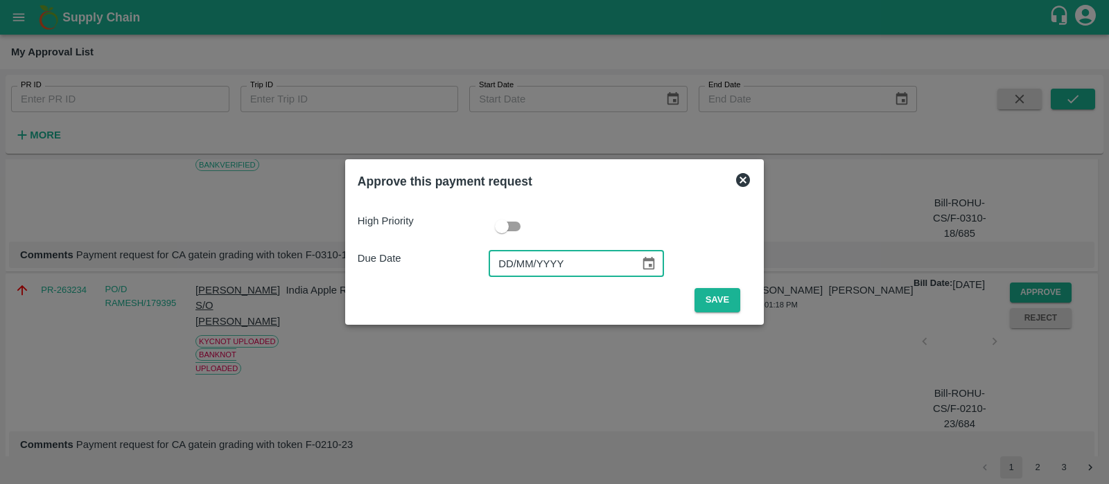
click at [512, 274] on input "DD/MM/YYYY" at bounding box center [559, 264] width 141 height 26
type input "[DATE]"
click at [706, 302] on button "Save" at bounding box center [717, 300] width 46 height 24
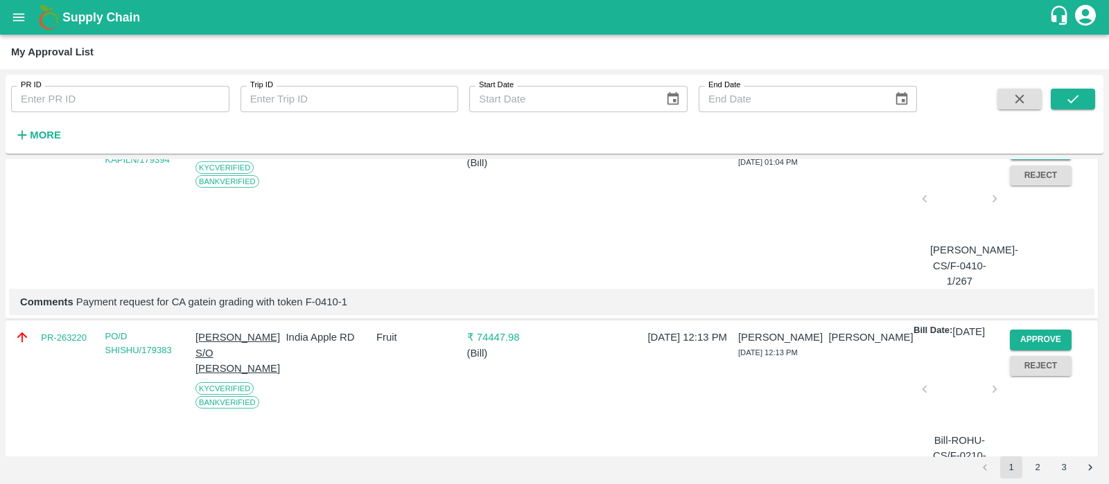
scroll to position [3603, 0]
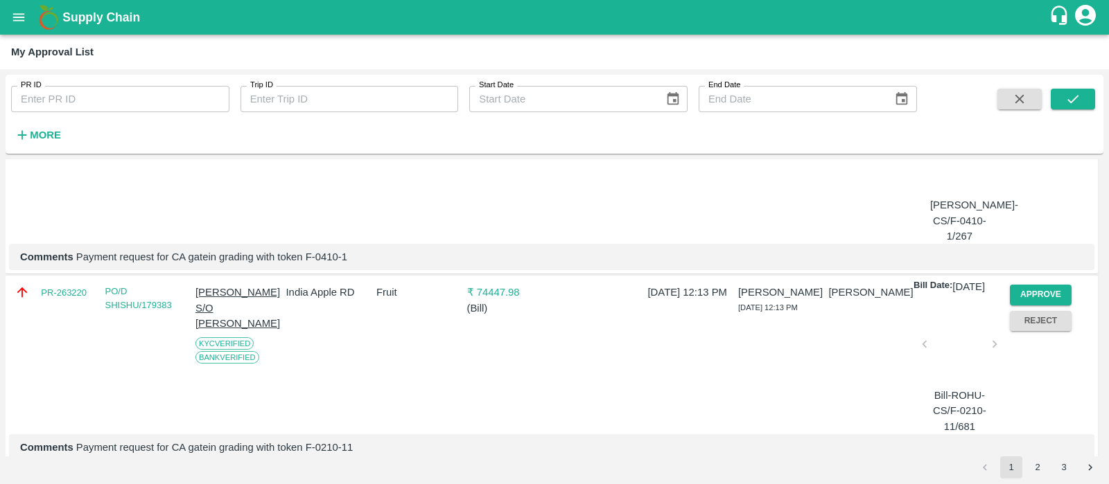
click at [1035, 115] on button "Approve" at bounding box center [1041, 105] width 62 height 20
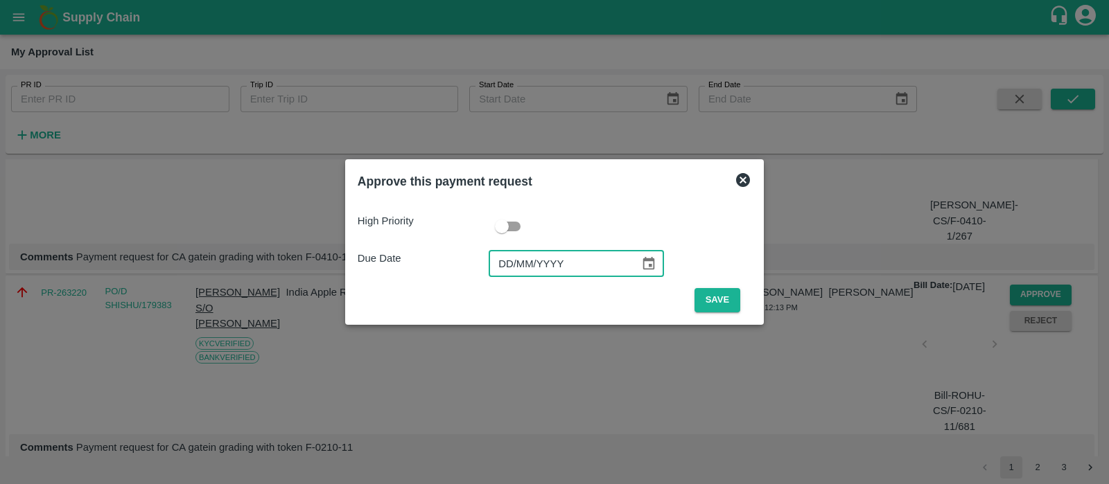
click at [503, 271] on input "DD/MM/YYYY" at bounding box center [559, 264] width 141 height 26
type input "[DATE]"
click at [706, 296] on button "Save" at bounding box center [717, 300] width 46 height 24
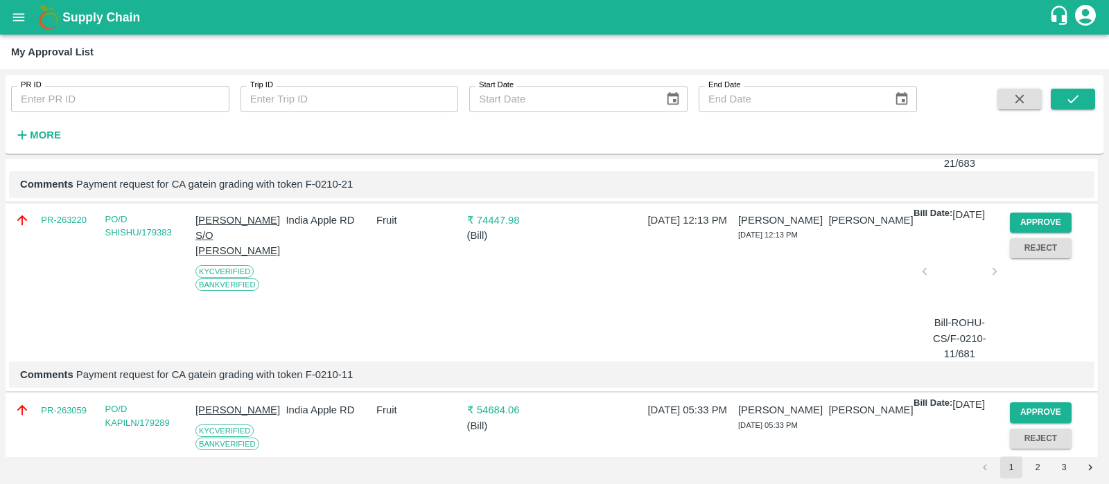
scroll to position [3563, 0]
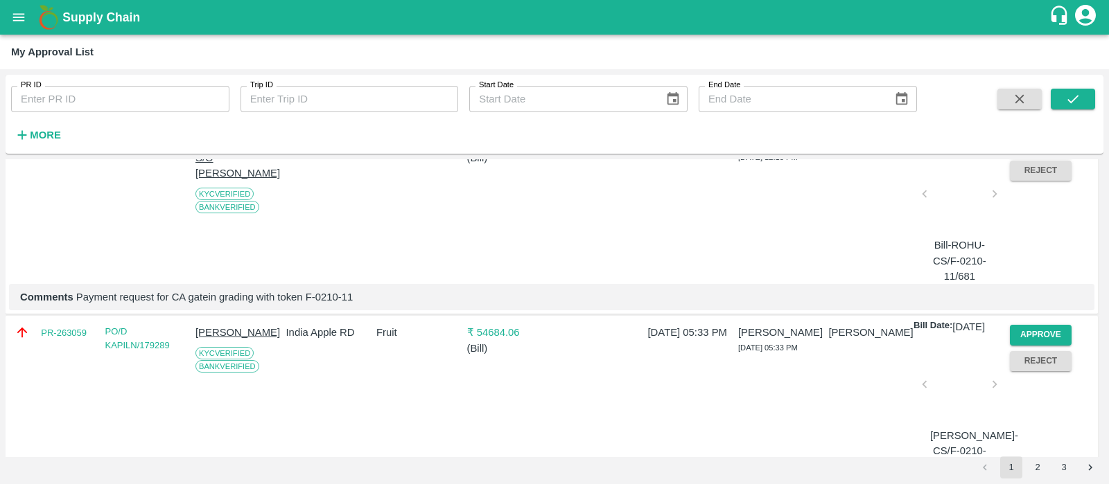
click at [1037, 155] on button "Approve" at bounding box center [1041, 145] width 62 height 20
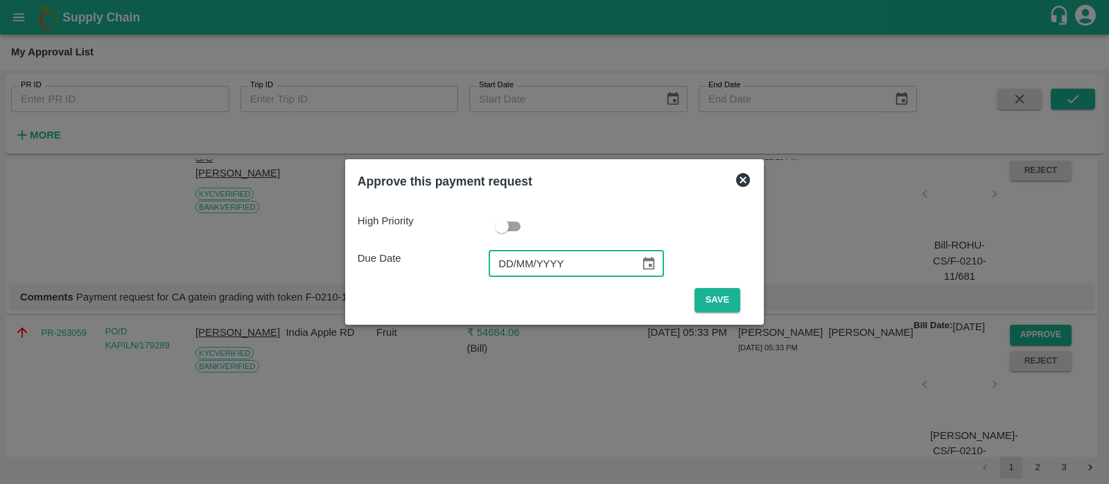
click at [499, 260] on input "DD/MM/YYYY" at bounding box center [559, 264] width 141 height 26
type input "[DATE]"
click at [717, 299] on button "Save" at bounding box center [717, 300] width 46 height 24
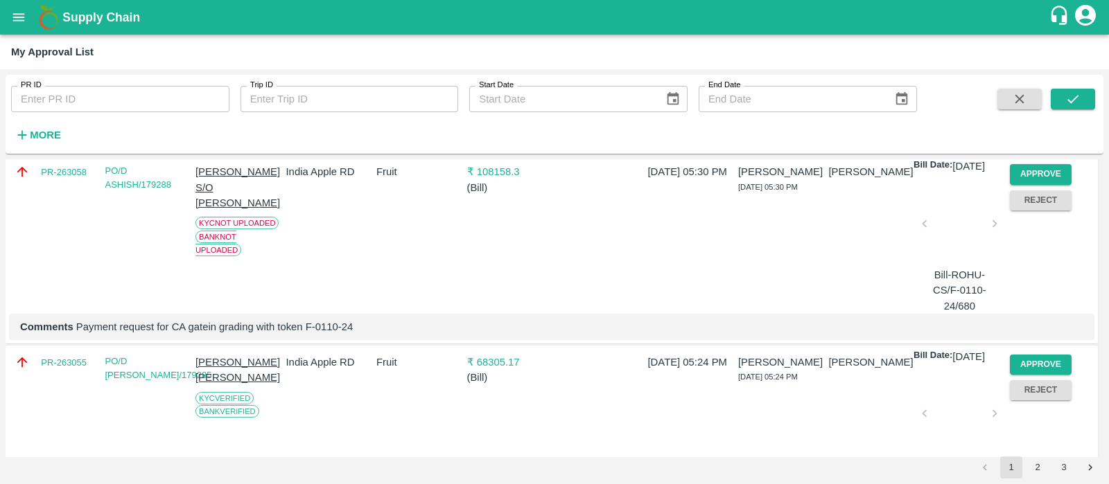
scroll to position [3725, 0]
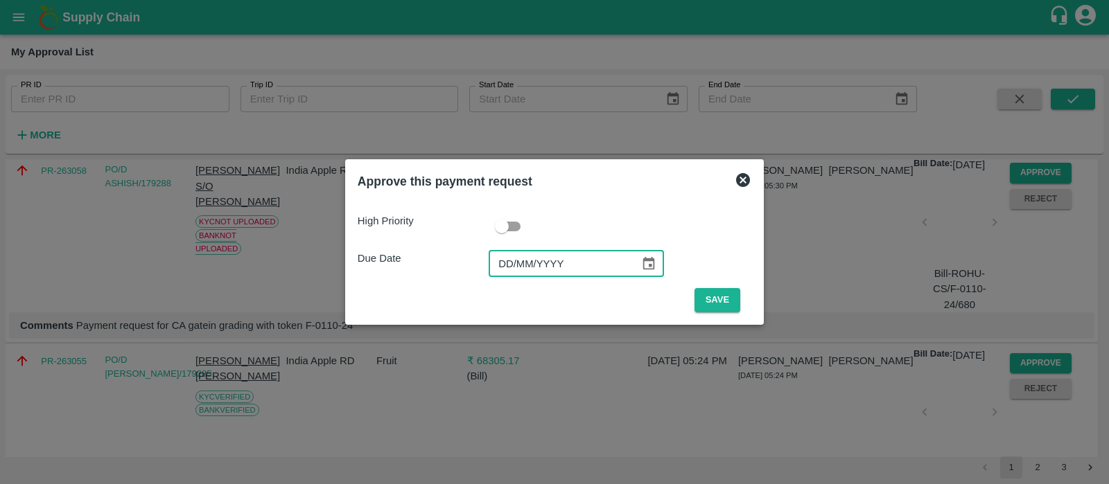
click at [506, 259] on input "DD/MM/YYYY" at bounding box center [559, 264] width 141 height 26
type input "[DATE]"
click at [717, 292] on button "Save" at bounding box center [717, 300] width 46 height 24
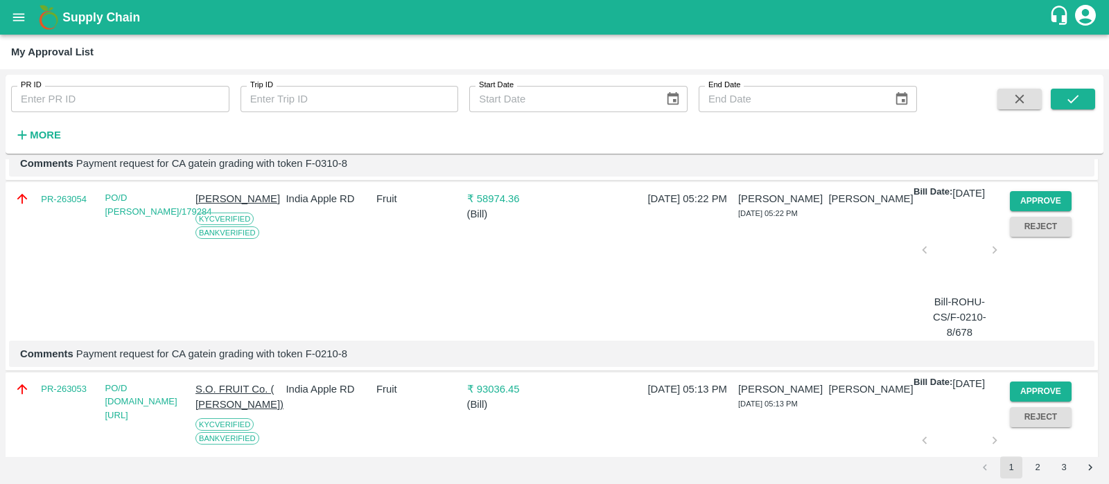
scroll to position [3892, 0]
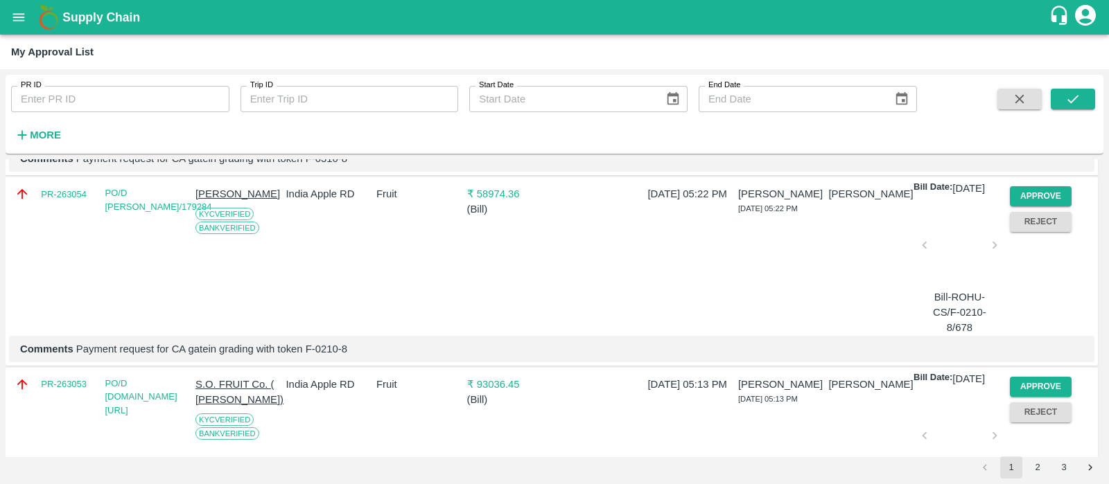
click at [1043, 16] on button "Approve" at bounding box center [1041, 6] width 62 height 20
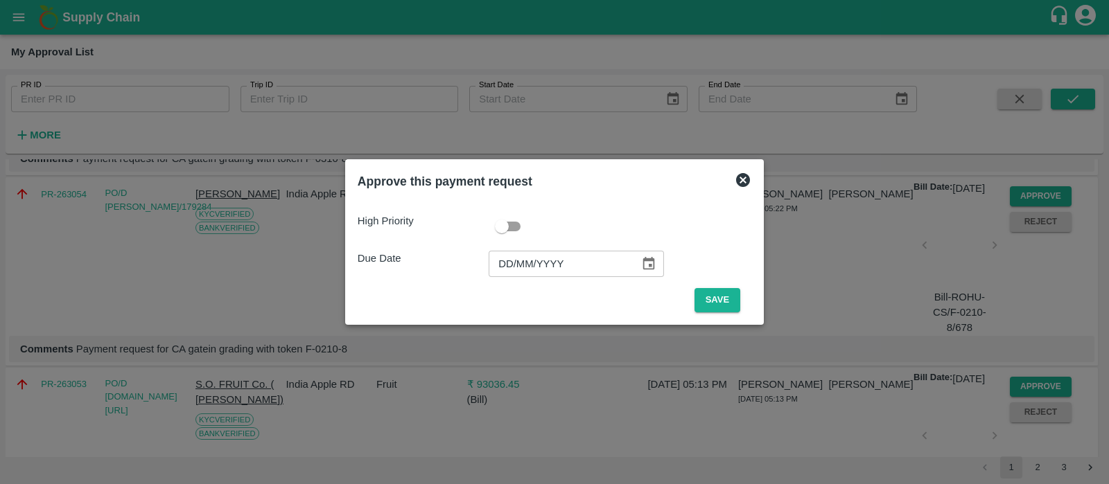
click at [509, 270] on input "DD/MM/YYYY" at bounding box center [559, 264] width 141 height 26
type input "[DATE]"
click at [711, 296] on button "Save" at bounding box center [717, 300] width 46 height 24
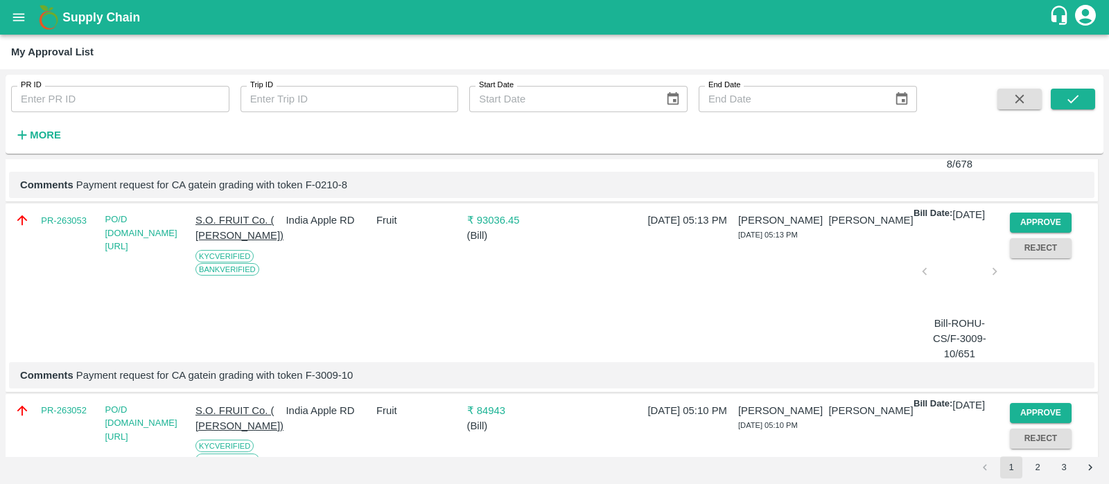
scroll to position [3943, 0]
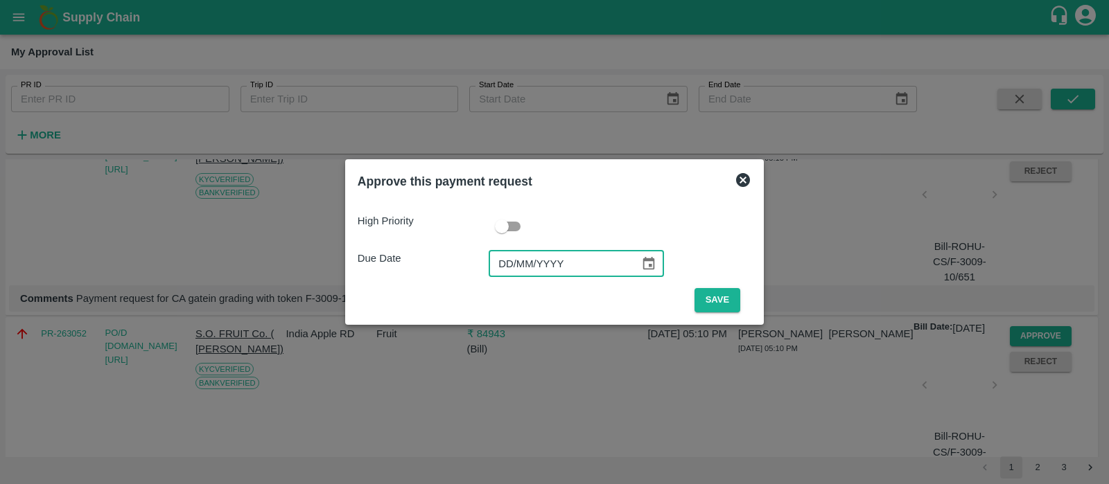
click at [506, 268] on input "DD/MM/YYYY" at bounding box center [559, 264] width 141 height 26
type input "[DATE]"
click at [719, 299] on button "Save" at bounding box center [717, 300] width 46 height 24
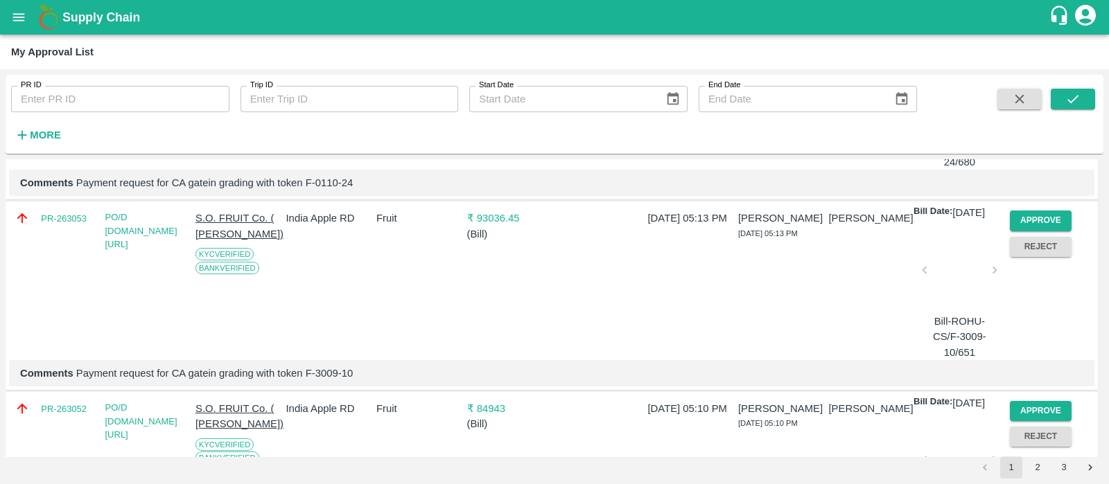
scroll to position [4104, 0]
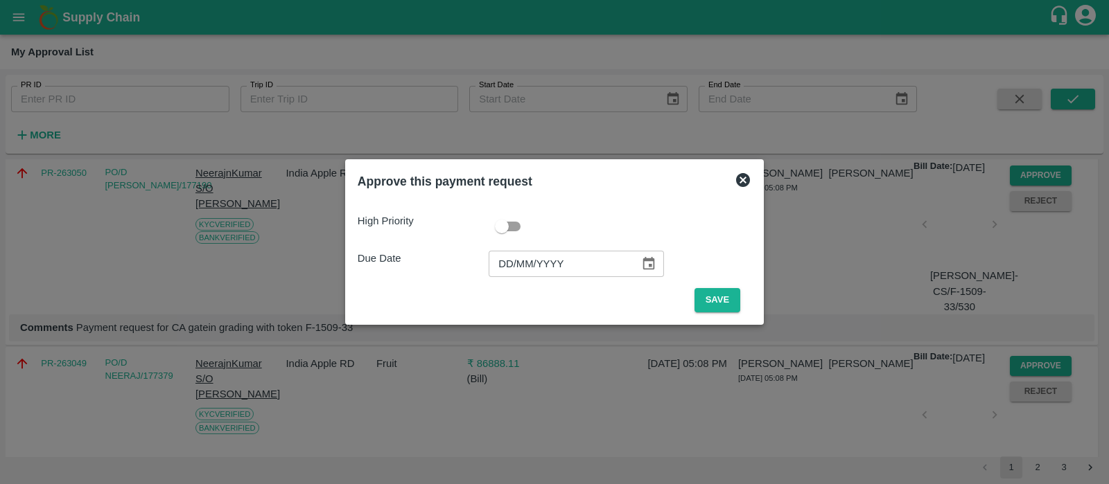
click at [511, 258] on input "DD/MM/YYYY" at bounding box center [559, 264] width 141 height 26
type input "[DATE]"
click at [721, 283] on div "High Priority Due Date [DATE] ​ Save" at bounding box center [555, 257] width 394 height 110
click at [711, 297] on button "Save" at bounding box center [717, 300] width 46 height 24
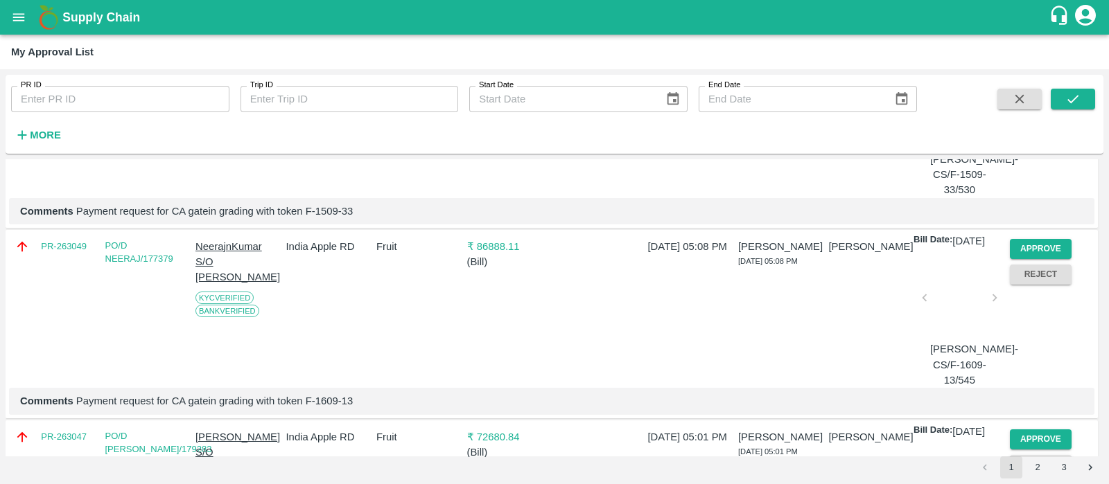
scroll to position [3904, 0]
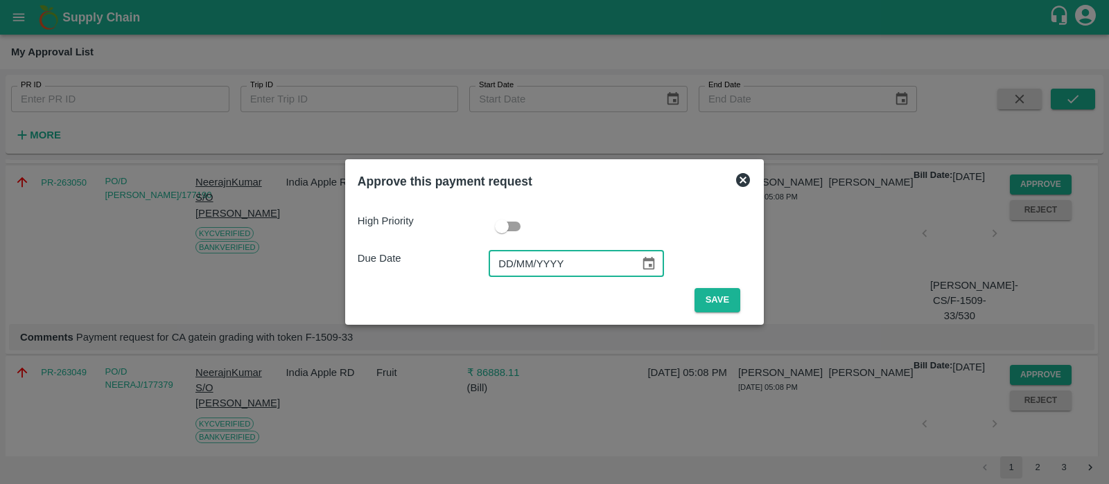
click at [505, 261] on input "DD/MM/YYYY" at bounding box center [559, 264] width 141 height 26
type input "[DATE]"
click at [700, 297] on button "Save" at bounding box center [717, 300] width 46 height 24
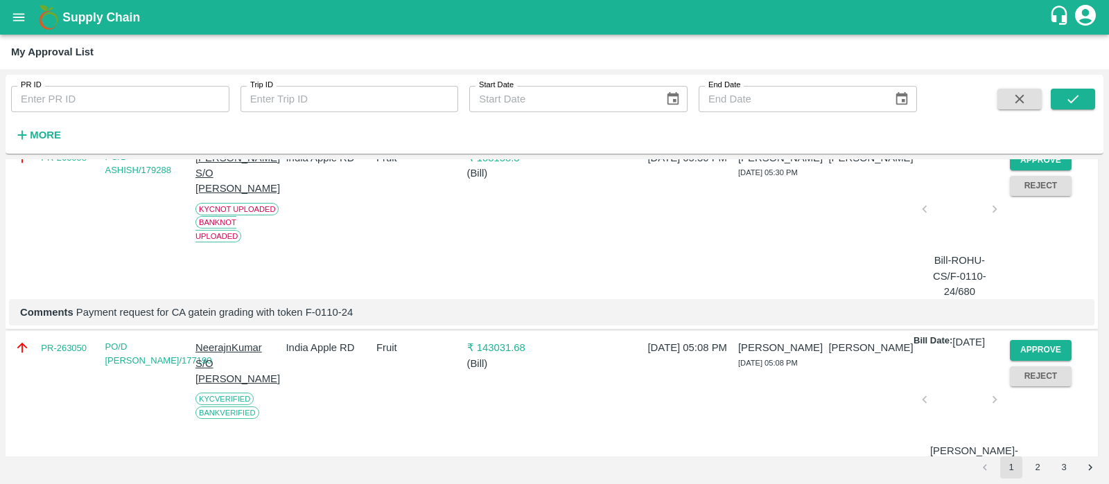
scroll to position [3937, 0]
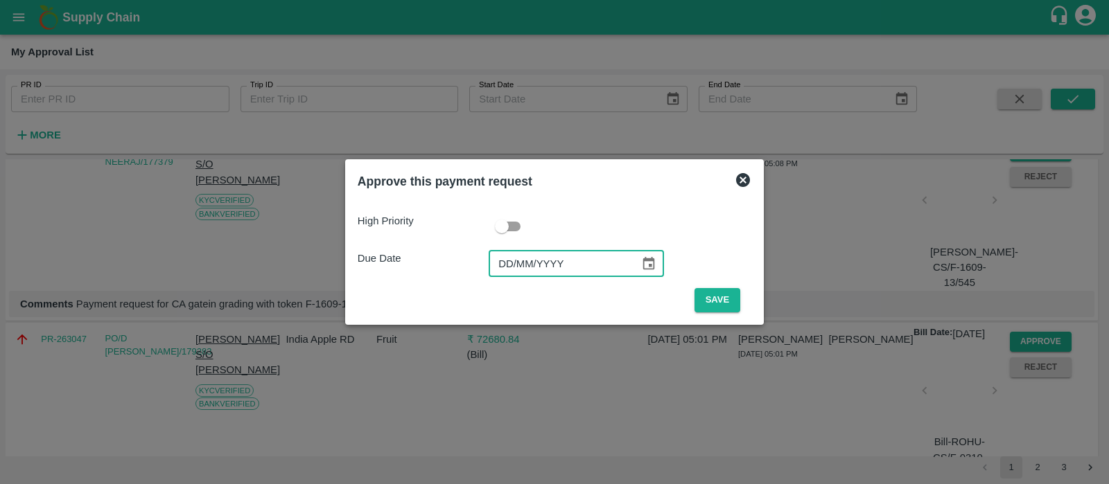
click at [521, 254] on input "DD/MM/YYYY" at bounding box center [559, 264] width 141 height 26
type input "[DATE]"
click at [704, 301] on button "Save" at bounding box center [717, 300] width 46 height 24
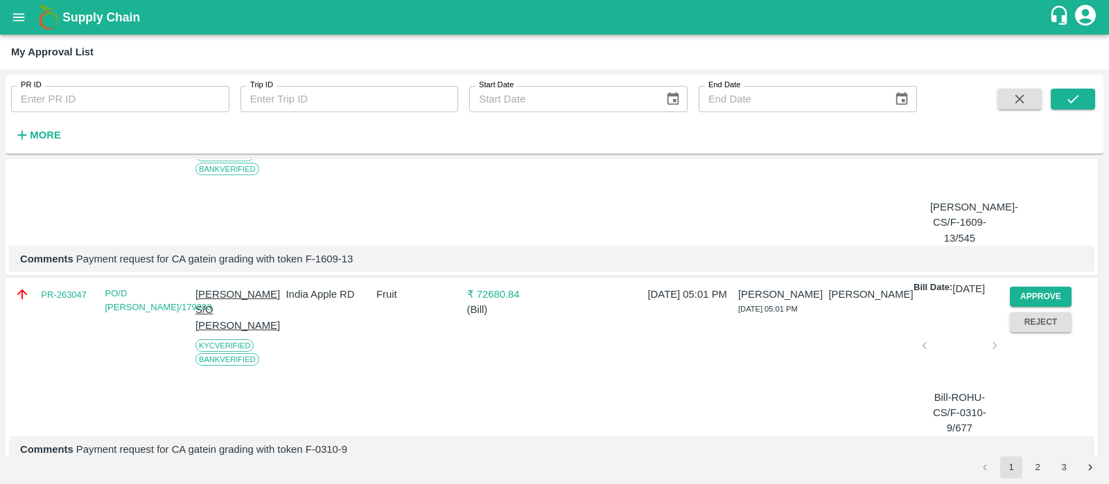
scroll to position [3892, 0]
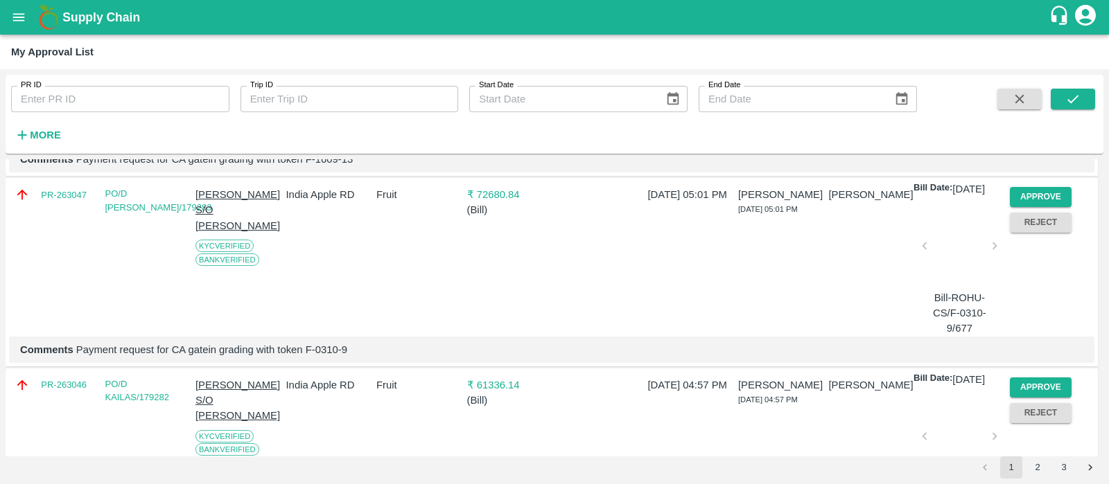
click at [1036, 17] on button "Approve" at bounding box center [1041, 7] width 62 height 20
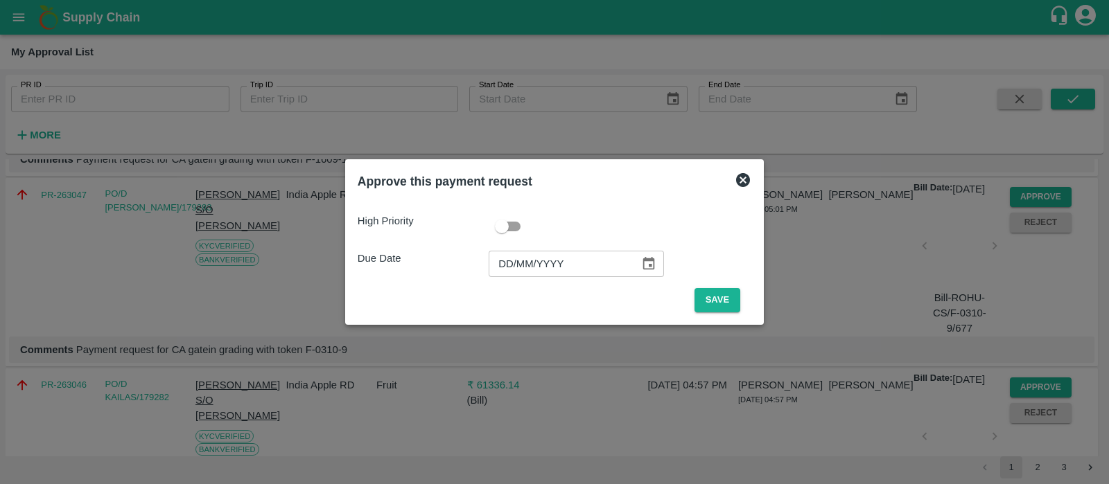
click at [513, 265] on input "DD/MM/YYYY" at bounding box center [559, 264] width 141 height 26
type input "[DATE]"
click at [708, 303] on button "Save" at bounding box center [717, 300] width 46 height 24
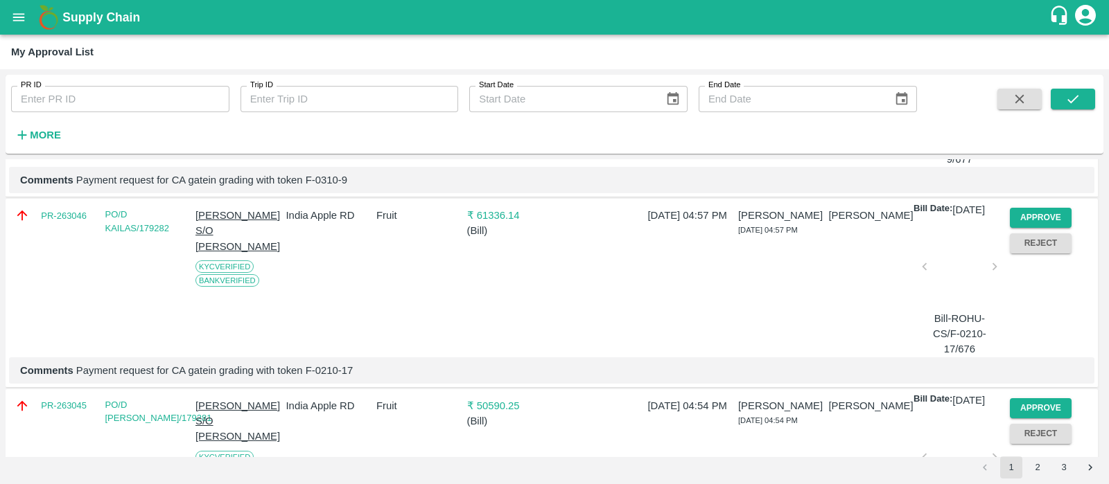
scroll to position [3871, 0]
click at [1025, 37] on button "Approve" at bounding box center [1041, 27] width 62 height 20
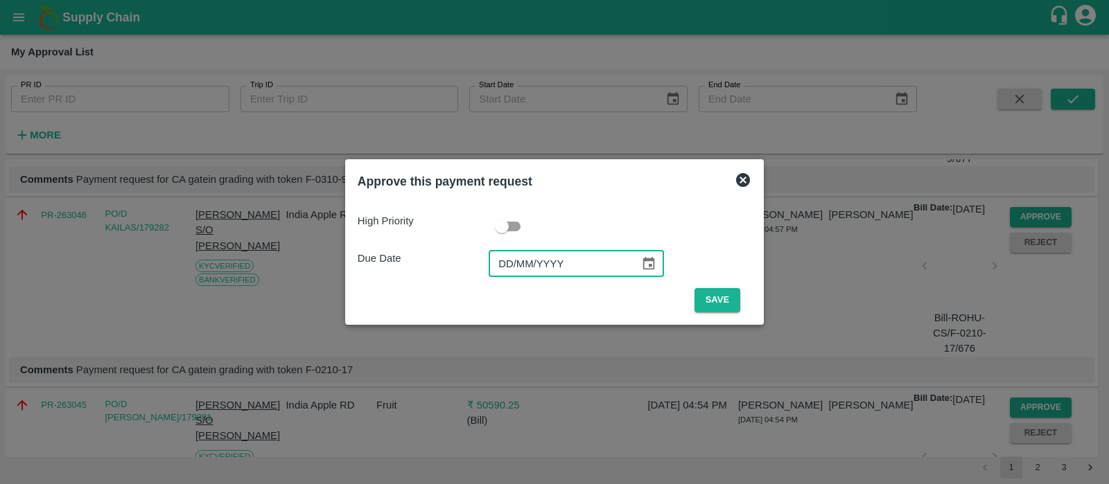
click at [510, 270] on input "DD/MM/YYYY" at bounding box center [559, 264] width 141 height 26
type input "[DATE]"
click at [724, 302] on button "Save" at bounding box center [717, 300] width 46 height 24
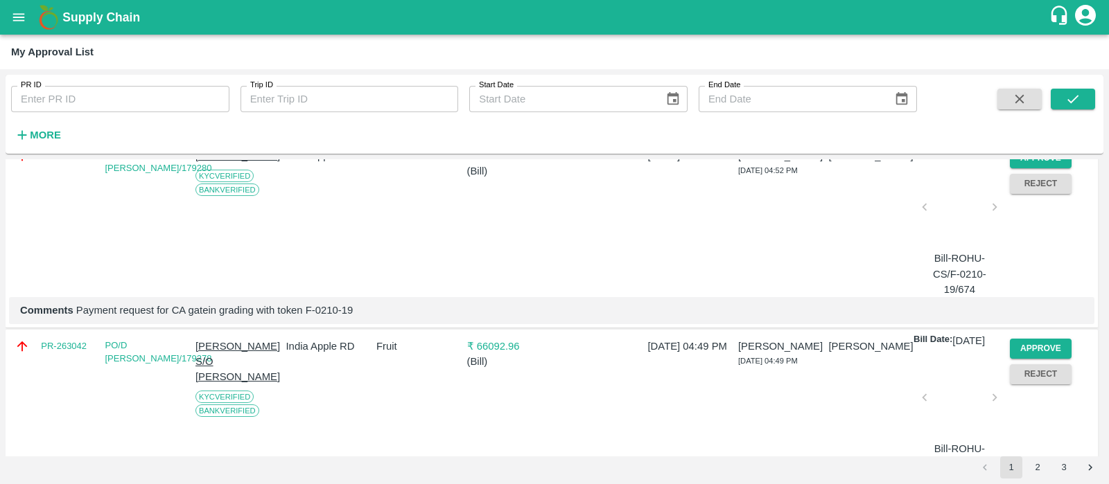
scroll to position [4122, 0]
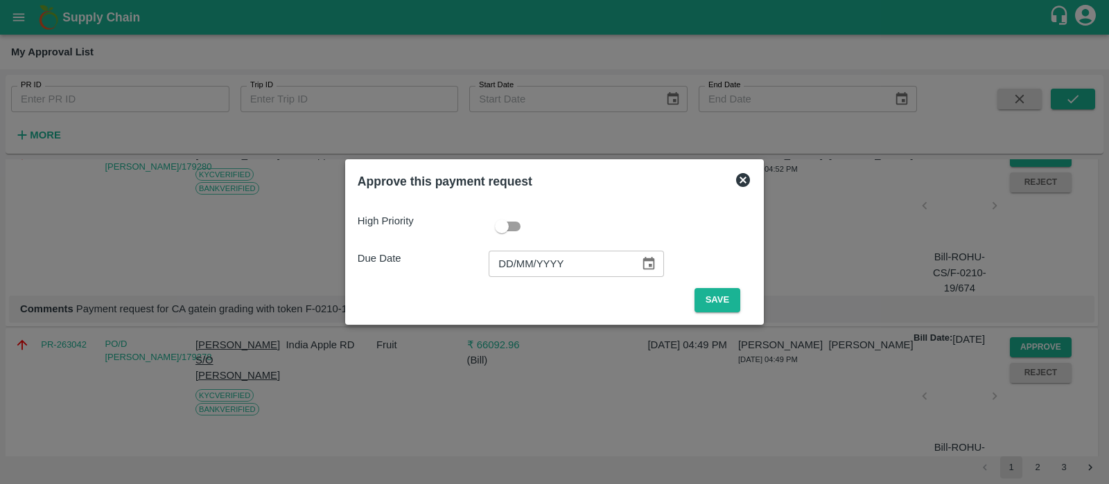
click at [506, 268] on input "DD/MM/YYYY" at bounding box center [559, 264] width 141 height 26
type input "[DATE]"
click at [700, 301] on button "Save" at bounding box center [717, 300] width 46 height 24
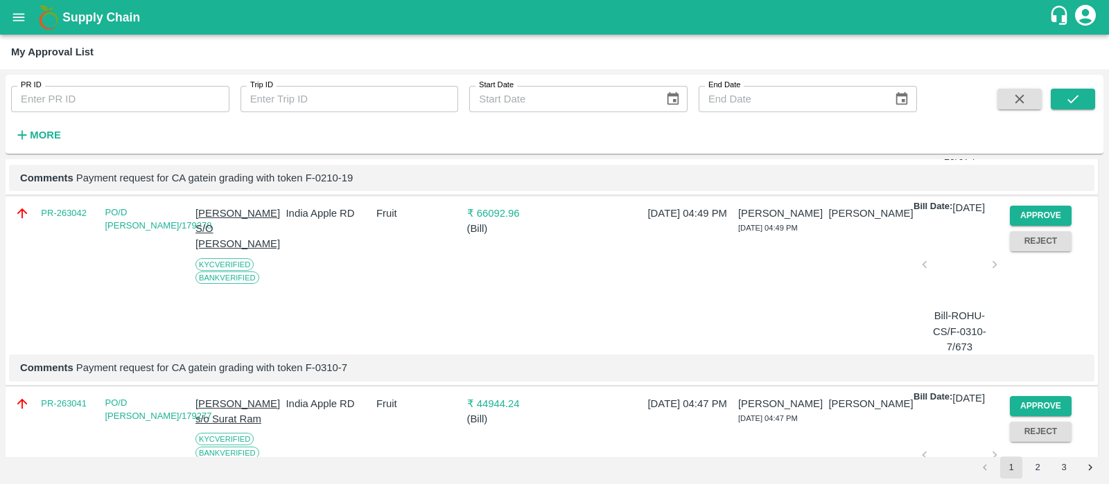
scroll to position [4065, 0]
click at [1056, 34] on button "Approve" at bounding box center [1041, 24] width 62 height 20
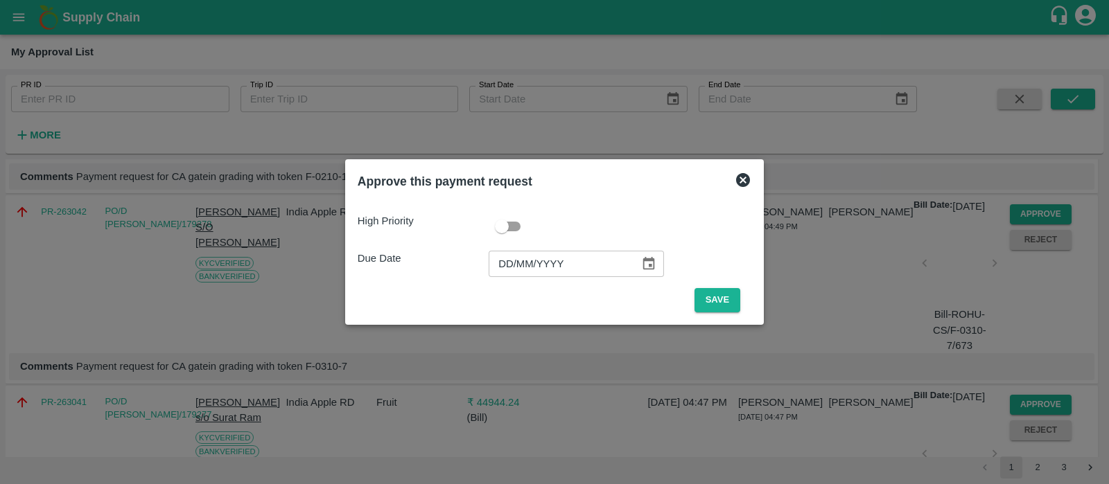
click at [512, 269] on input "DD/MM/YYYY" at bounding box center [559, 264] width 141 height 26
type input "[DATE]"
click at [707, 295] on button "Save" at bounding box center [717, 300] width 46 height 24
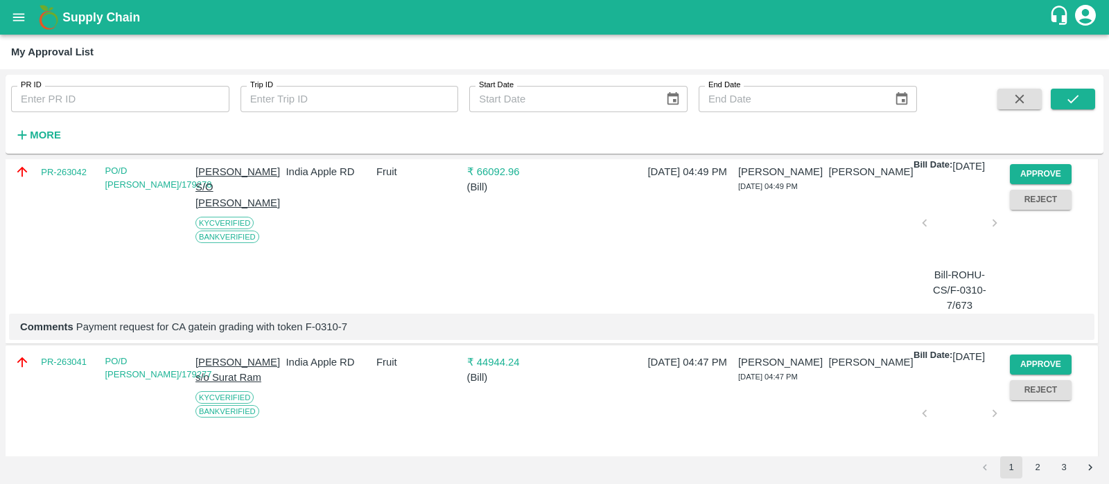
scroll to position [3915, 0]
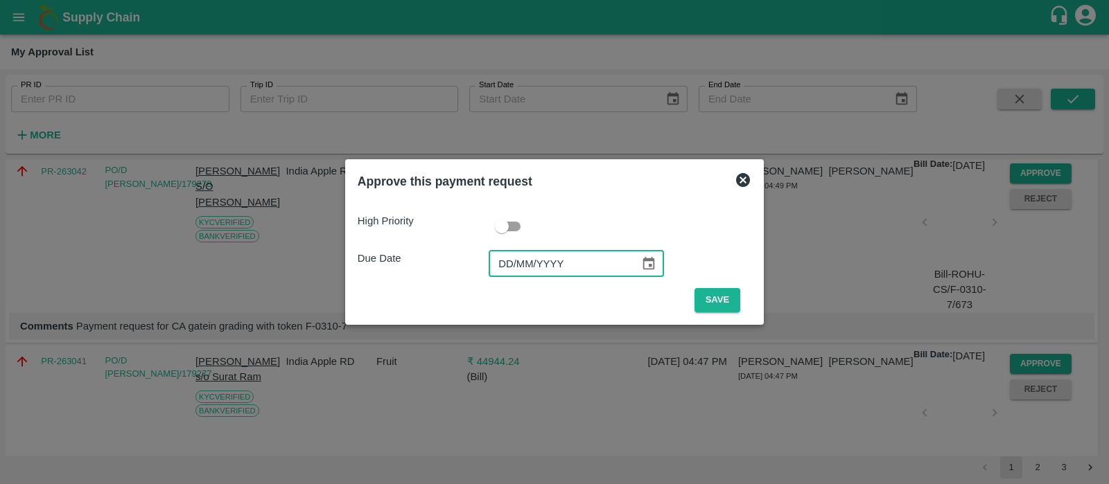
click at [505, 269] on input "DD/MM/YYYY" at bounding box center [559, 264] width 141 height 26
type input "[DATE]"
click at [721, 303] on button "Save" at bounding box center [717, 300] width 46 height 24
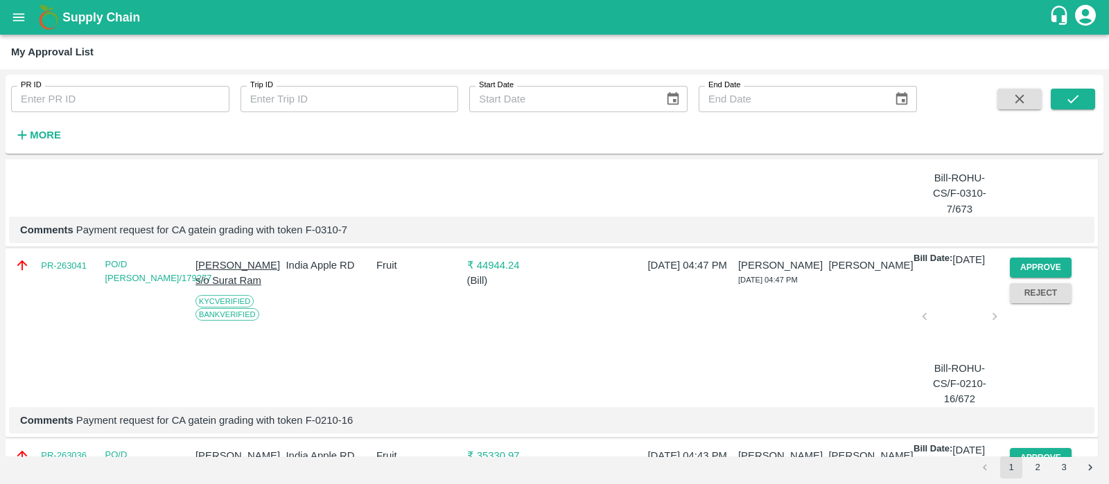
scroll to position [3818, 0]
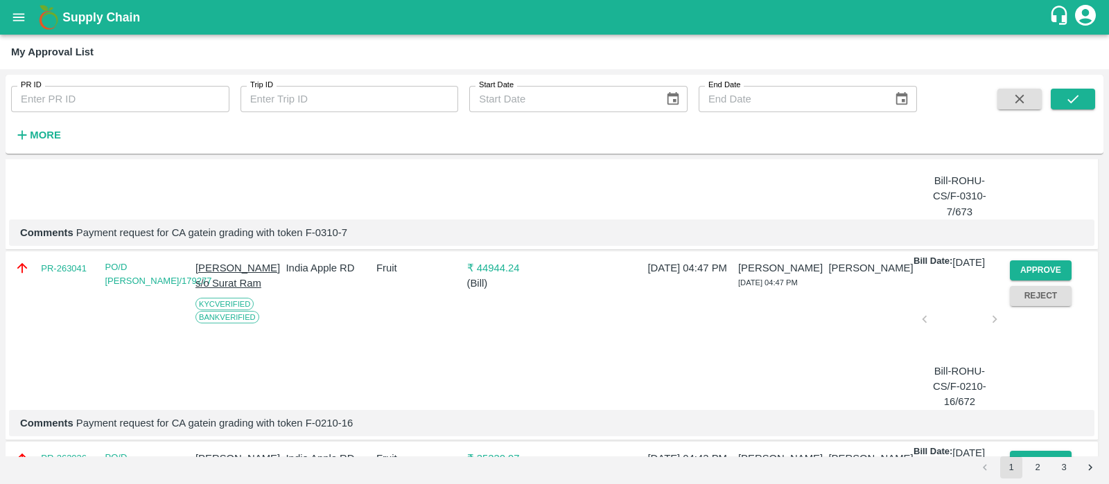
click at [1043, 90] on button "Approve" at bounding box center [1041, 80] width 62 height 20
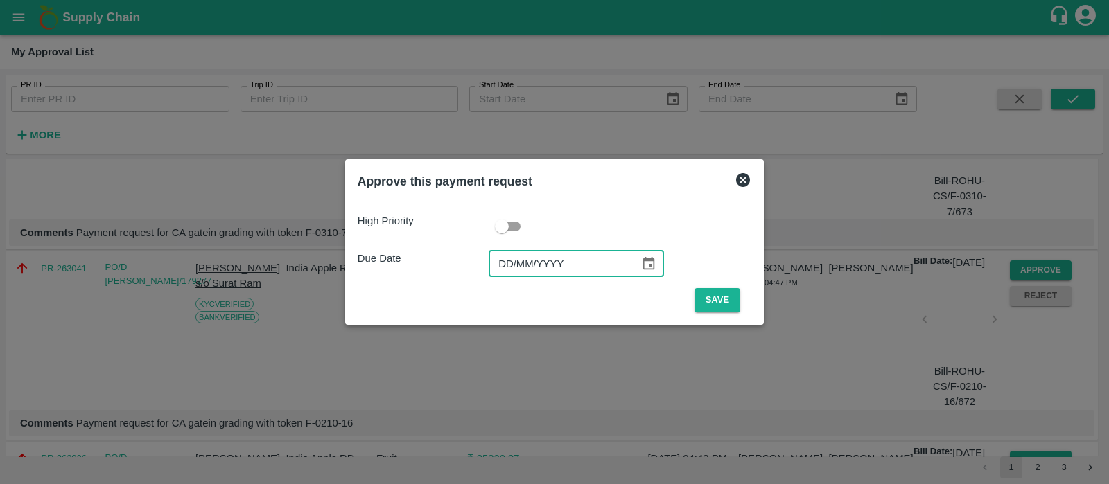
click at [509, 271] on input "DD/MM/YYYY" at bounding box center [559, 264] width 141 height 26
type input "[DATE]"
click at [710, 300] on button "Save" at bounding box center [717, 300] width 46 height 24
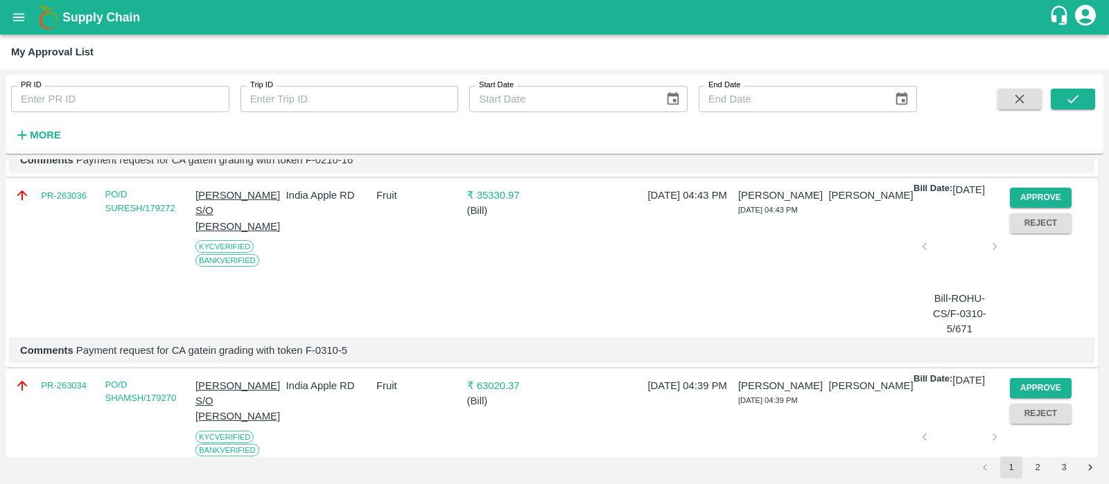
scroll to position [3890, 0]
click at [1058, 18] on button "Approve" at bounding box center [1041, 8] width 62 height 20
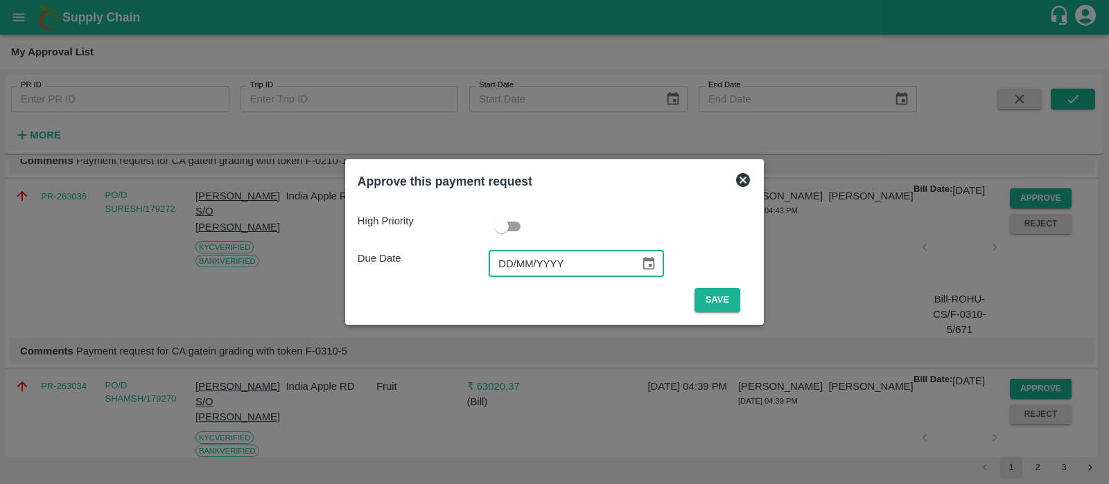
click at [503, 261] on input "DD/MM/YYYY" at bounding box center [559, 264] width 141 height 26
type input "[DATE]"
click at [710, 288] on button "Save" at bounding box center [717, 300] width 46 height 24
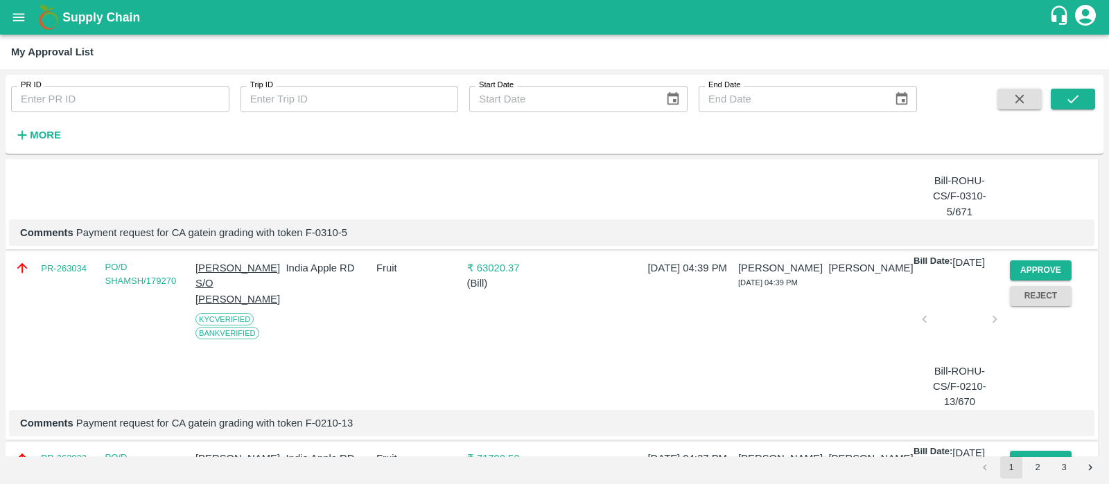
scroll to position [3819, 0]
click at [1033, 89] on button "Approve" at bounding box center [1041, 79] width 62 height 20
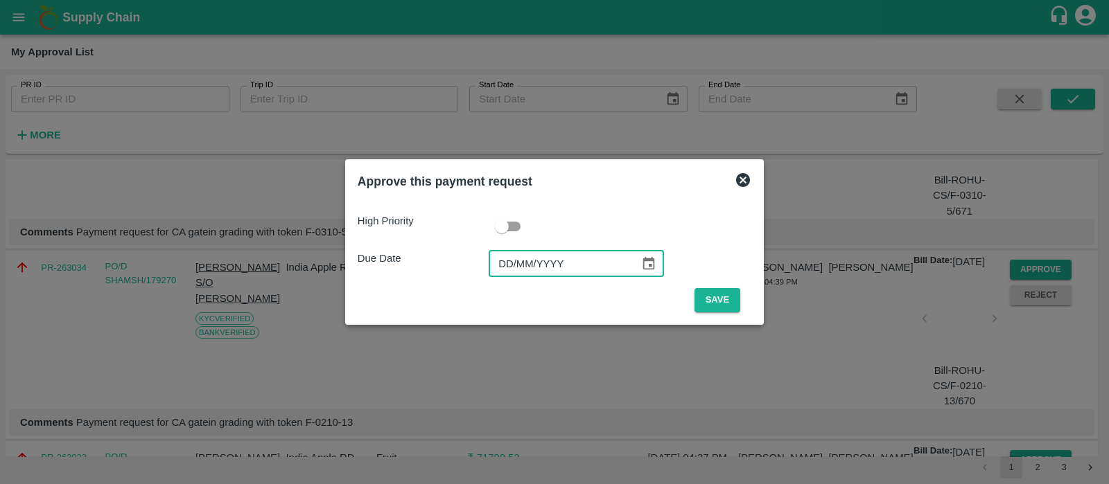
click at [504, 257] on input "DD/MM/YYYY" at bounding box center [559, 264] width 141 height 26
type input "[DATE]"
click at [712, 298] on button "Save" at bounding box center [717, 300] width 46 height 24
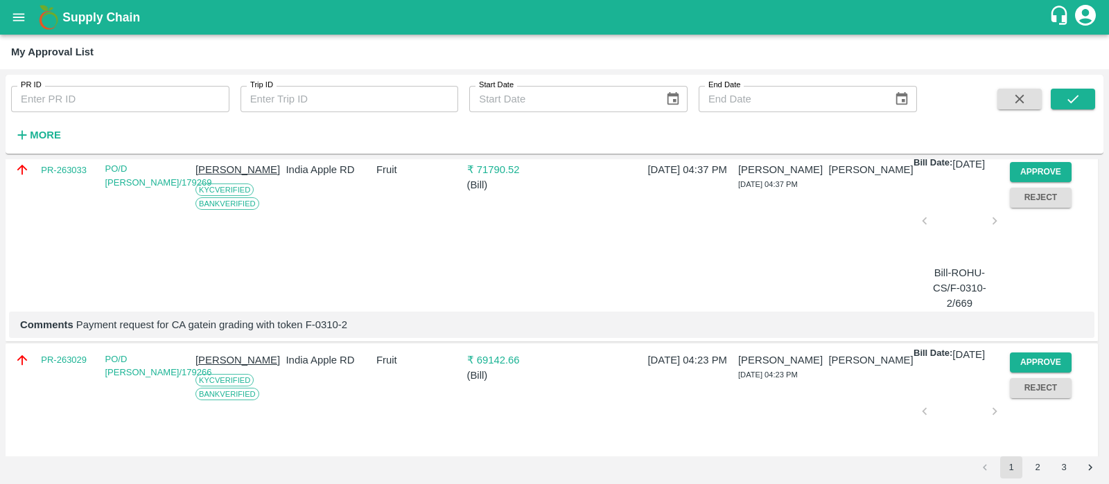
scroll to position [3917, 0]
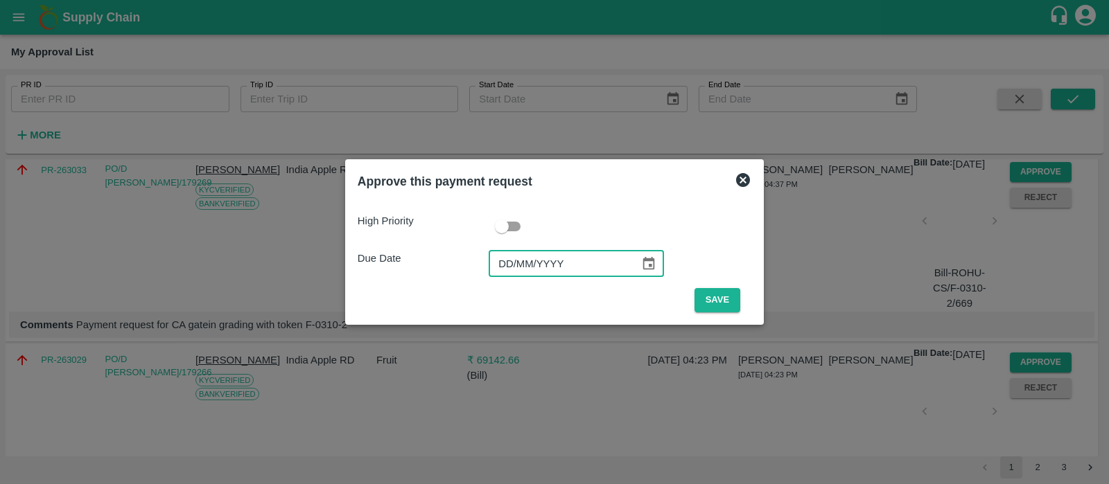
click at [516, 268] on input "DD/MM/YYYY" at bounding box center [559, 264] width 141 height 26
type input "[DATE]"
click at [696, 303] on button "Save" at bounding box center [717, 300] width 46 height 24
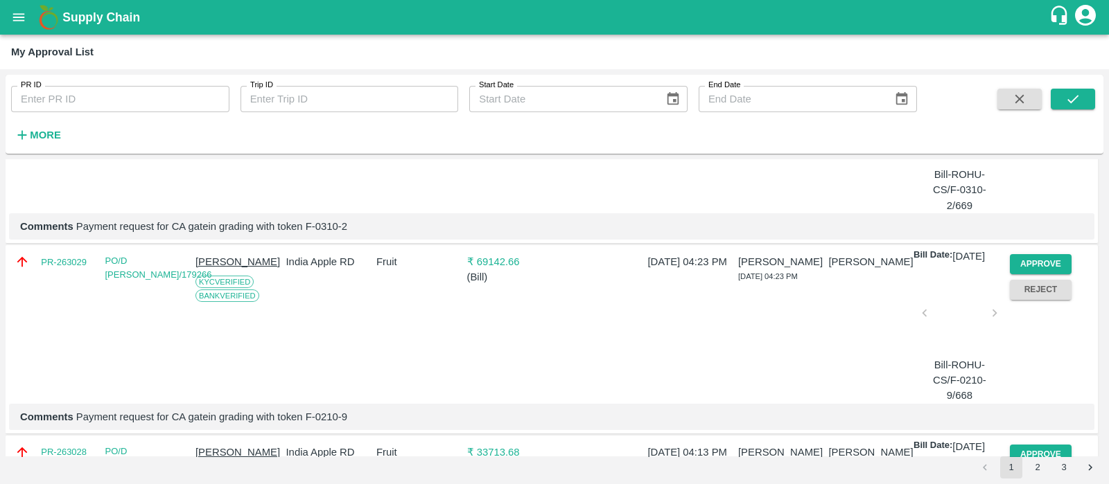
scroll to position [3925, 0]
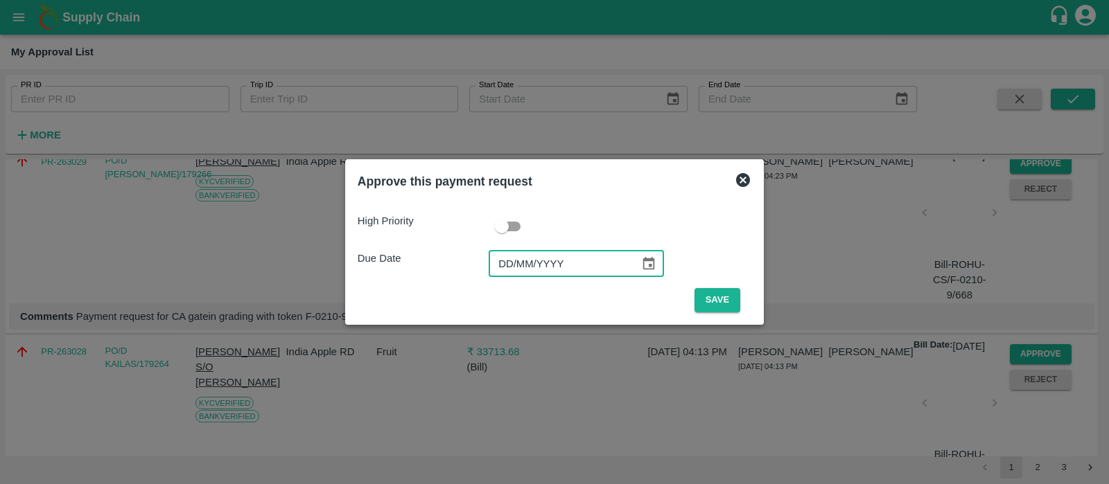
click at [508, 265] on input "DD/MM/YYYY" at bounding box center [559, 264] width 141 height 26
type input "[DATE]"
click at [712, 294] on button "Save" at bounding box center [717, 300] width 46 height 24
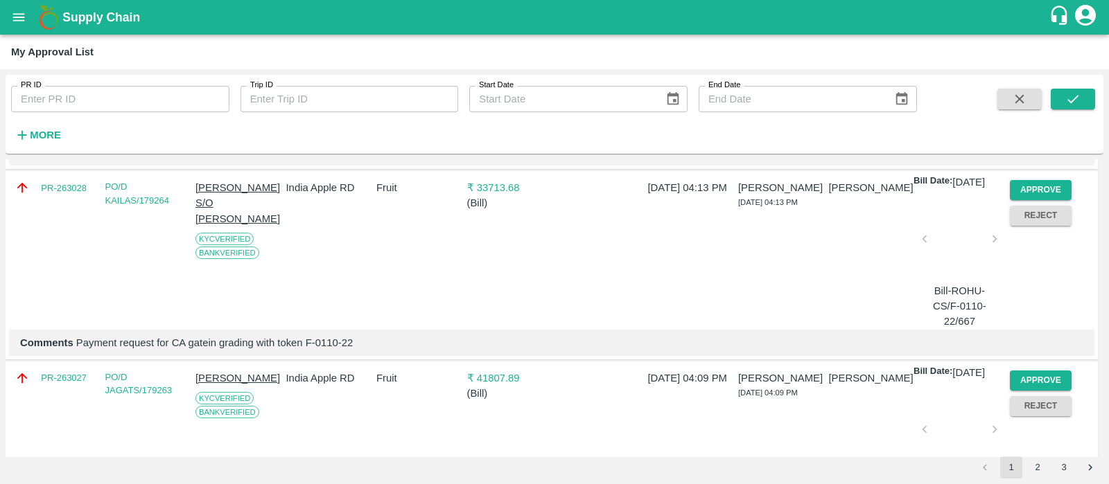
scroll to position [3908, 0]
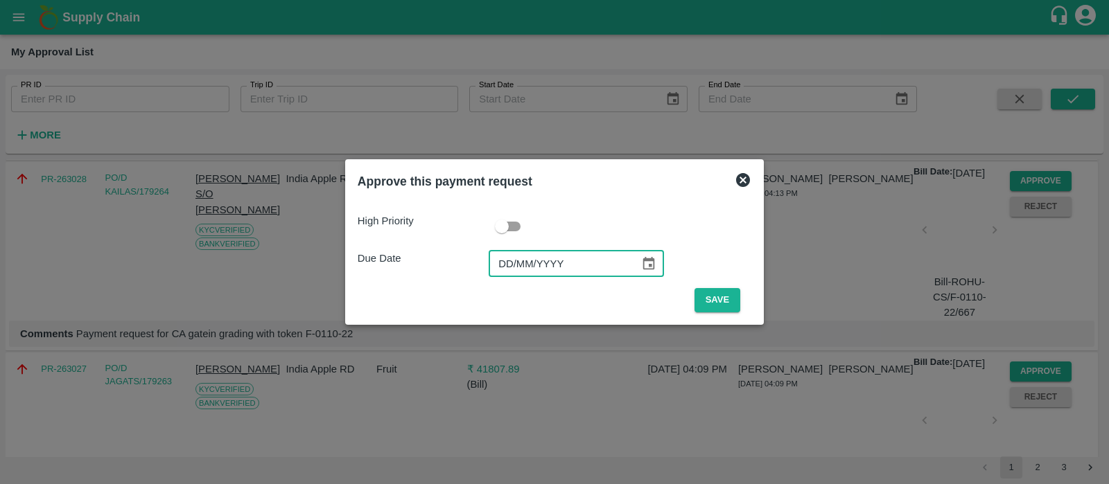
click at [512, 268] on input "DD/MM/YYYY" at bounding box center [559, 264] width 141 height 26
type input "[DATE]"
click at [707, 305] on button "Save" at bounding box center [717, 300] width 46 height 24
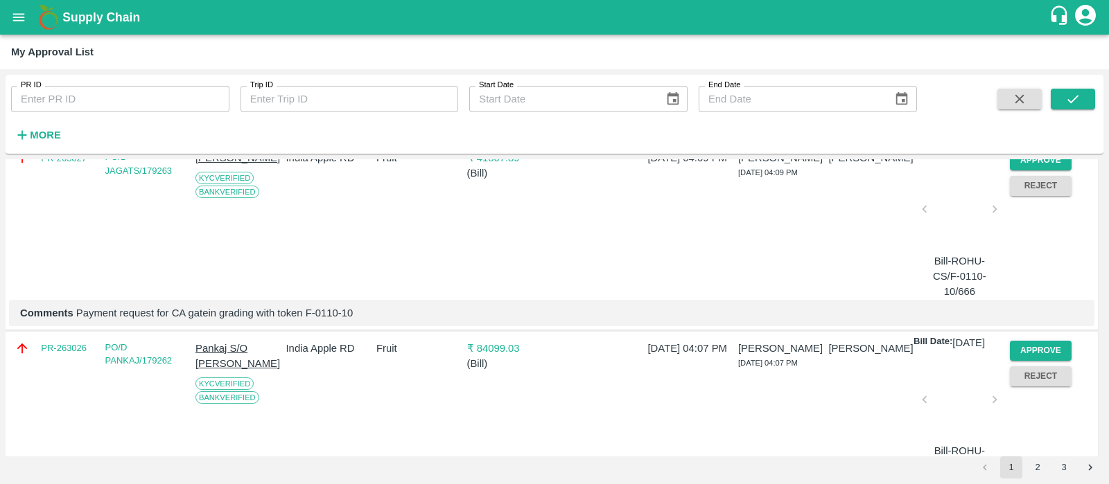
scroll to position [3927, 0]
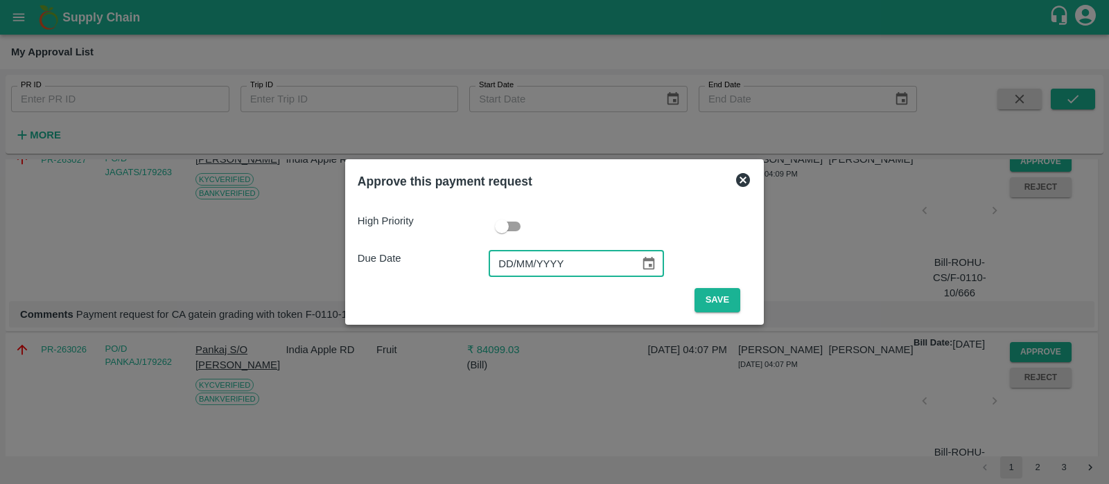
click at [505, 255] on input "DD/MM/YYYY" at bounding box center [559, 264] width 141 height 26
type input "[DATE]"
click at [716, 303] on button "Save" at bounding box center [717, 300] width 46 height 24
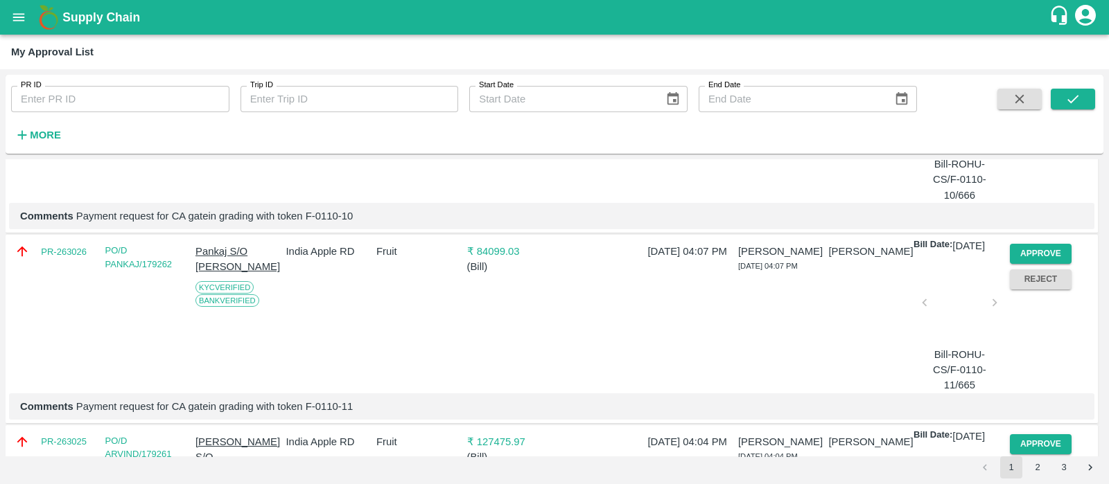
scroll to position [3835, 0]
click at [1051, 73] on button "Approve" at bounding box center [1041, 63] width 62 height 20
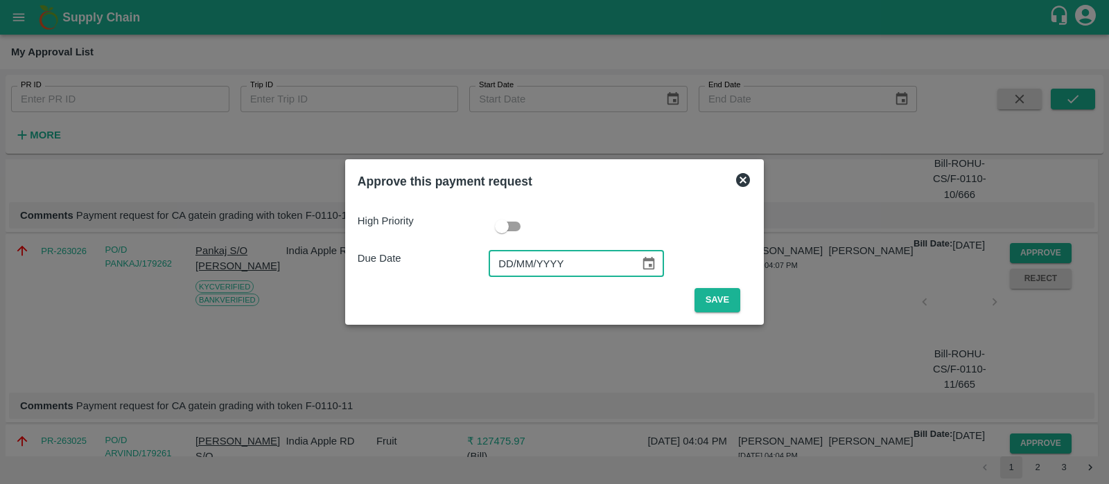
click at [502, 257] on input "DD/MM/YYYY" at bounding box center [559, 264] width 141 height 26
type input "[DATE]"
click at [708, 304] on button "Save" at bounding box center [717, 300] width 46 height 24
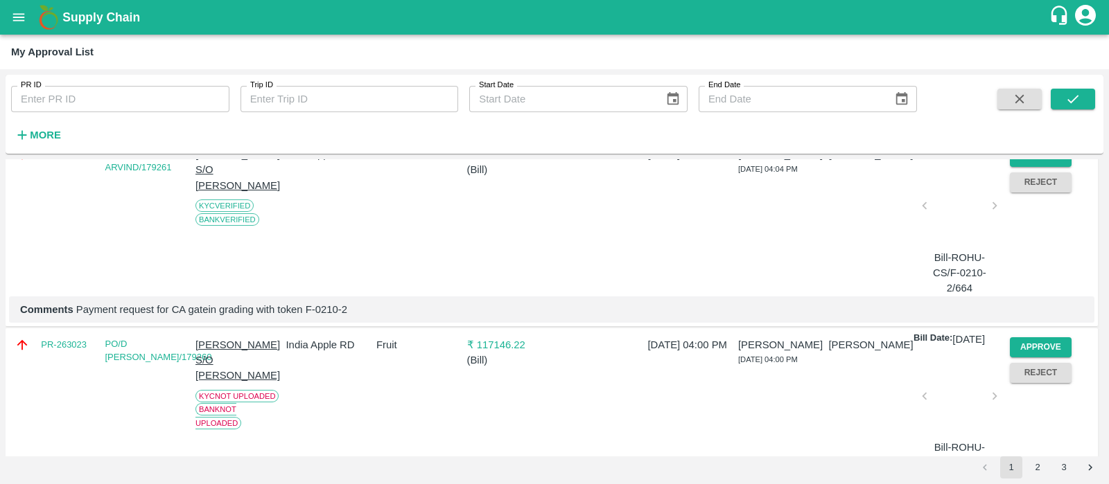
scroll to position [3932, 0]
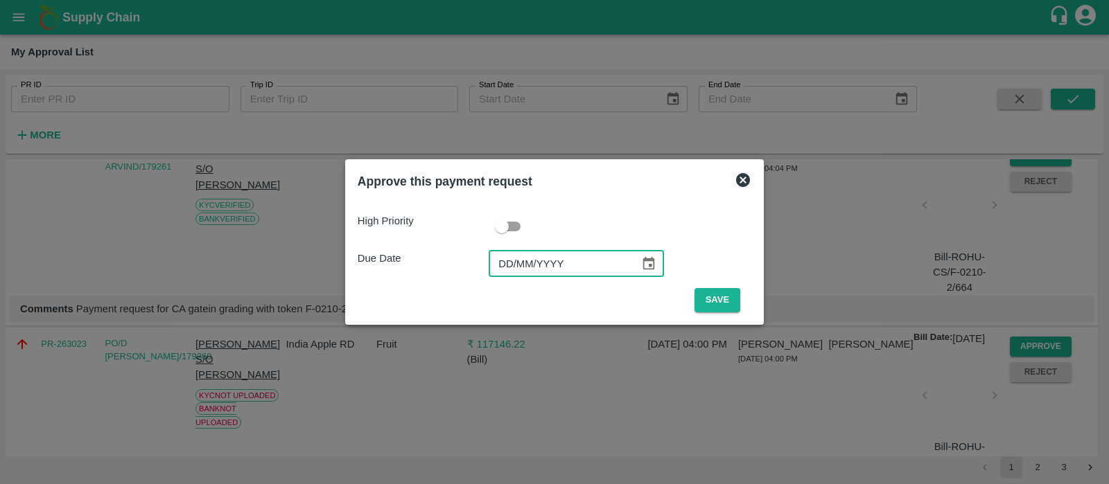
click at [502, 258] on input "DD/MM/YYYY" at bounding box center [559, 264] width 141 height 26
type input "[DATE]"
click at [717, 293] on button "Save" at bounding box center [717, 300] width 46 height 24
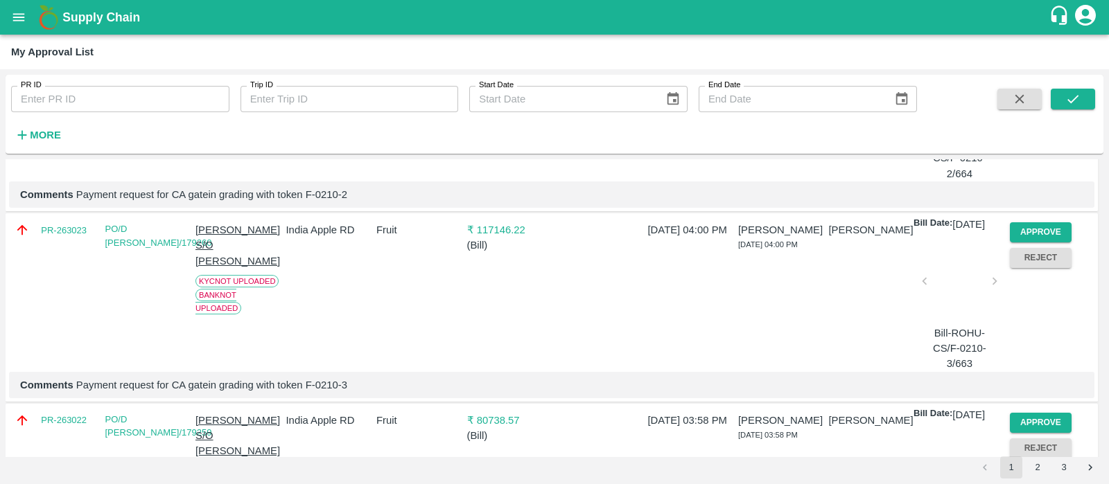
scroll to position [3877, 0]
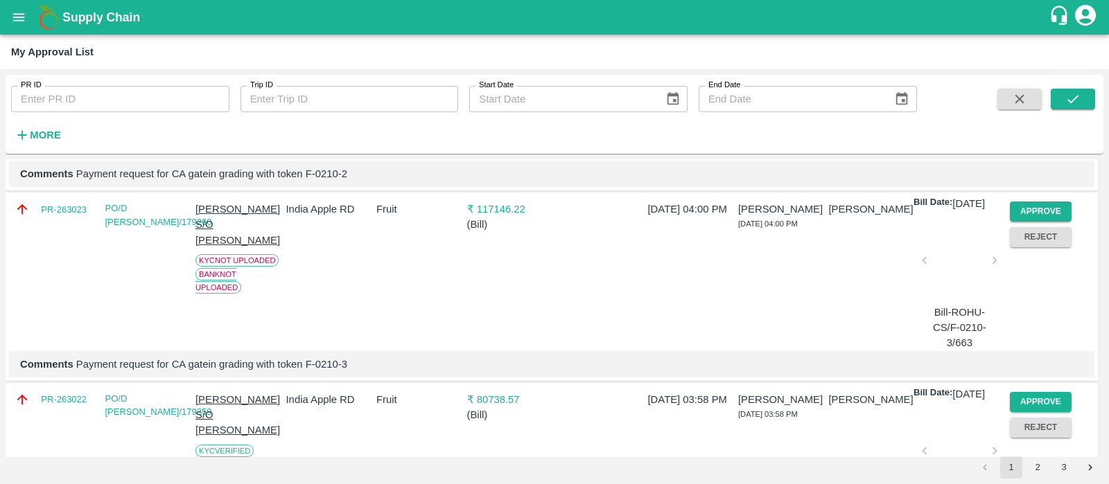
click at [1054, 31] on button "Approve" at bounding box center [1041, 21] width 62 height 20
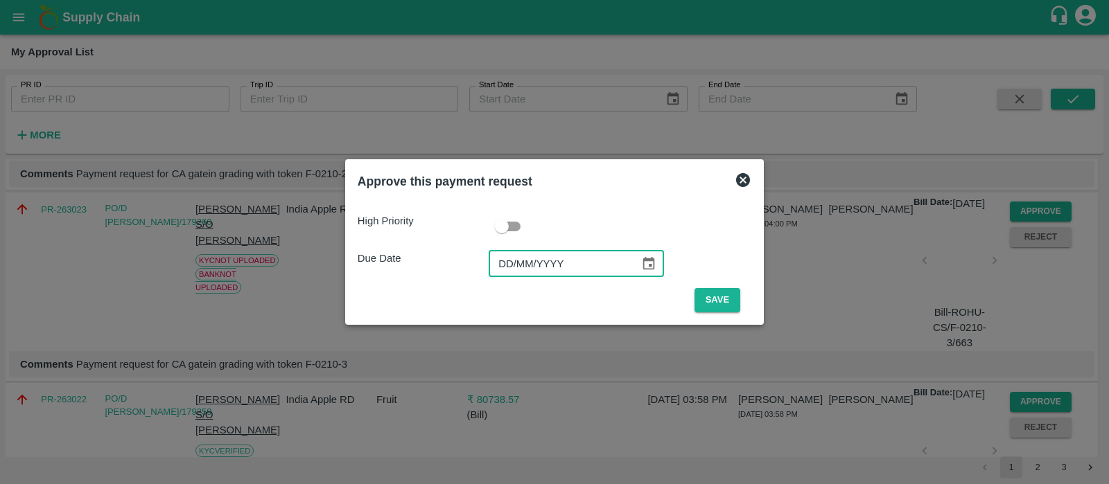
click at [513, 260] on input "DD/MM/YYYY" at bounding box center [559, 264] width 141 height 26
click at [513, 260] on input "07/02/YYYY" at bounding box center [559, 264] width 141 height 26
type input "[DATE]"
click at [723, 303] on button "Save" at bounding box center [717, 300] width 46 height 24
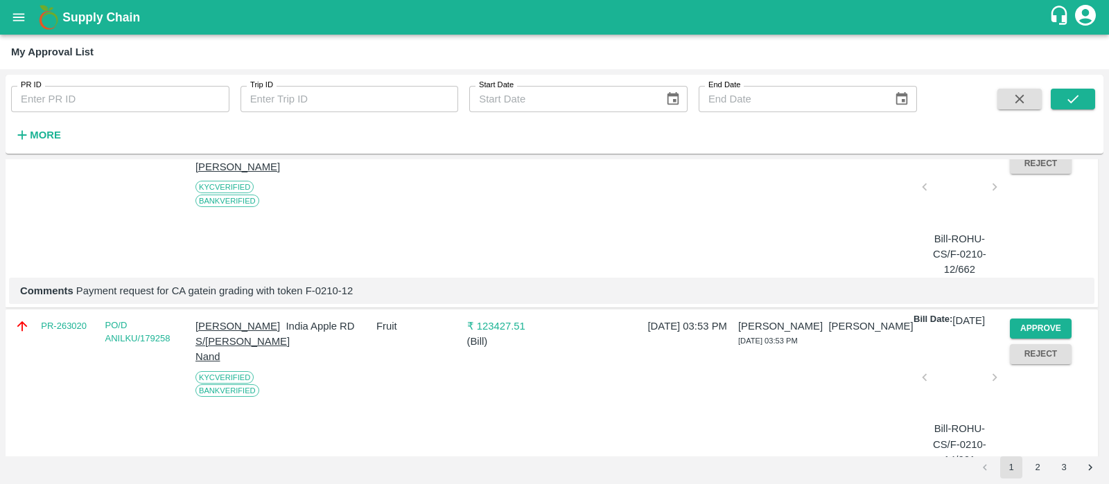
scroll to position [4062, 0]
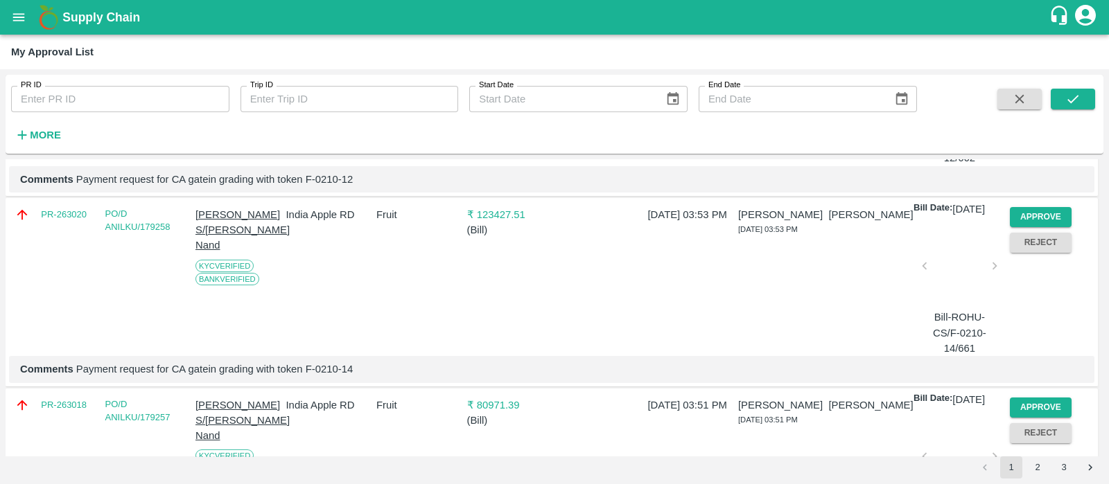
click at [1056, 37] on button "Approve" at bounding box center [1041, 27] width 62 height 20
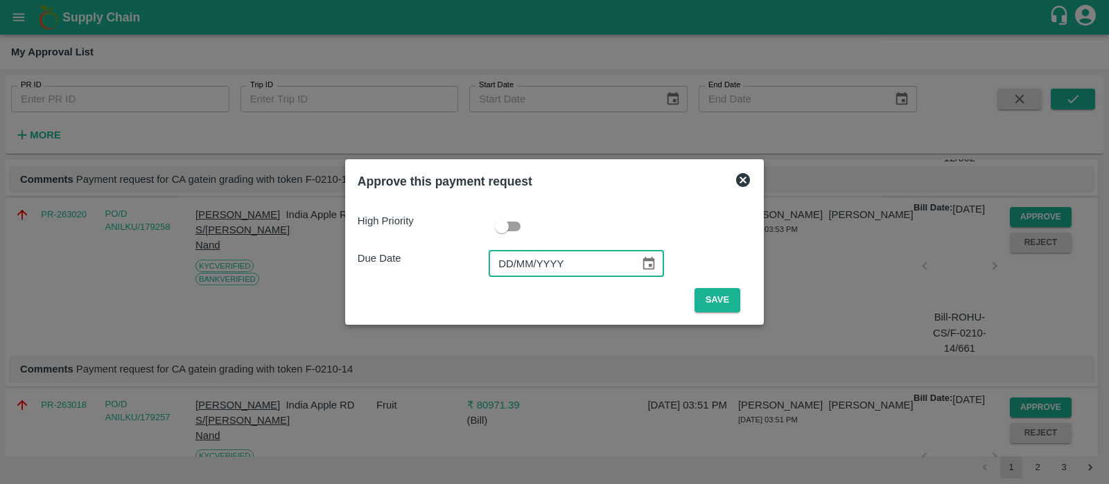
click at [504, 260] on input "DD/MM/YYYY" at bounding box center [559, 264] width 141 height 26
type input "[DATE]"
click at [723, 291] on button "Save" at bounding box center [717, 300] width 46 height 24
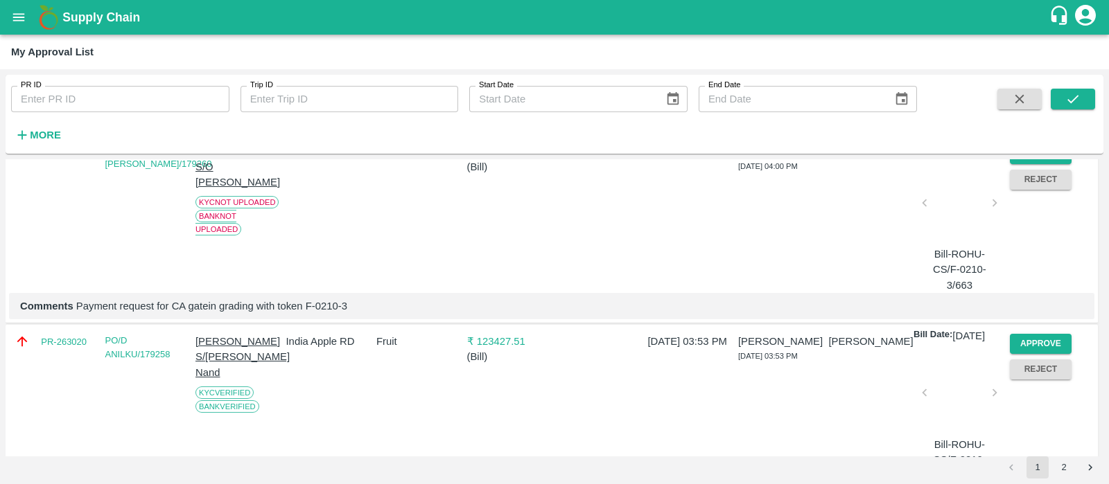
scroll to position [4135, 0]
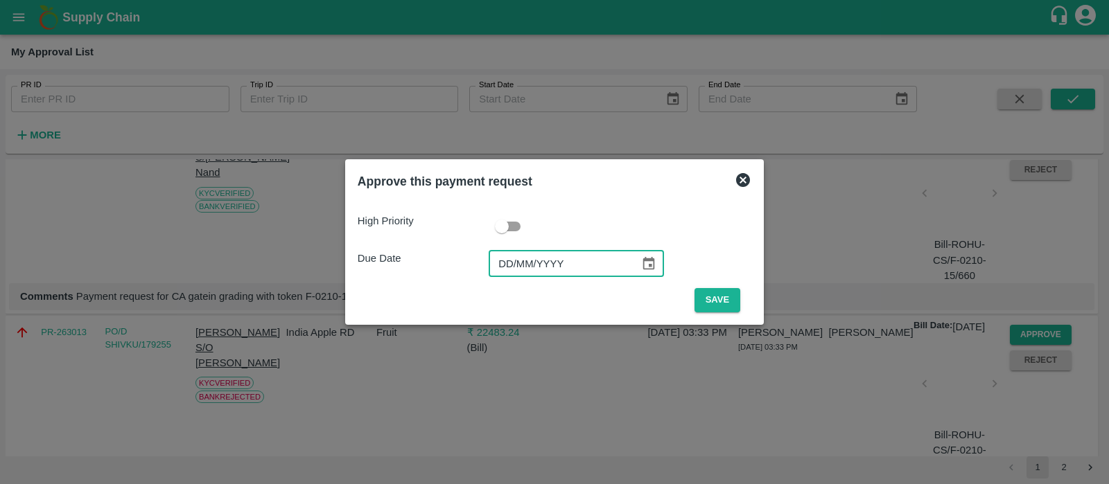
click at [513, 261] on input "DD/MM/YYYY" at bounding box center [559, 264] width 141 height 26
type input "[DATE]"
click at [728, 304] on button "Save" at bounding box center [717, 300] width 46 height 24
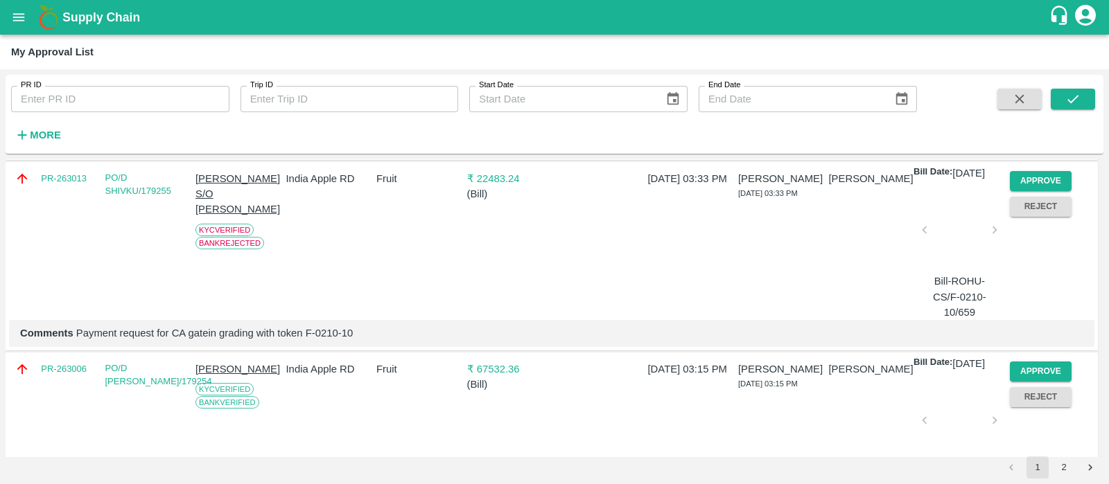
scroll to position [4099, 0]
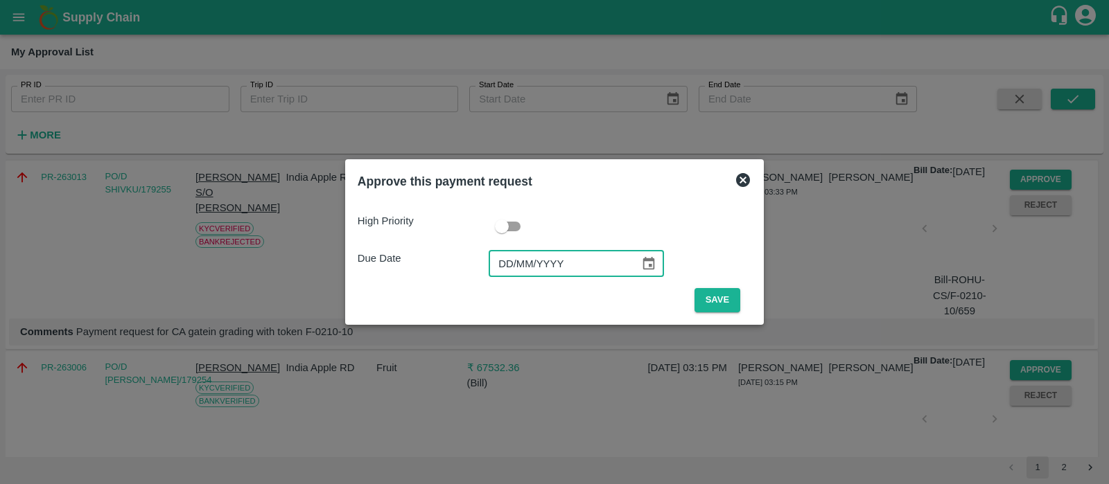
click at [521, 261] on input "DD/MM/YYYY" at bounding box center [559, 264] width 141 height 26
type input "[DATE]"
click at [718, 300] on button "Save" at bounding box center [717, 300] width 46 height 24
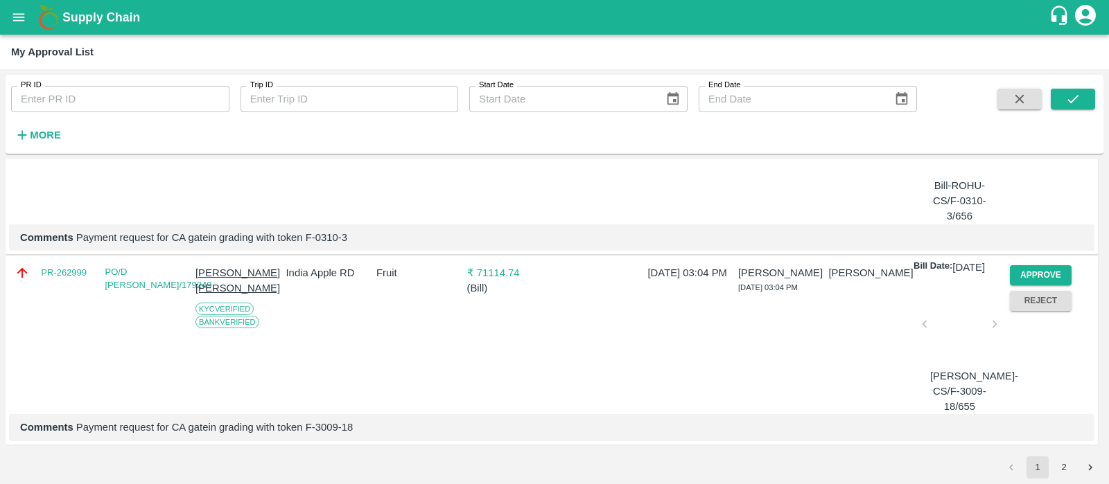
scroll to position [4890, 0]
click at [1045, 265] on button "Approve" at bounding box center [1041, 275] width 62 height 20
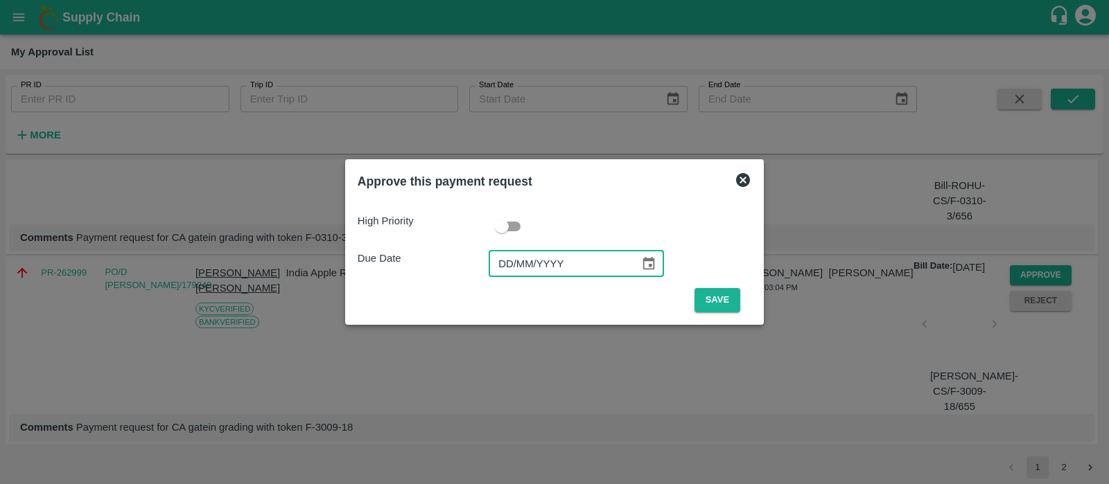
click at [503, 261] on input "DD/MM/YYYY" at bounding box center [559, 264] width 141 height 26
type input "[DATE]"
click at [714, 304] on button "Save" at bounding box center [717, 300] width 46 height 24
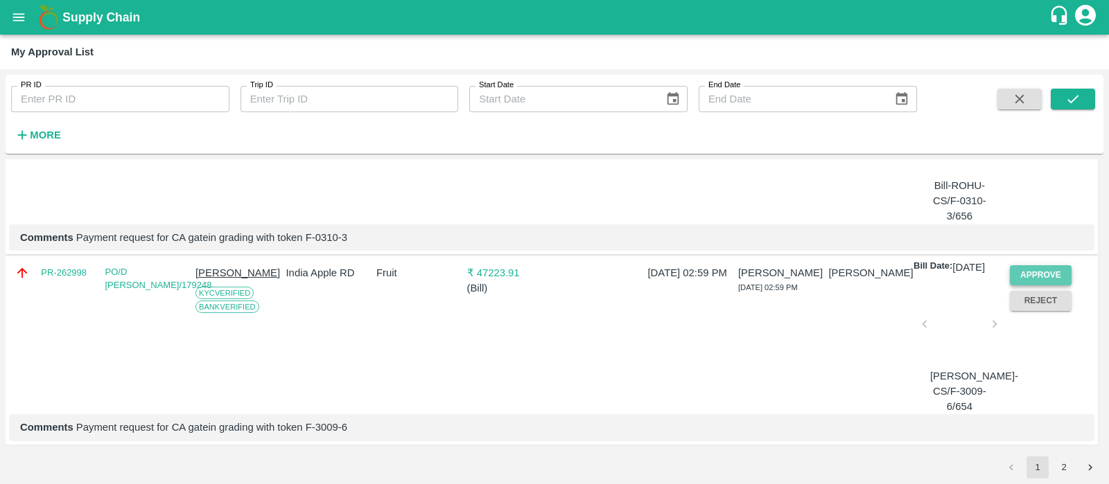
click at [1029, 265] on button "Approve" at bounding box center [1041, 275] width 62 height 20
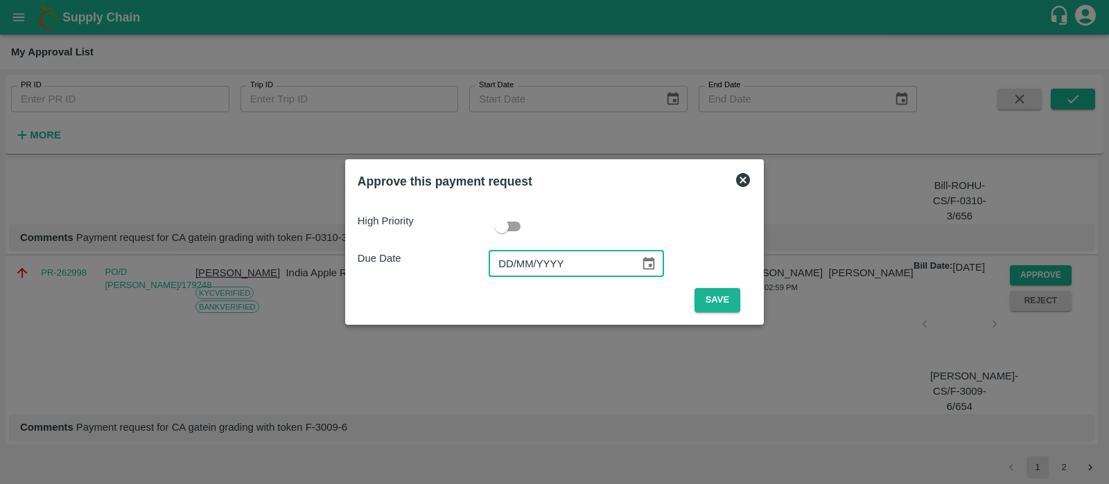
click at [506, 268] on input "DD/MM/YYYY" at bounding box center [559, 264] width 141 height 26
type input "[DATE]"
click at [731, 301] on button "Save" at bounding box center [717, 300] width 46 height 24
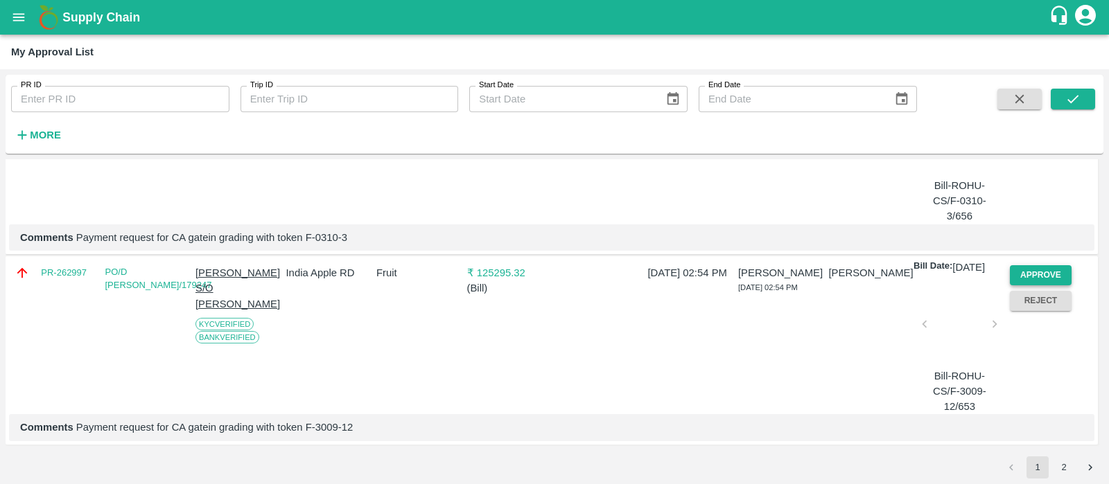
click at [1025, 265] on button "Approve" at bounding box center [1041, 275] width 62 height 20
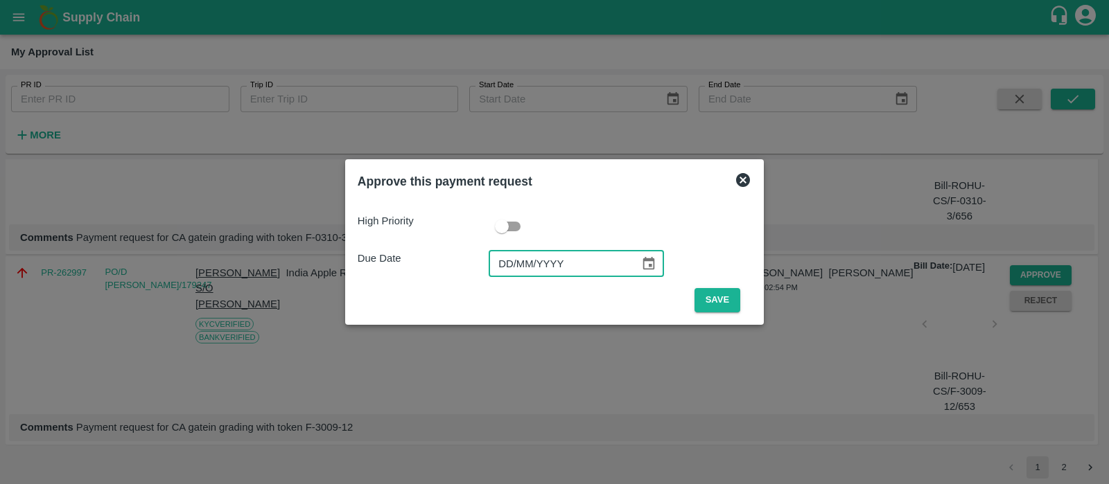
click at [500, 267] on input "DD/MM/YYYY" at bounding box center [559, 264] width 141 height 26
type input "[DATE]"
click at [704, 295] on button "Save" at bounding box center [717, 300] width 46 height 24
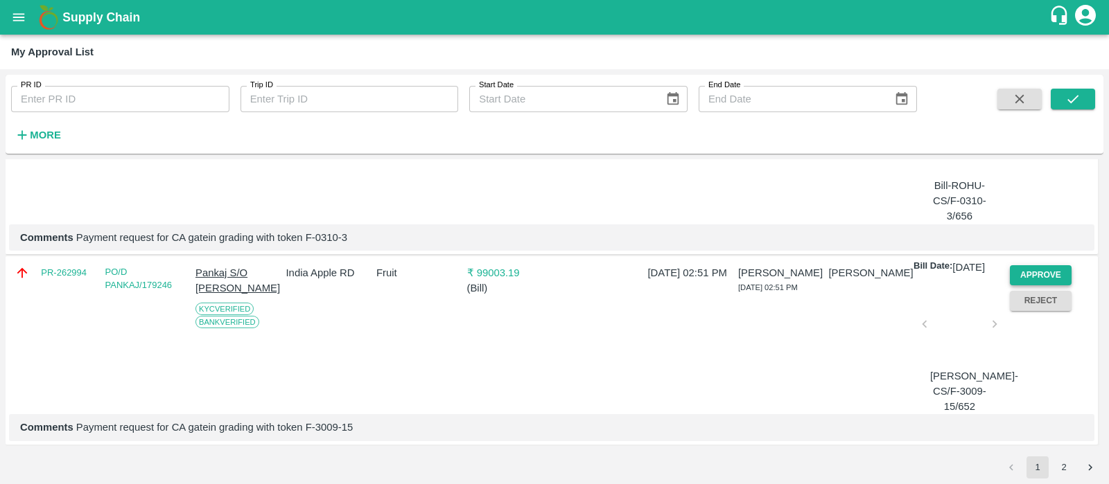
click at [1044, 271] on button "Approve" at bounding box center [1041, 275] width 62 height 20
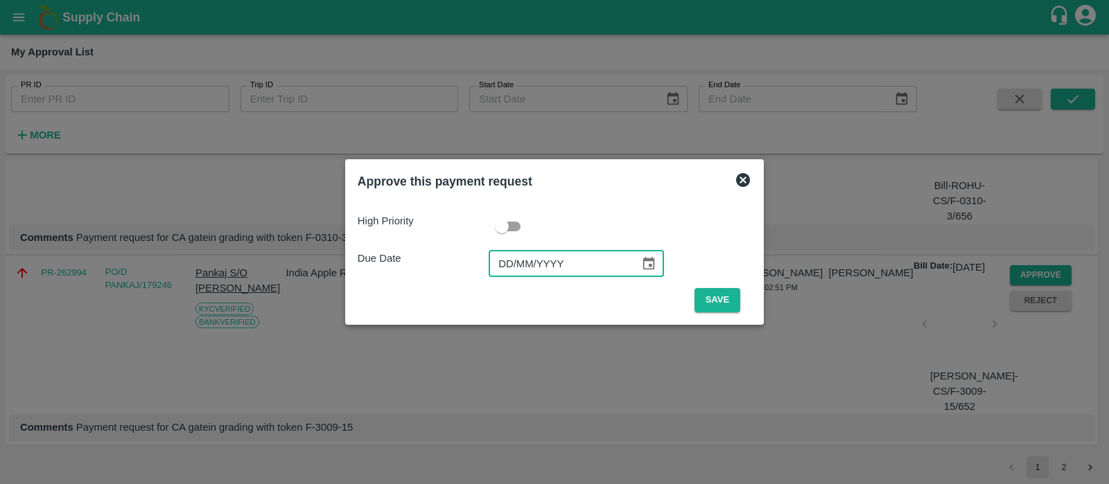
click at [511, 265] on input "DD/MM/YYYY" at bounding box center [559, 264] width 141 height 26
type input "[DATE]"
click at [705, 300] on button "Save" at bounding box center [717, 300] width 46 height 24
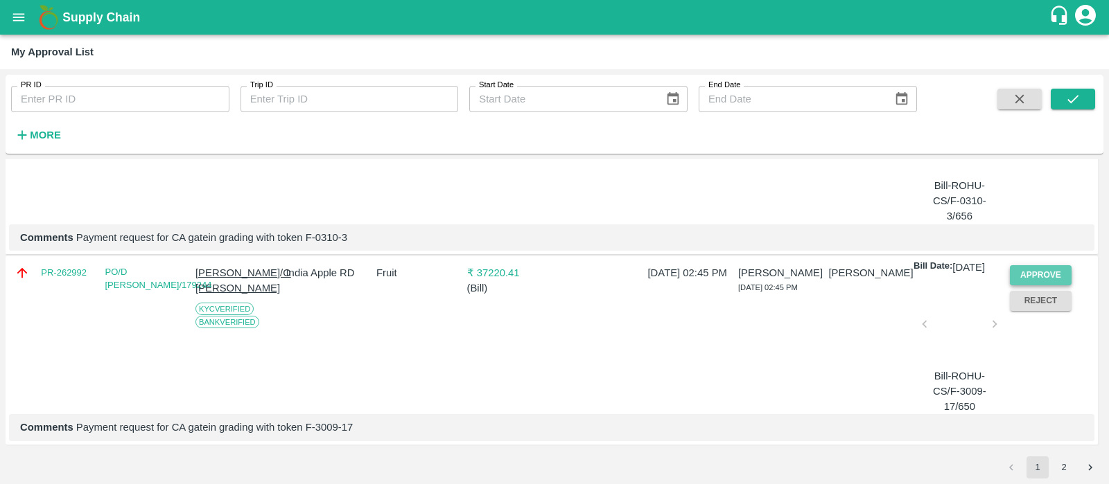
click at [1049, 265] on button "Approve" at bounding box center [1041, 275] width 62 height 20
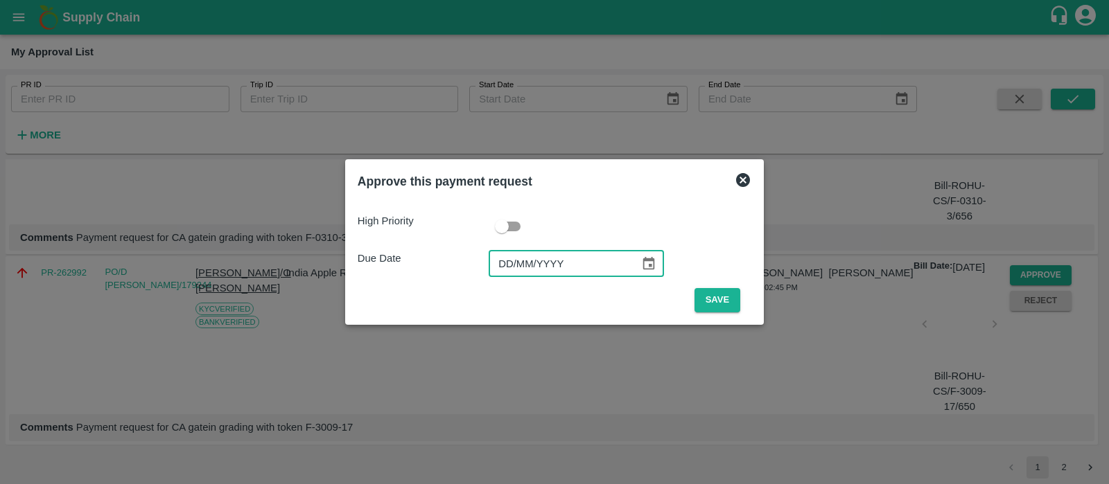
click at [502, 268] on input "DD/MM/YYYY" at bounding box center [559, 264] width 141 height 26
type input "[DATE]"
click at [717, 297] on button "Save" at bounding box center [717, 300] width 46 height 24
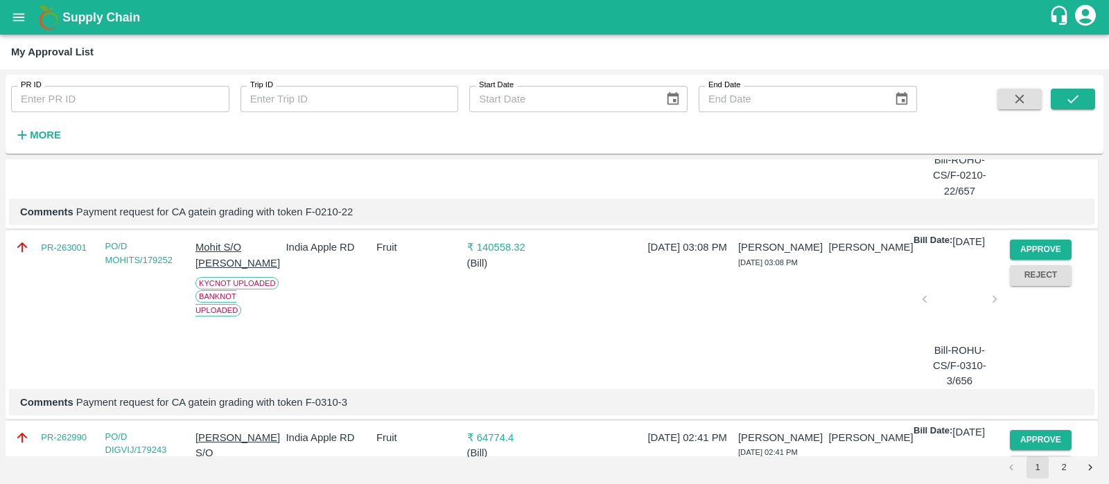
scroll to position [4396, 0]
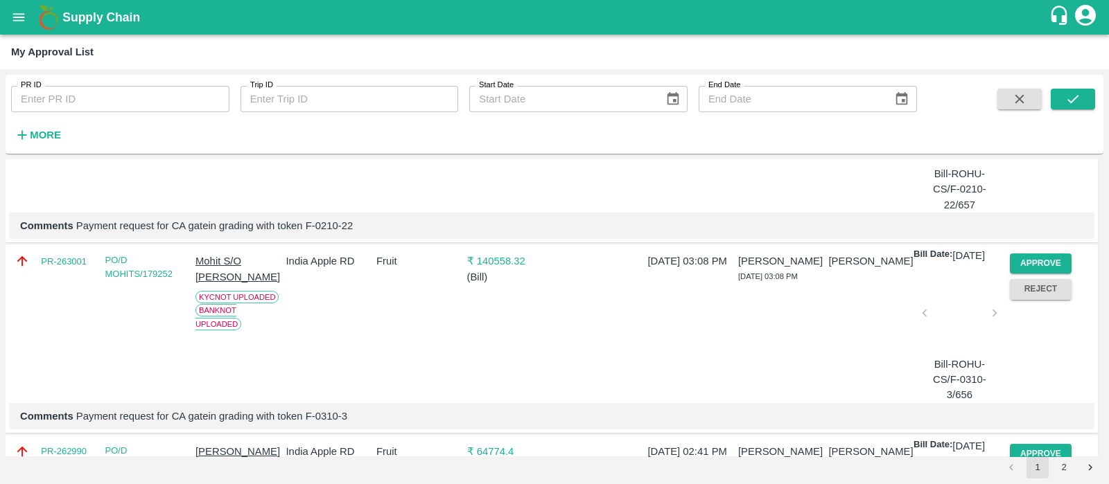
click at [1042, 84] on button "Approve" at bounding box center [1041, 74] width 62 height 20
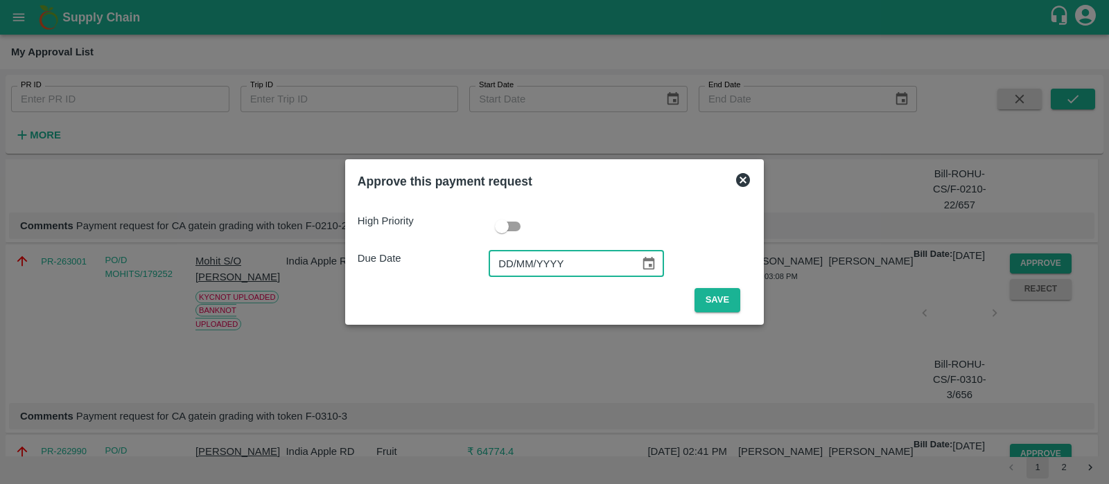
click at [506, 264] on input "DD/MM/YYYY" at bounding box center [559, 264] width 141 height 26
type input "[DATE]"
click at [724, 299] on button "Save" at bounding box center [717, 300] width 46 height 24
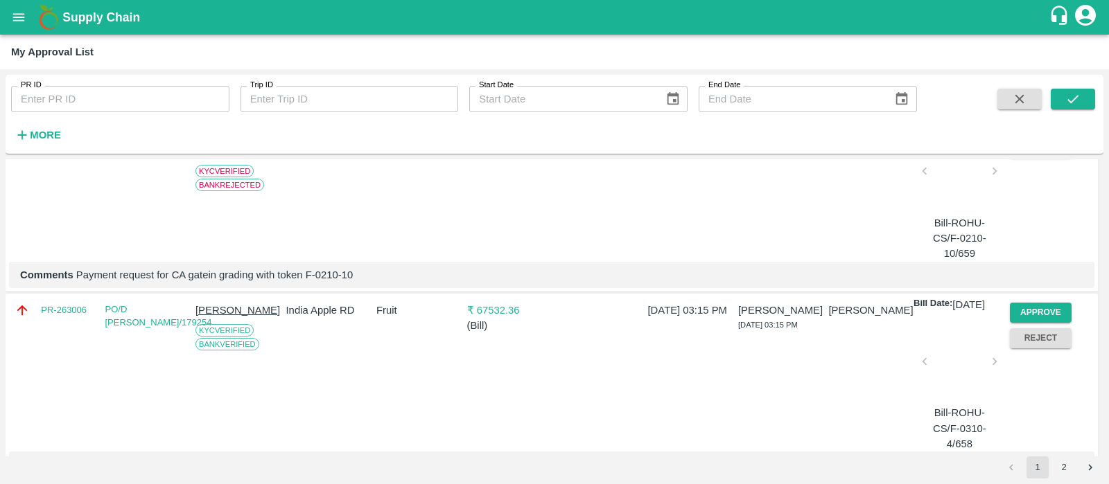
scroll to position [4186, 0]
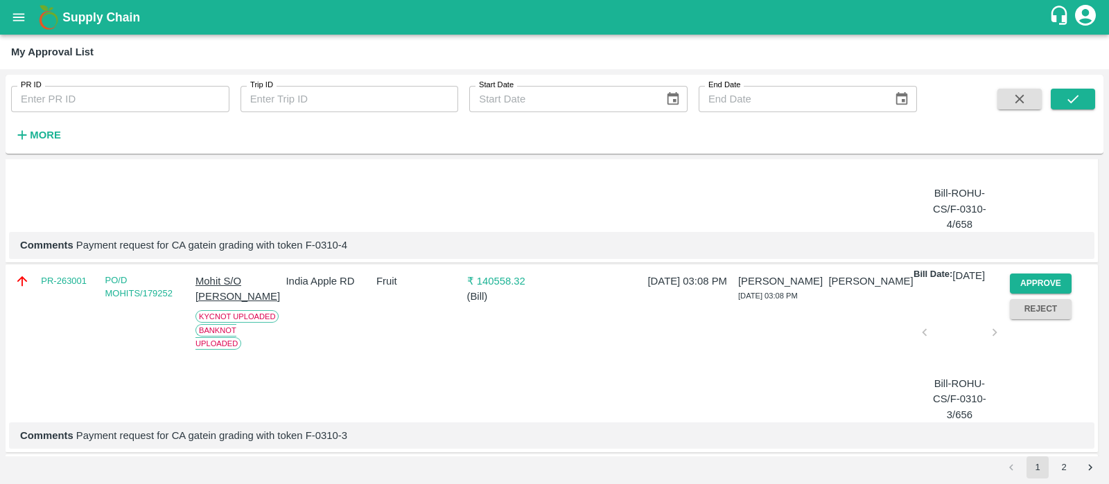
click at [1060, 103] on button "Approve" at bounding box center [1041, 93] width 62 height 20
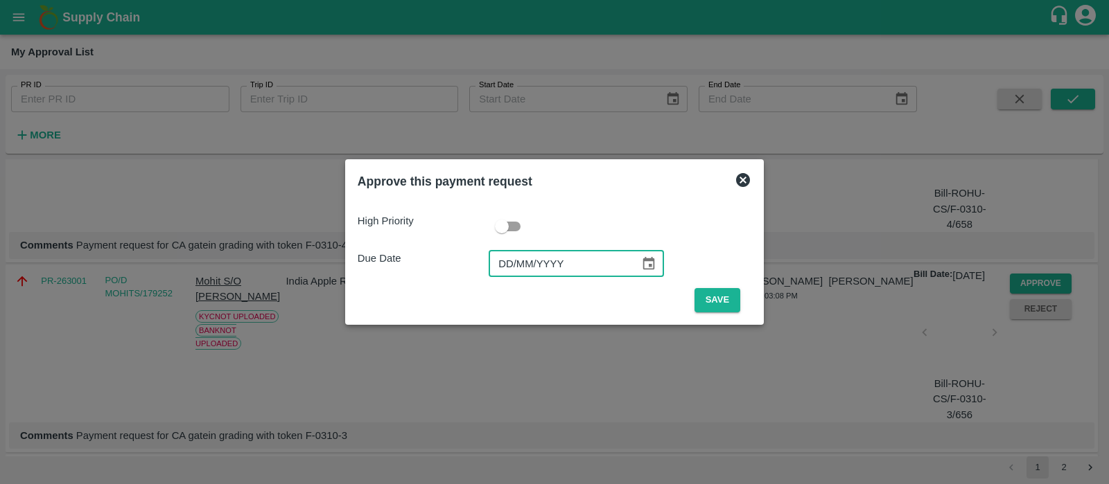
click at [510, 261] on input "DD/MM/YYYY" at bounding box center [559, 264] width 141 height 26
type input "[DATE]"
click at [722, 292] on button "Save" at bounding box center [717, 300] width 46 height 24
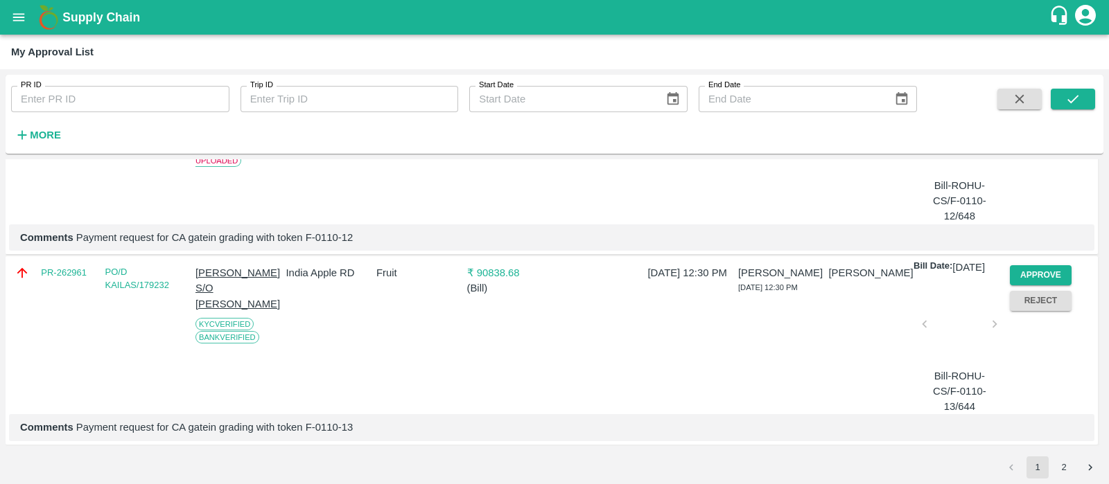
scroll to position [4458, 0]
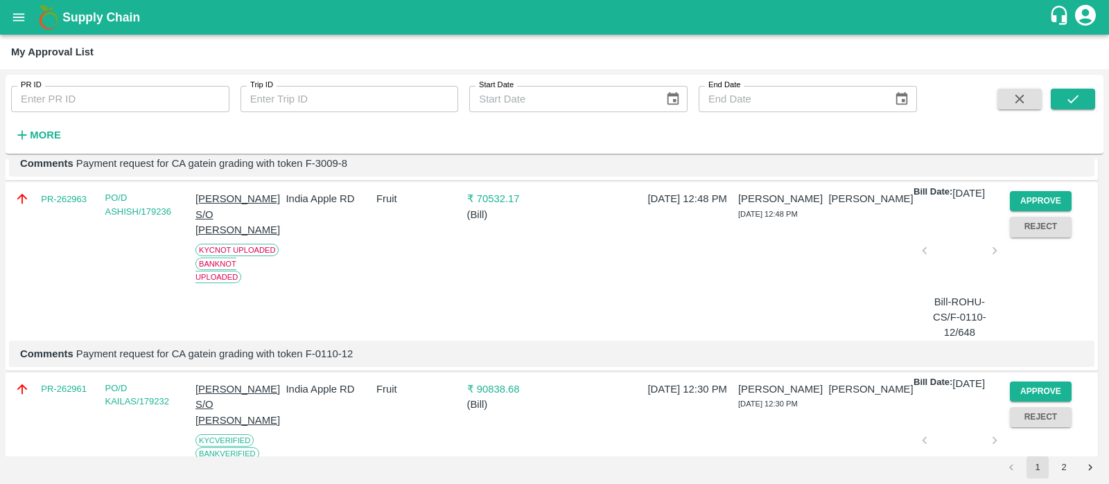
click at [1029, 21] on button "Approve" at bounding box center [1041, 11] width 62 height 20
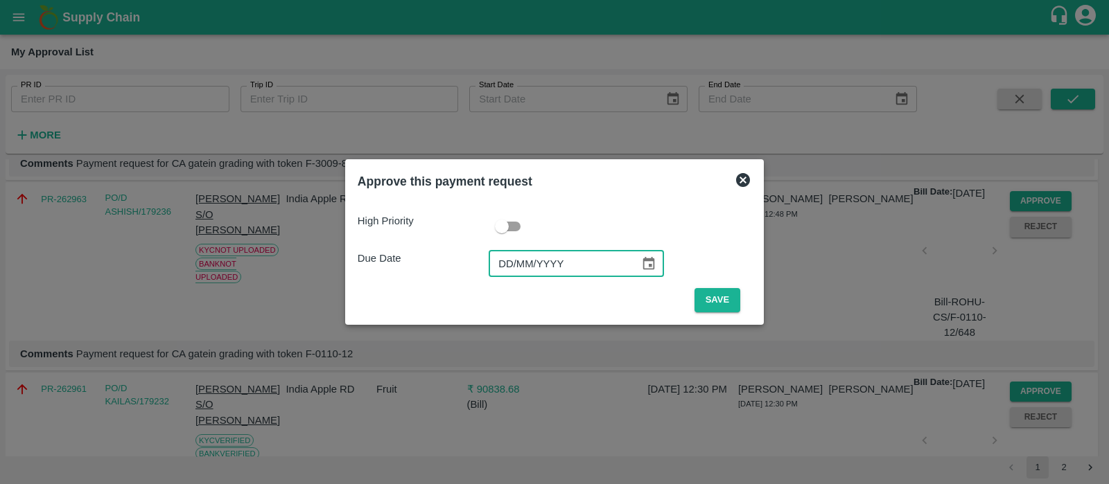
click at [516, 269] on input "DD/MM/YYYY" at bounding box center [559, 264] width 141 height 26
type input "[DATE]"
click at [711, 299] on button "Save" at bounding box center [717, 300] width 46 height 24
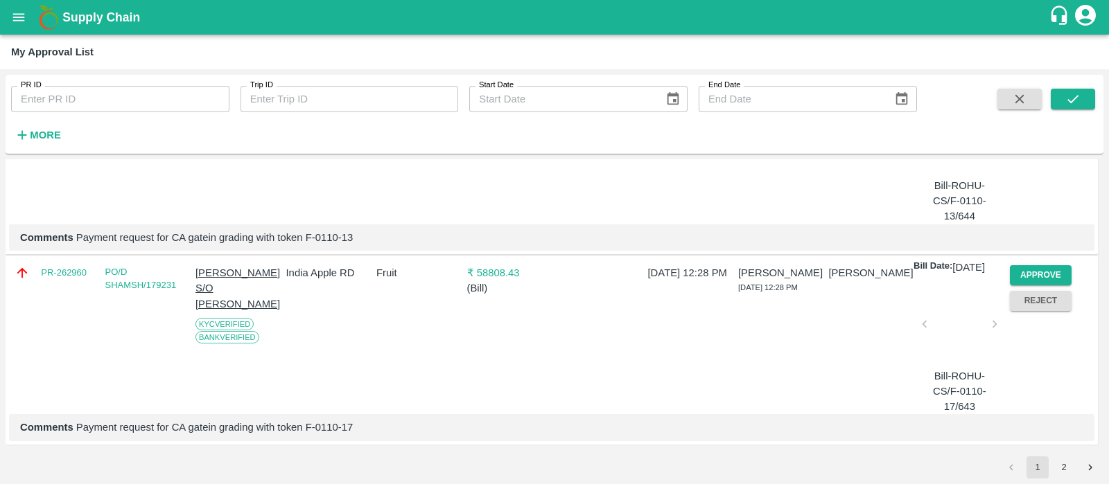
scroll to position [4666, 0]
click at [1022, 95] on button "Approve" at bounding box center [1041, 85] width 62 height 20
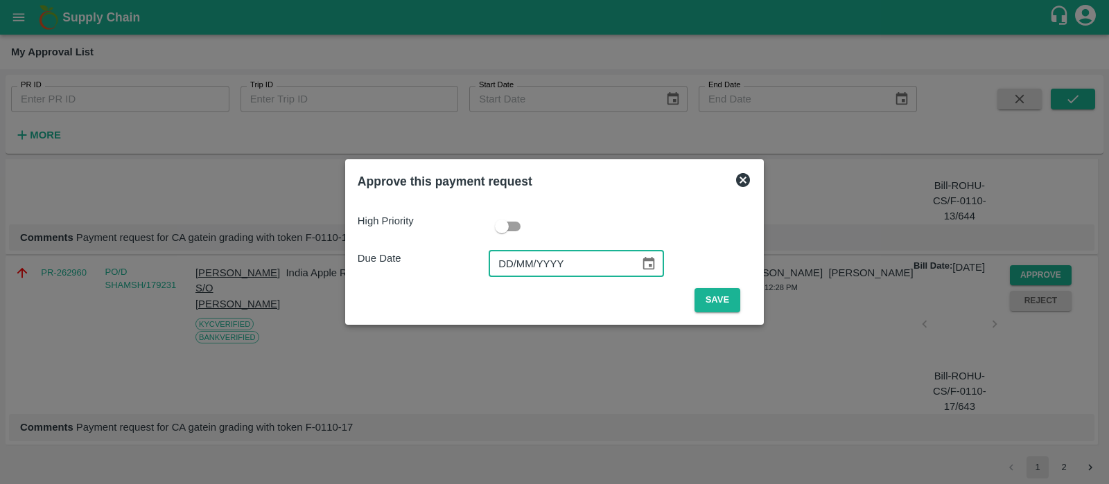
click at [506, 274] on input "DD/MM/YYYY" at bounding box center [559, 264] width 141 height 26
type input "[DATE]"
click at [701, 303] on button "Save" at bounding box center [717, 300] width 46 height 24
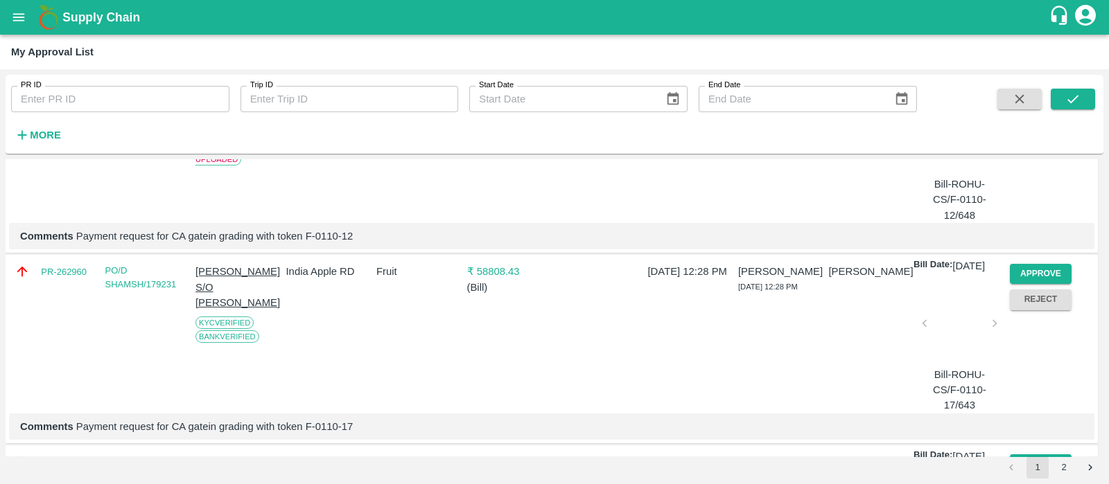
scroll to position [4890, 0]
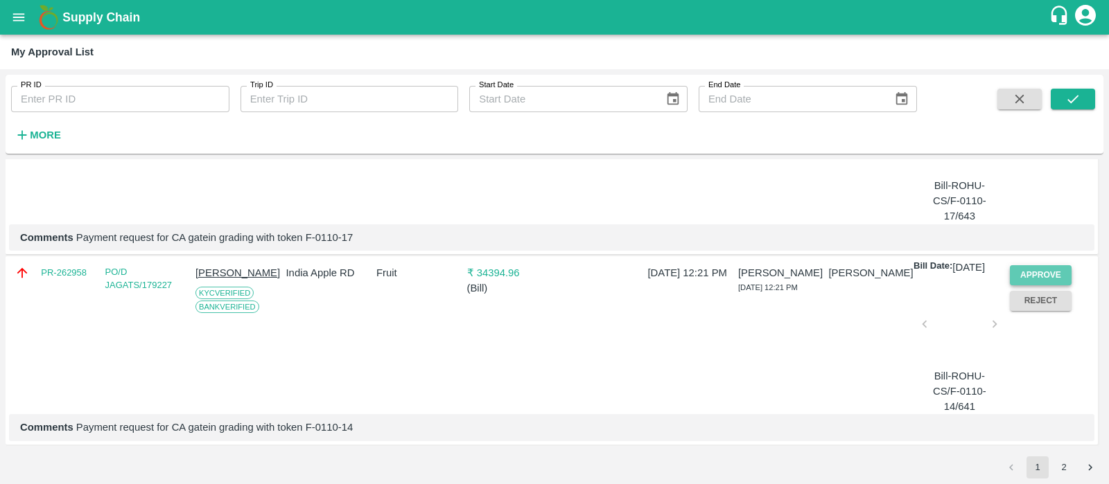
click at [1059, 265] on button "Approve" at bounding box center [1041, 275] width 62 height 20
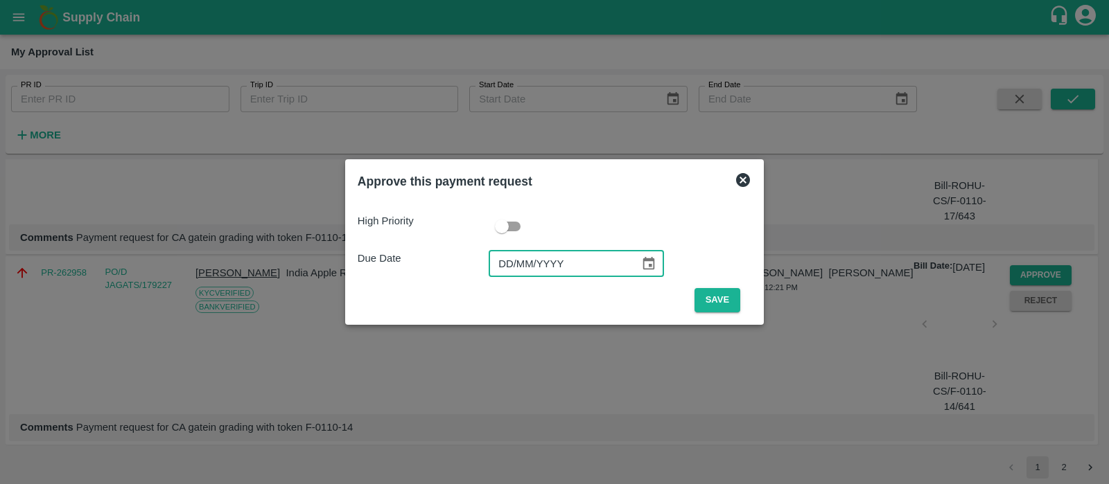
click at [502, 261] on input "DD/MM/YYYY" at bounding box center [559, 264] width 141 height 26
type input "[DATE]"
click at [726, 305] on button "Save" at bounding box center [717, 300] width 46 height 24
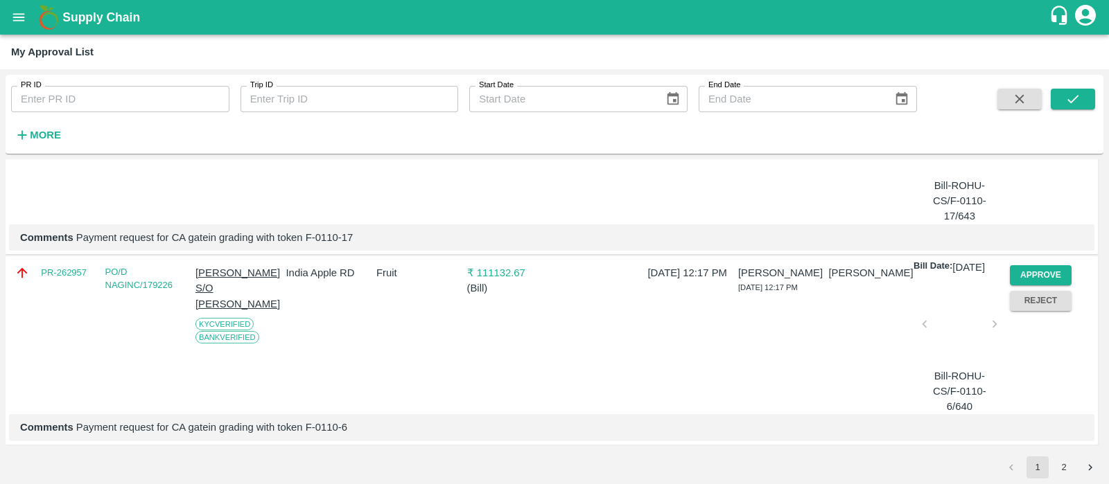
scroll to position [4623, 0]
click at [1050, 95] on button "Approve" at bounding box center [1041, 85] width 62 height 20
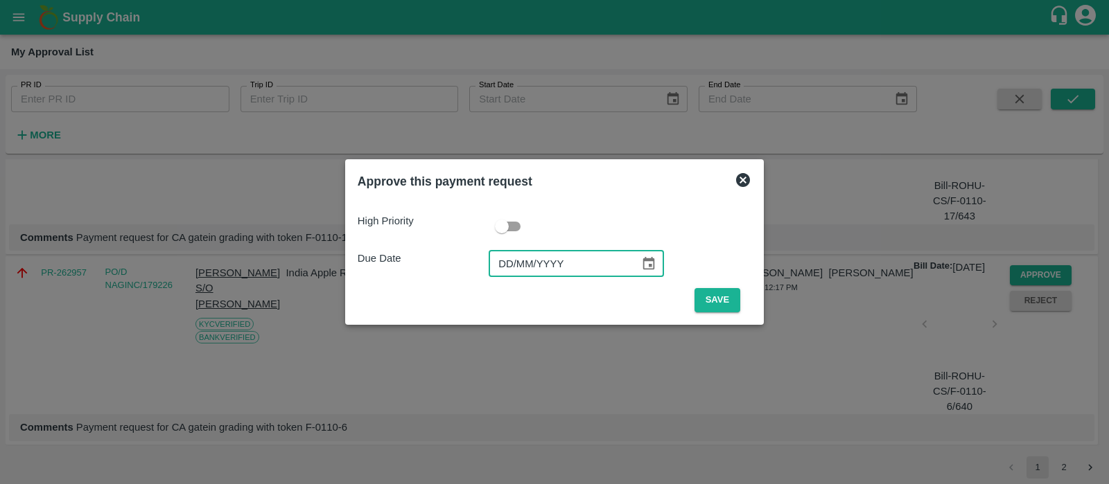
click at [509, 259] on input "DD/MM/YYYY" at bounding box center [559, 264] width 141 height 26
type input "[DATE]"
click at [713, 306] on button "Save" at bounding box center [717, 300] width 46 height 24
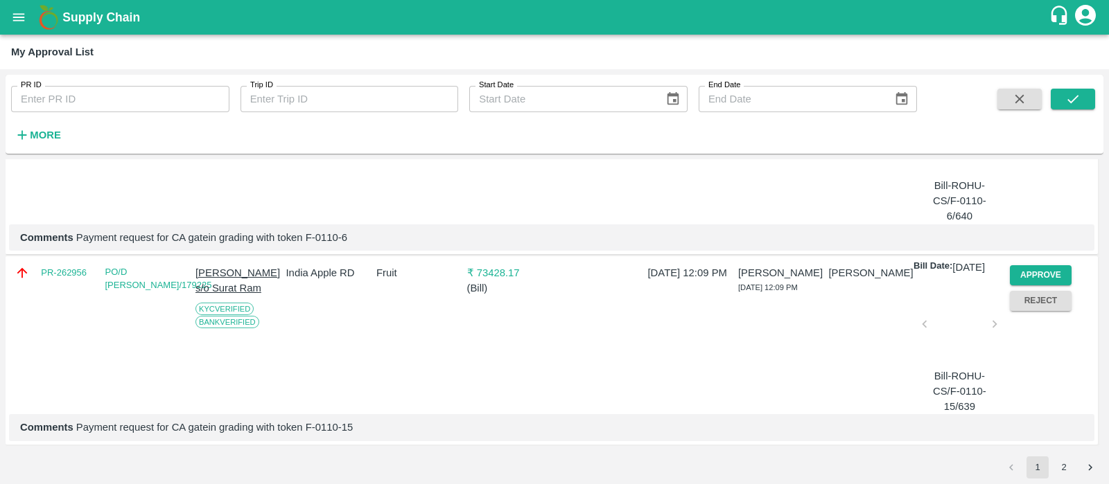
scroll to position [4768, 0]
click at [1021, 95] on button "Approve" at bounding box center [1041, 85] width 62 height 20
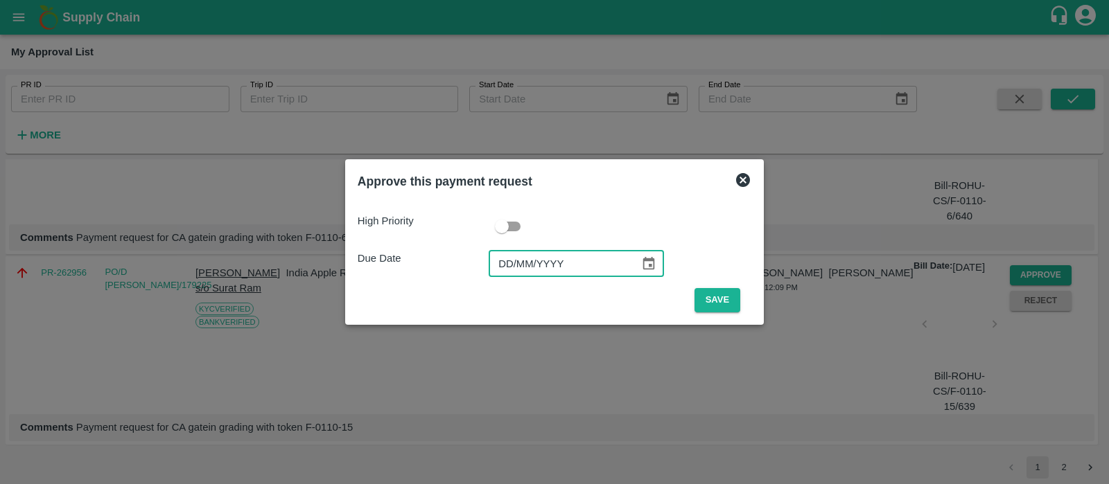
click at [512, 265] on input "DD/MM/YYYY" at bounding box center [559, 264] width 141 height 26
type input "[DATE]"
click at [714, 306] on button "Save" at bounding box center [717, 300] width 46 height 24
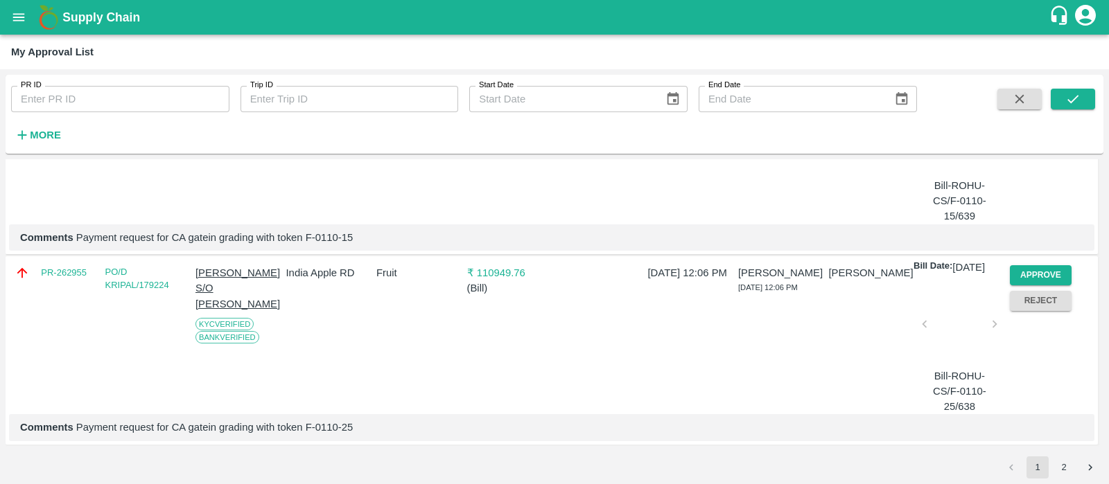
scroll to position [4730, 0]
click at [1039, 95] on button "Approve" at bounding box center [1041, 85] width 62 height 20
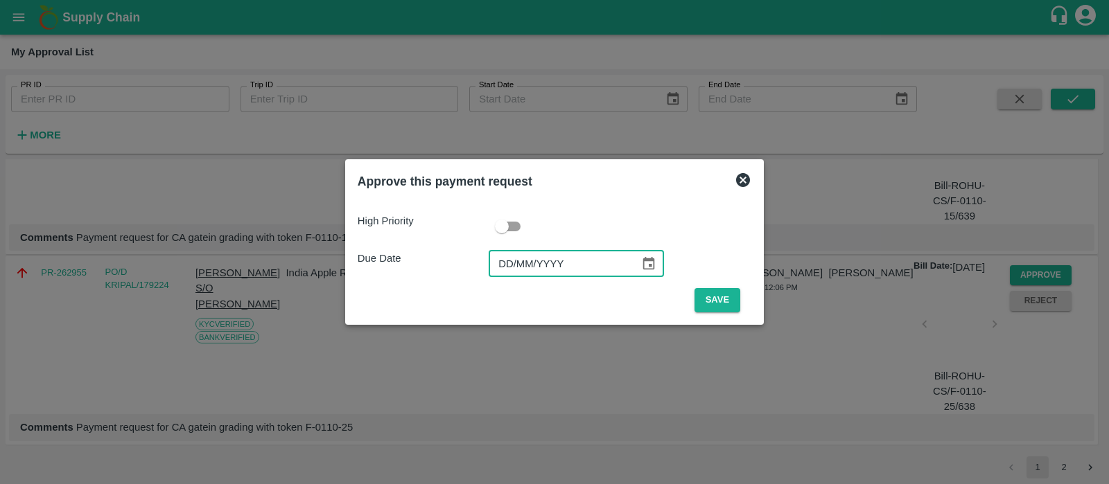
click at [500, 276] on input "DD/MM/YYYY" at bounding box center [559, 264] width 141 height 26
type input "[DATE]"
click at [711, 290] on button "Save" at bounding box center [717, 300] width 46 height 24
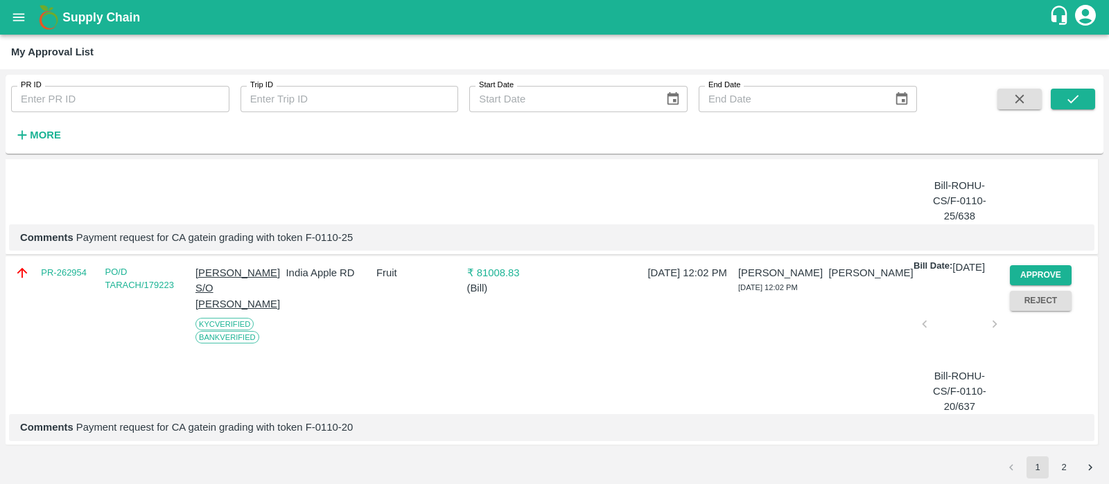
scroll to position [4602, 0]
click at [1051, 95] on button "Approve" at bounding box center [1041, 85] width 62 height 20
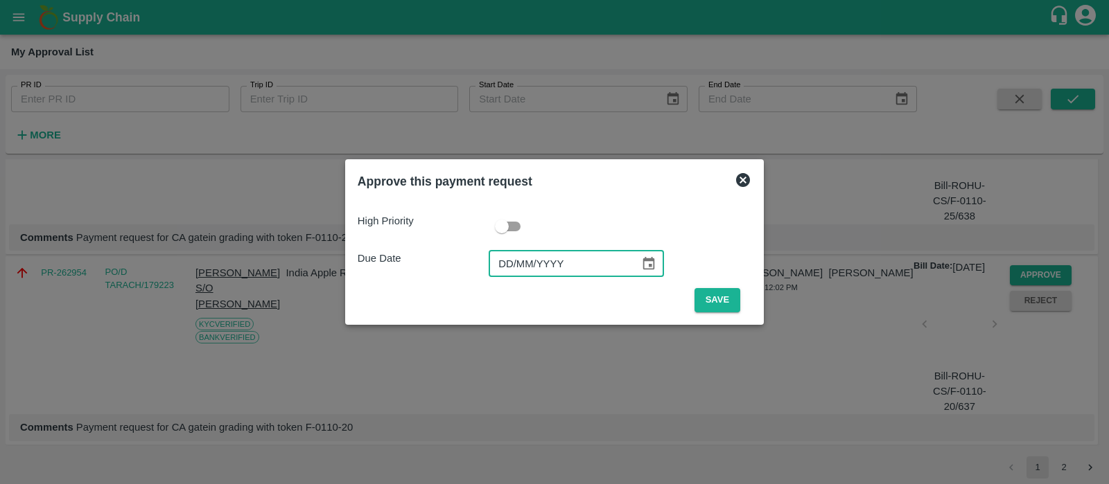
click at [520, 257] on input "DD/MM/YYYY" at bounding box center [559, 264] width 141 height 26
type input "[DATE]"
click at [728, 299] on button "Save" at bounding box center [717, 300] width 46 height 24
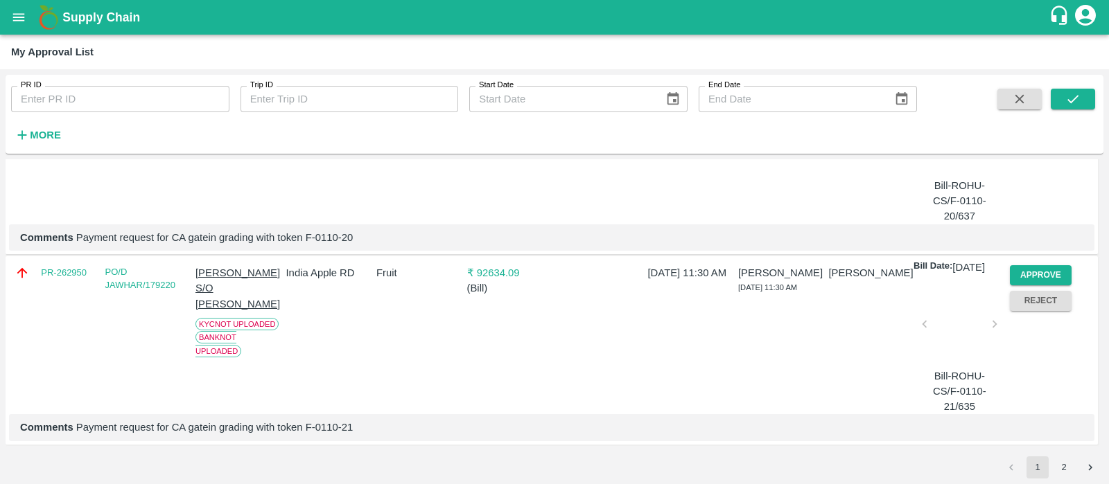
scroll to position [4671, 0]
click at [1048, 95] on button "Approve" at bounding box center [1041, 85] width 62 height 20
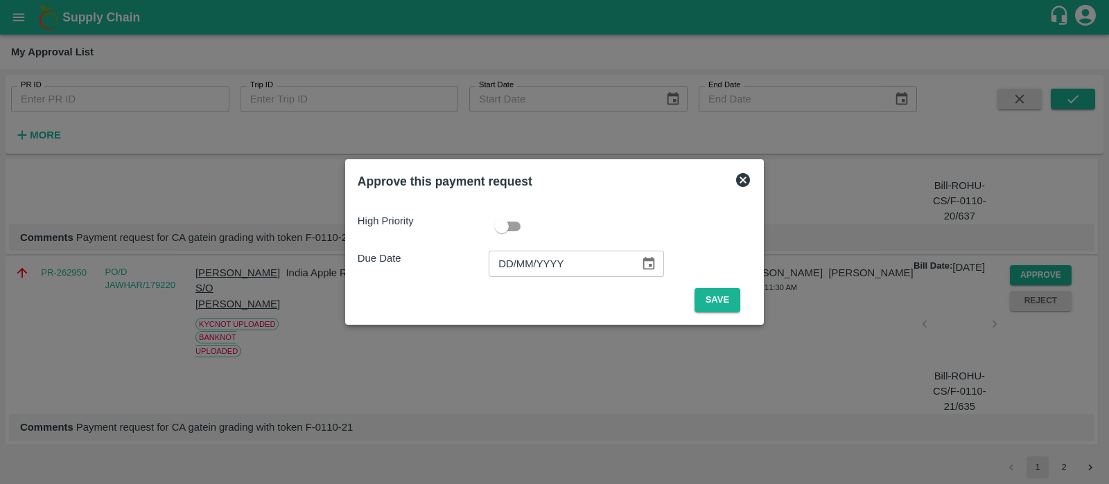
click at [508, 251] on input "DD/MM/YYYY" at bounding box center [559, 264] width 141 height 26
type input "[DATE]"
click at [714, 304] on button "Save" at bounding box center [717, 300] width 46 height 24
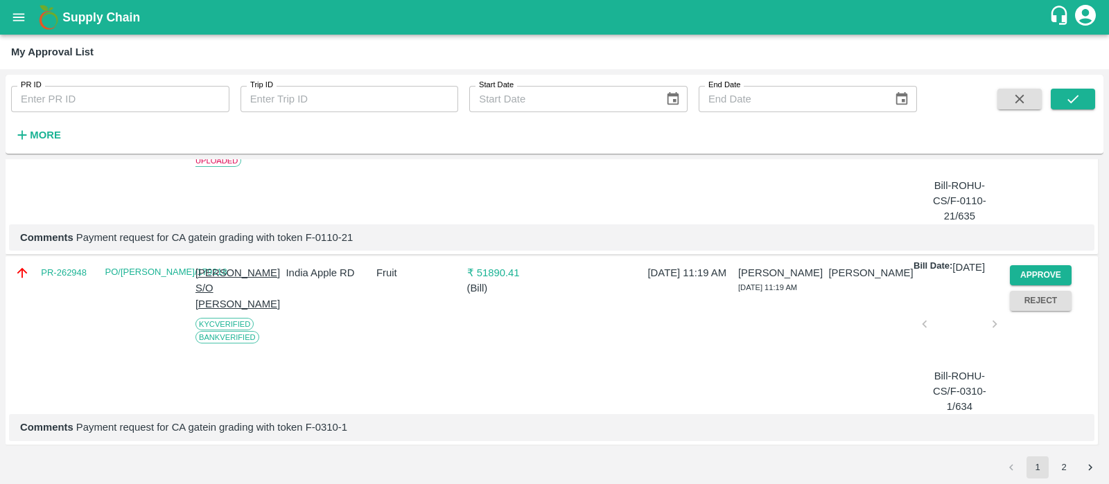
scroll to position [4890, 0]
click at [1055, 265] on button "Approve" at bounding box center [1041, 275] width 62 height 20
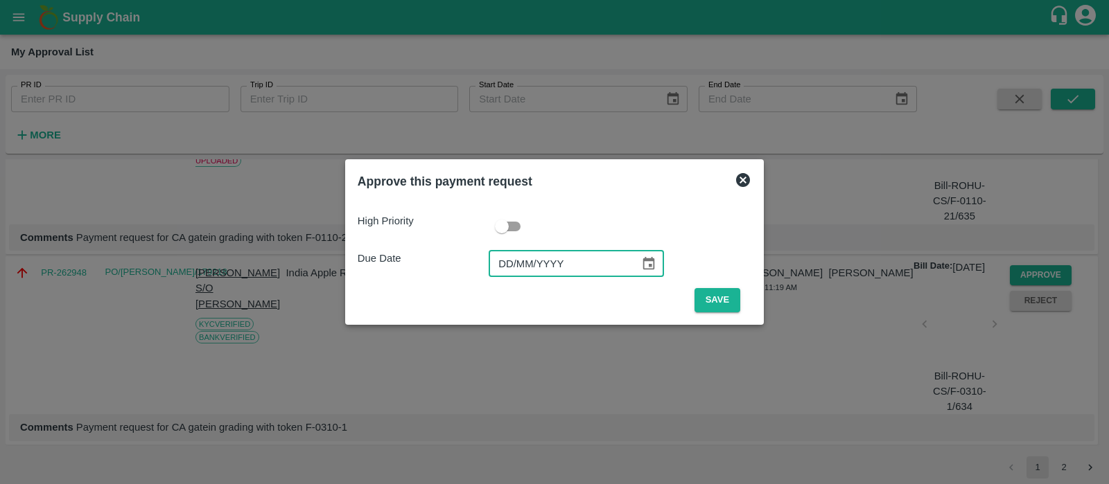
click at [511, 275] on input "DD/MM/YYYY" at bounding box center [559, 264] width 141 height 26
type input "[DATE]"
click at [713, 299] on button "Save" at bounding box center [717, 300] width 46 height 24
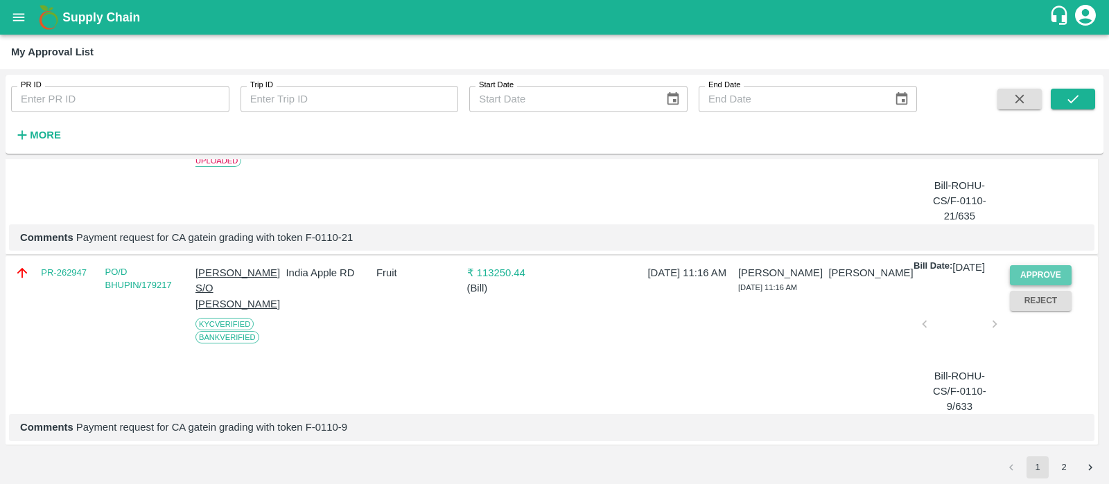
click at [1010, 265] on button "Approve" at bounding box center [1041, 275] width 62 height 20
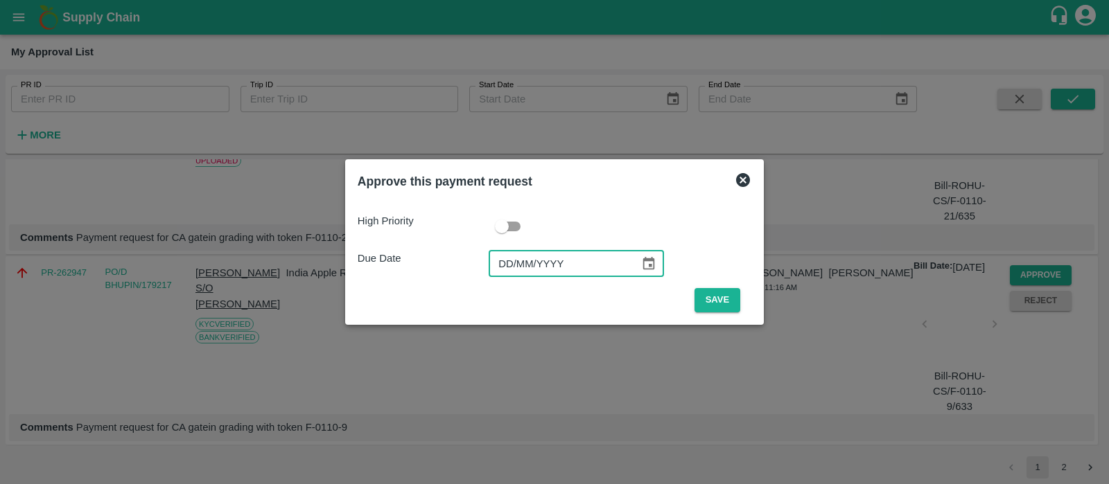
click at [492, 253] on input "DD/MM/YYYY" at bounding box center [559, 264] width 141 height 26
type input "[DATE]"
click at [734, 301] on button "Save" at bounding box center [717, 300] width 46 height 24
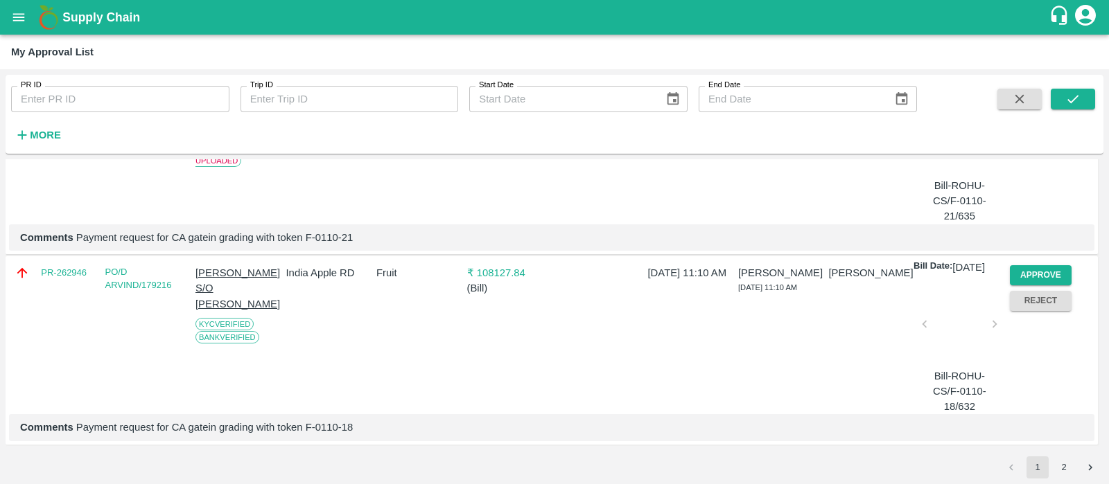
scroll to position [4887, 0]
click at [1018, 265] on button "Approve" at bounding box center [1041, 275] width 62 height 20
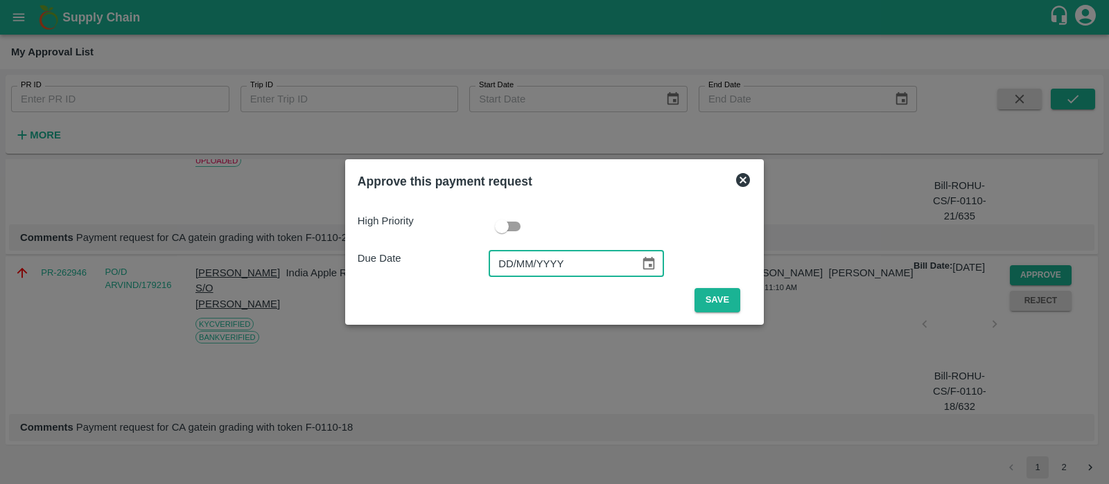
click at [507, 258] on input "DD/MM/YYYY" at bounding box center [559, 264] width 141 height 26
type input "[DATE]"
click at [718, 299] on button "Save" at bounding box center [717, 300] width 46 height 24
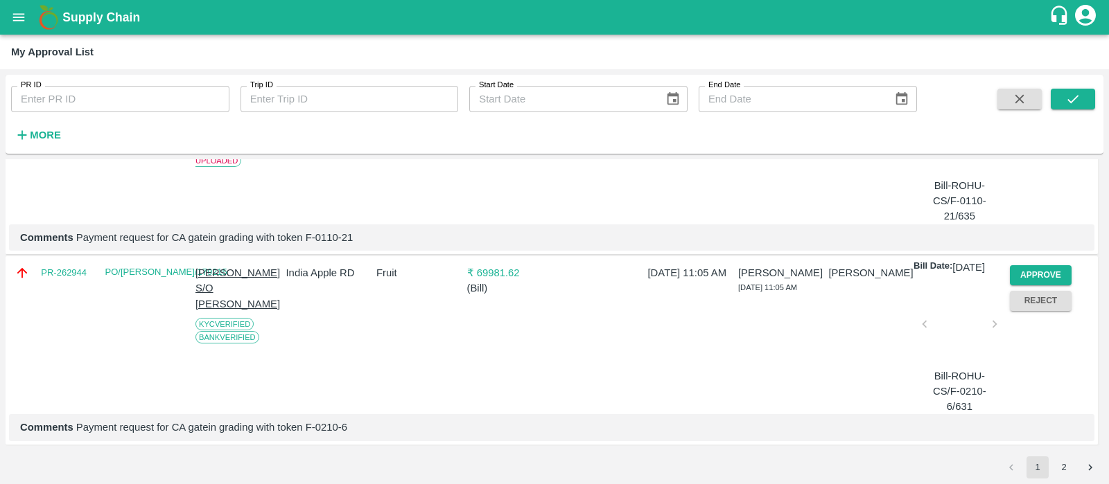
scroll to position [4835, 0]
click at [1040, 285] on button "Approve" at bounding box center [1041, 275] width 62 height 20
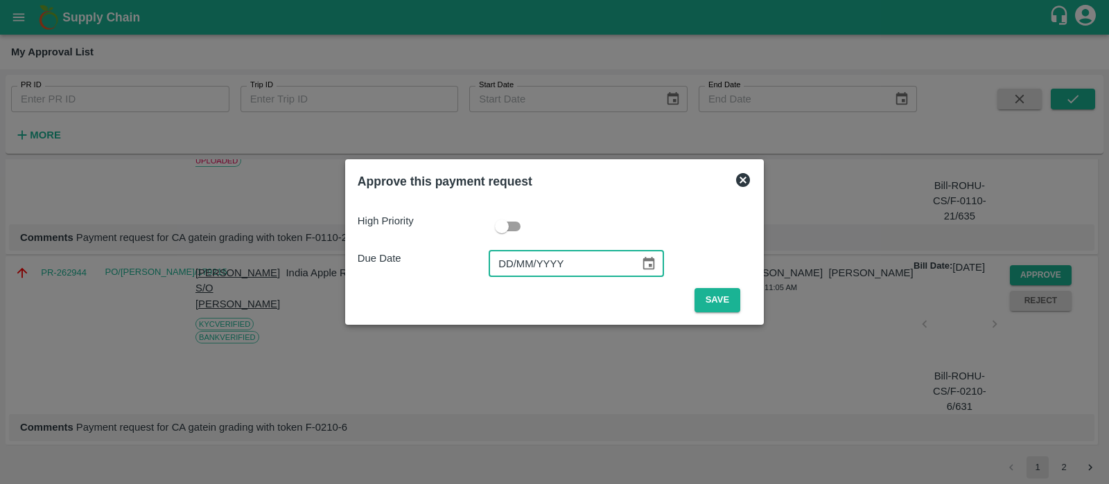
click at [495, 265] on input "DD/MM/YYYY" at bounding box center [559, 264] width 141 height 26
type input "[DATE]"
click at [731, 297] on button "Save" at bounding box center [717, 300] width 46 height 24
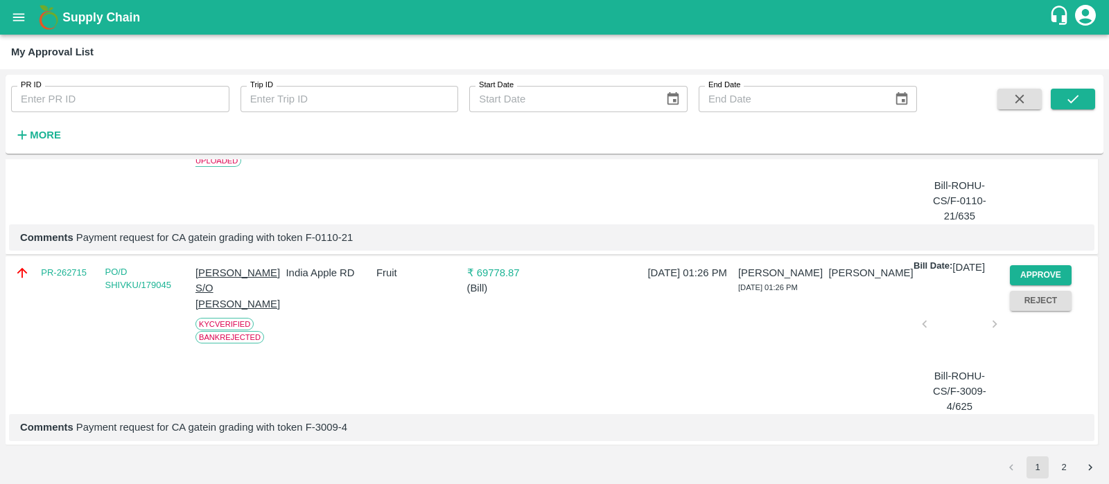
scroll to position [4890, 0]
click at [1062, 455] on div "DOWNLOAD Pending (29) Business Approved (83) Finance Approved (2) Ready To Pay …" at bounding box center [555, 307] width 1098 height 297
click at [1064, 462] on button "2" at bounding box center [1064, 468] width 22 height 22
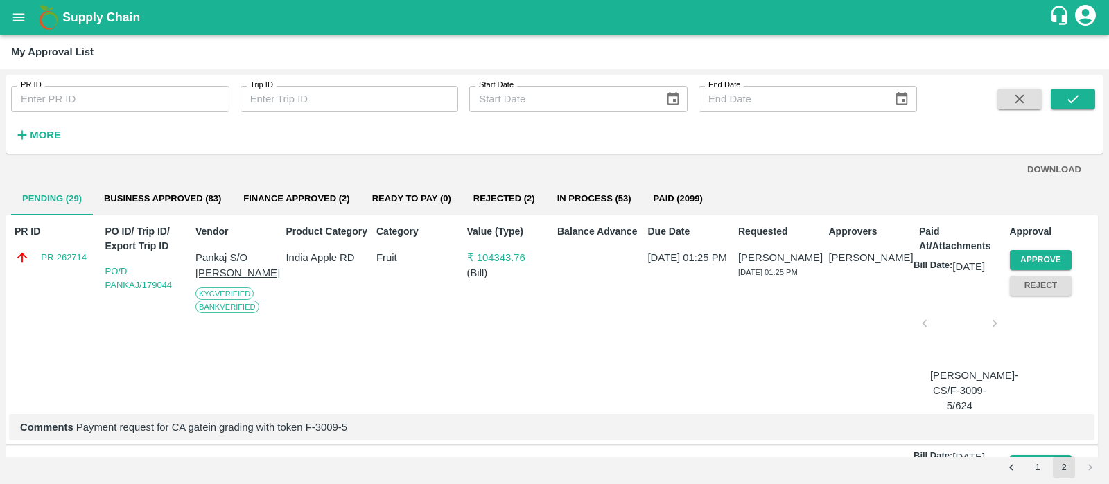
scroll to position [6, 0]
click at [1023, 257] on button "Approve" at bounding box center [1041, 261] width 62 height 20
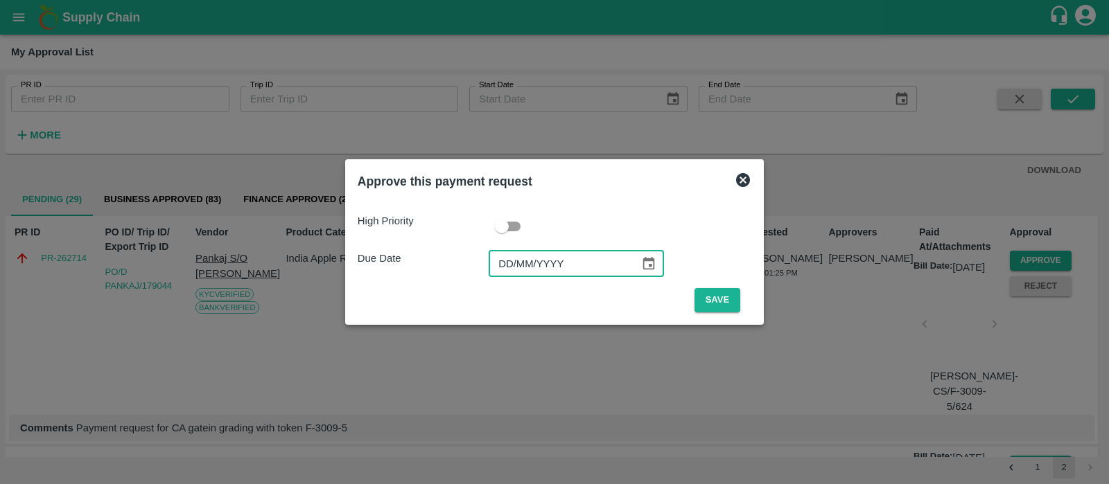
click at [512, 261] on input "DD/MM/YYYY" at bounding box center [559, 264] width 141 height 26
type input "[DATE]"
click at [711, 303] on button "Save" at bounding box center [717, 300] width 46 height 24
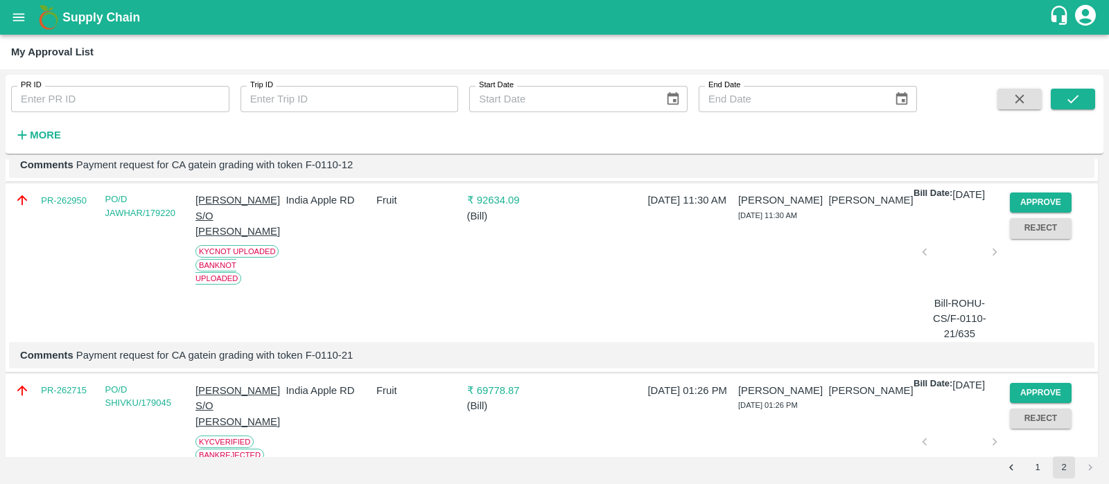
scroll to position [4890, 0]
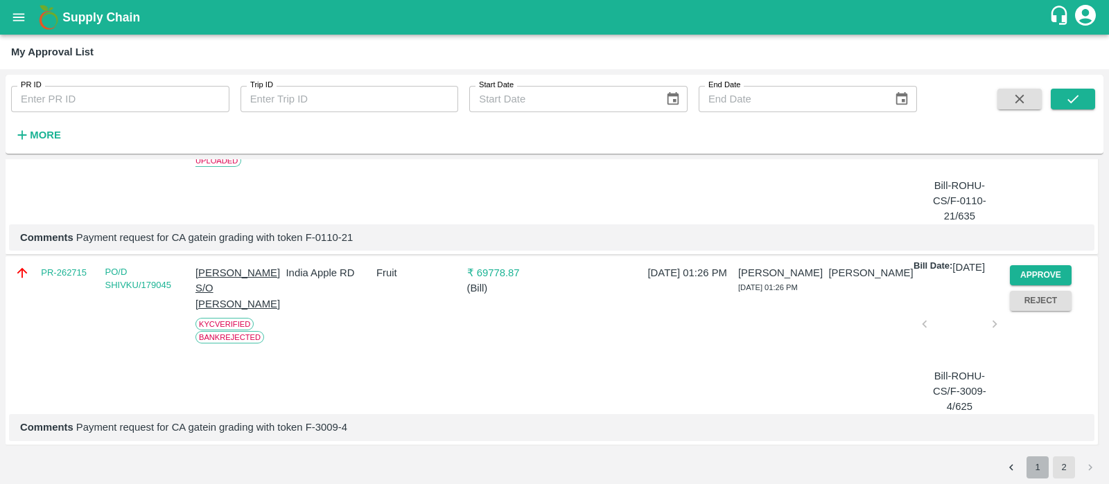
click at [1029, 460] on button "1" at bounding box center [1037, 468] width 22 height 22
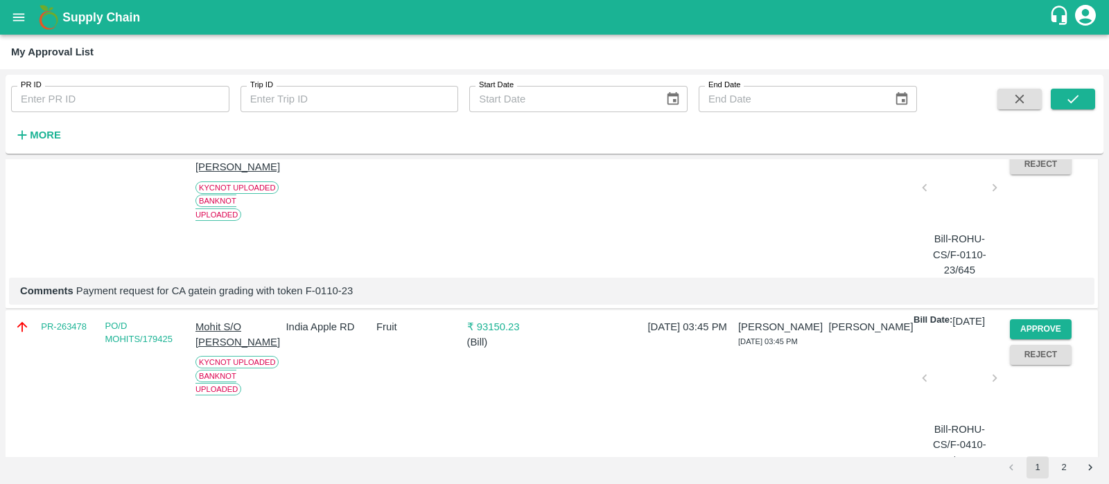
scroll to position [0, 0]
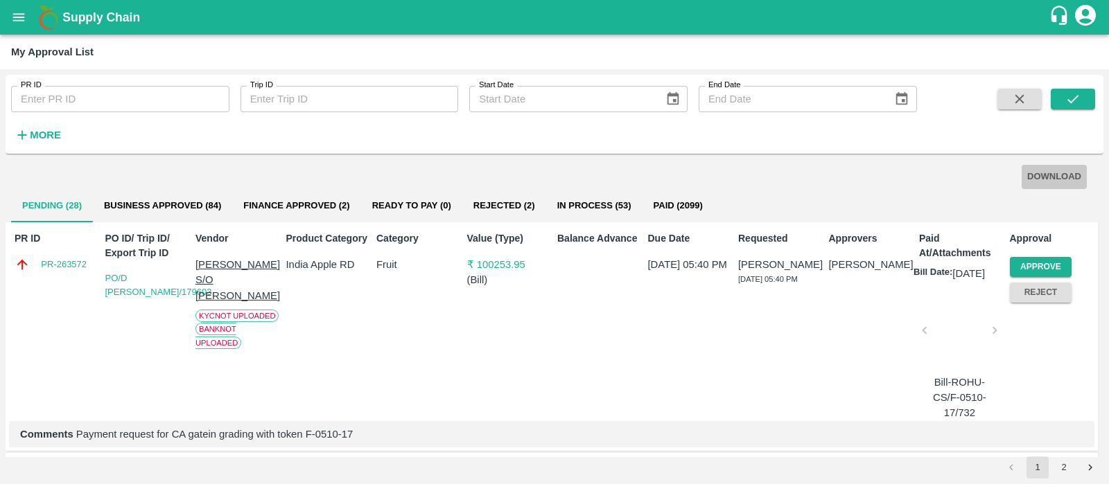
click at [1044, 166] on button "DOWNLOAD" at bounding box center [1053, 177] width 65 height 24
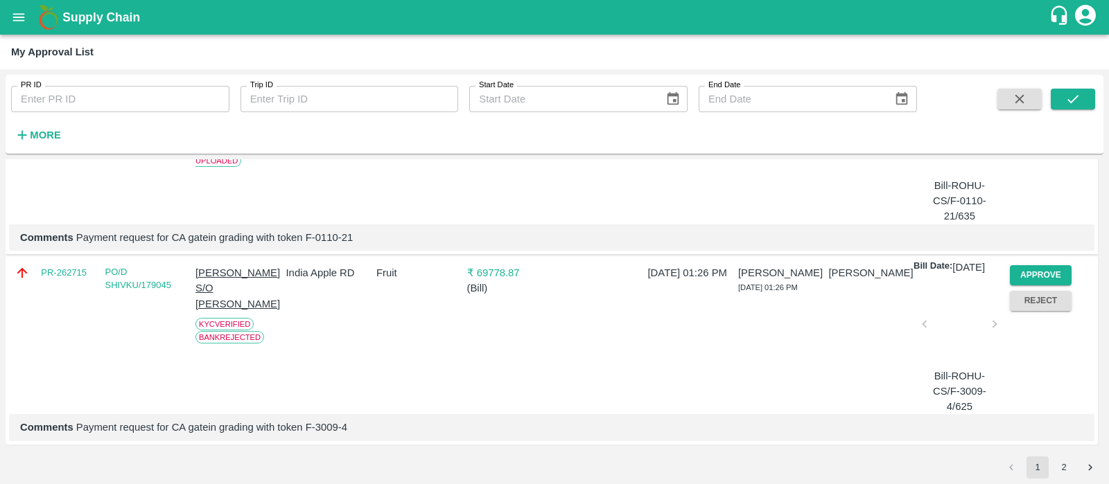
scroll to position [4890, 0]
click at [1062, 468] on button "2" at bounding box center [1064, 468] width 22 height 22
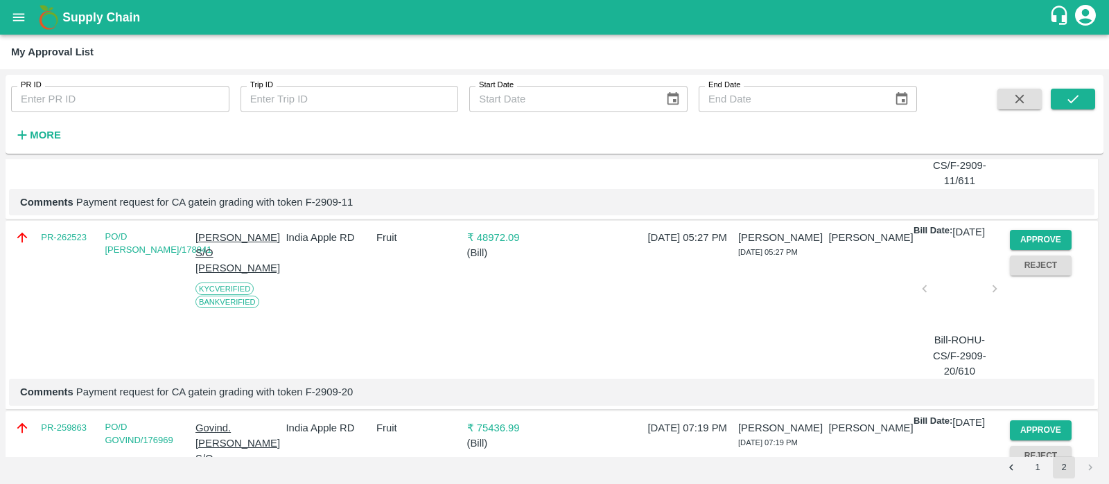
scroll to position [270, 0]
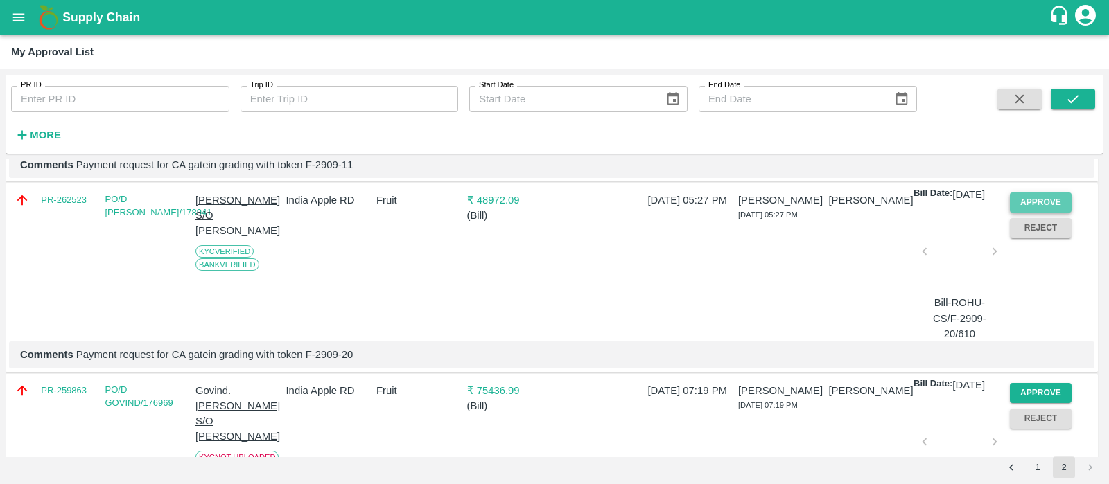
click at [1030, 213] on button "Approve" at bounding box center [1041, 203] width 62 height 20
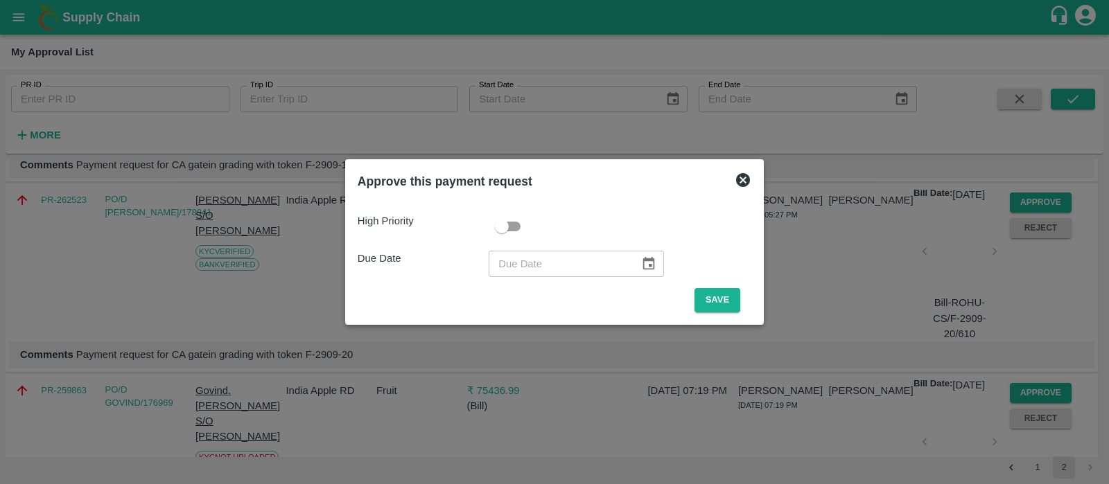
click at [739, 183] on icon at bounding box center [743, 180] width 14 height 14
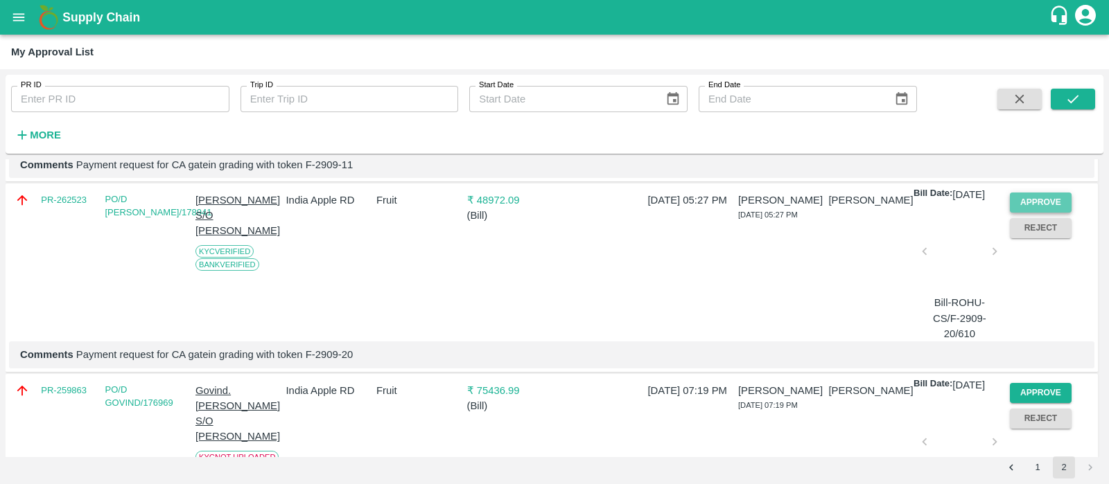
click at [1036, 213] on button "Approve" at bounding box center [1041, 203] width 62 height 20
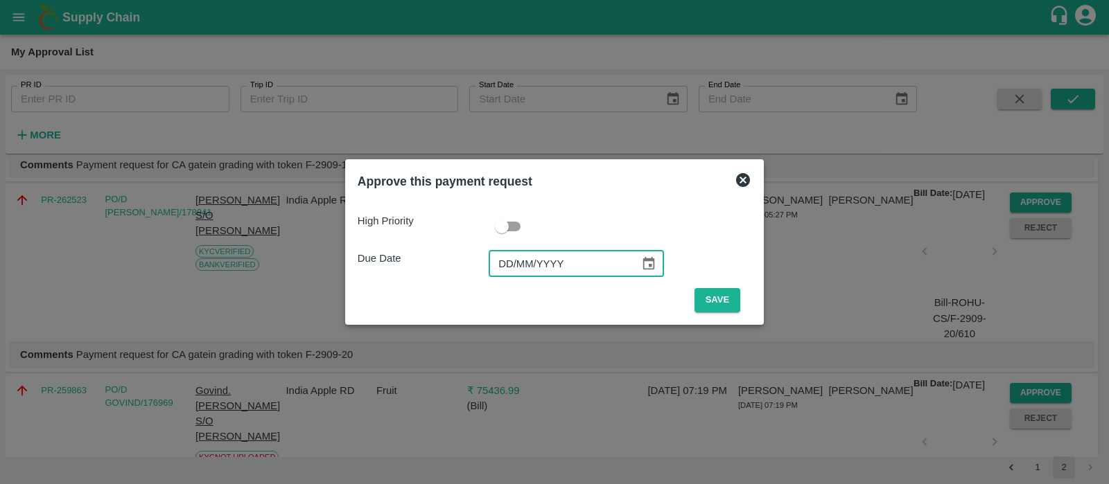
click at [506, 257] on input "DD/MM/YYYY" at bounding box center [559, 264] width 141 height 26
type input "[DATE]"
click at [722, 292] on button "Save" at bounding box center [717, 300] width 46 height 24
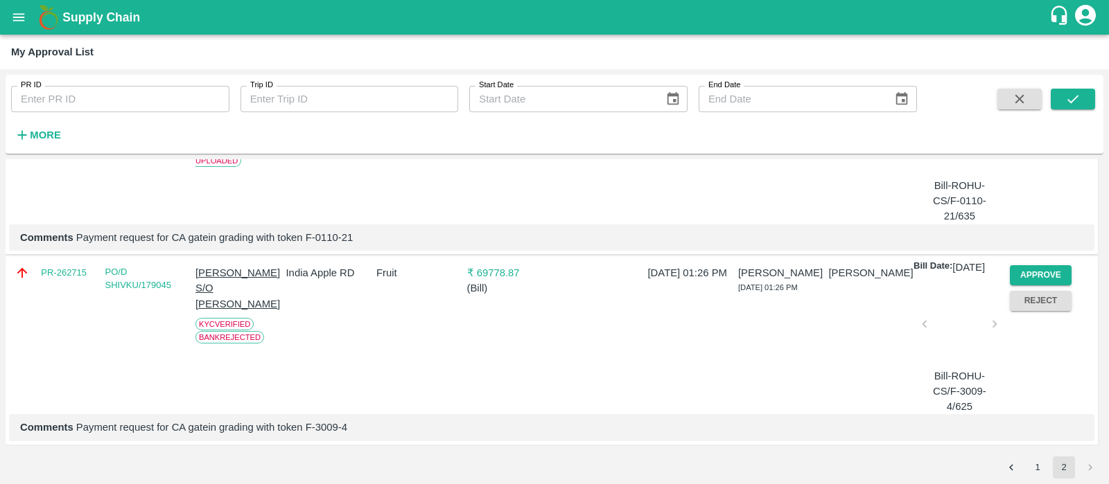
scroll to position [4890, 0]
click at [1030, 467] on button "1" at bounding box center [1037, 468] width 22 height 22
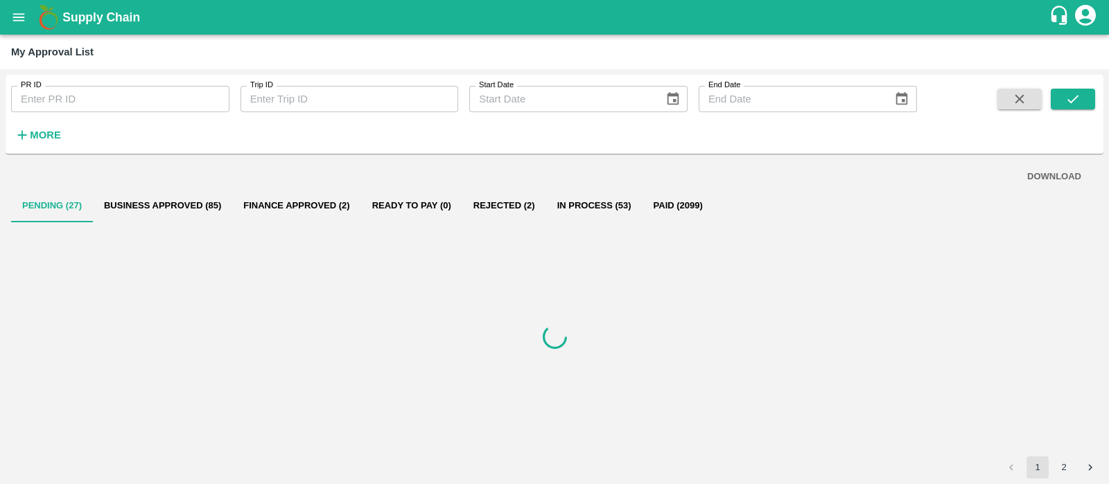
scroll to position [0, 0]
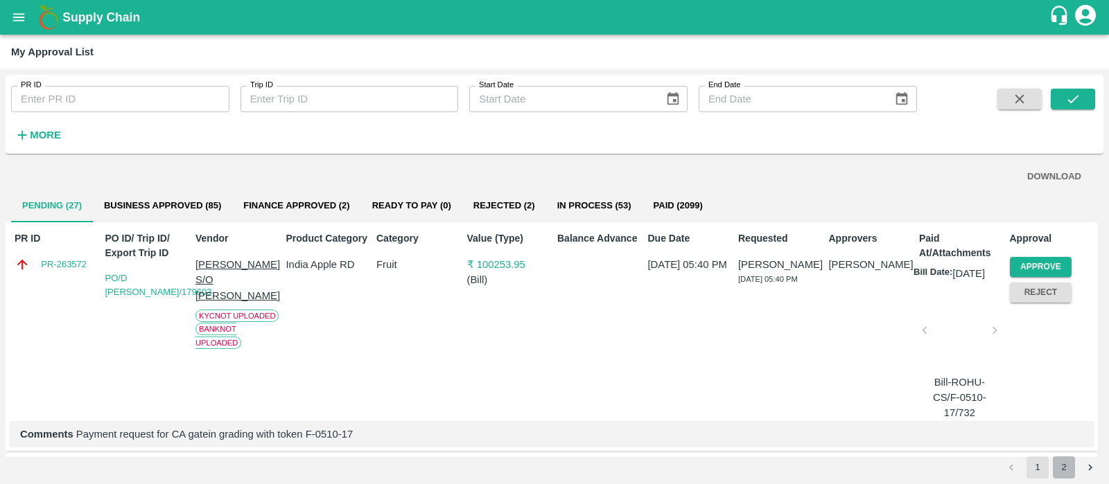
click at [1069, 468] on button "2" at bounding box center [1064, 468] width 22 height 22
click at [1064, 179] on button "DOWNLOAD" at bounding box center [1053, 177] width 65 height 24
